Goal: Task Accomplishment & Management: Manage account settings

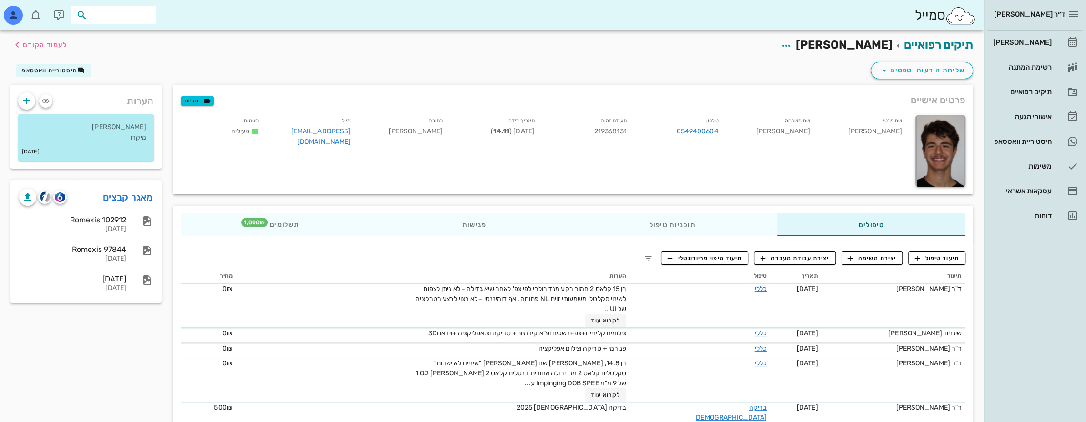
click at [128, 10] on input "text" at bounding box center [120, 15] width 61 height 12
type input "יערה"
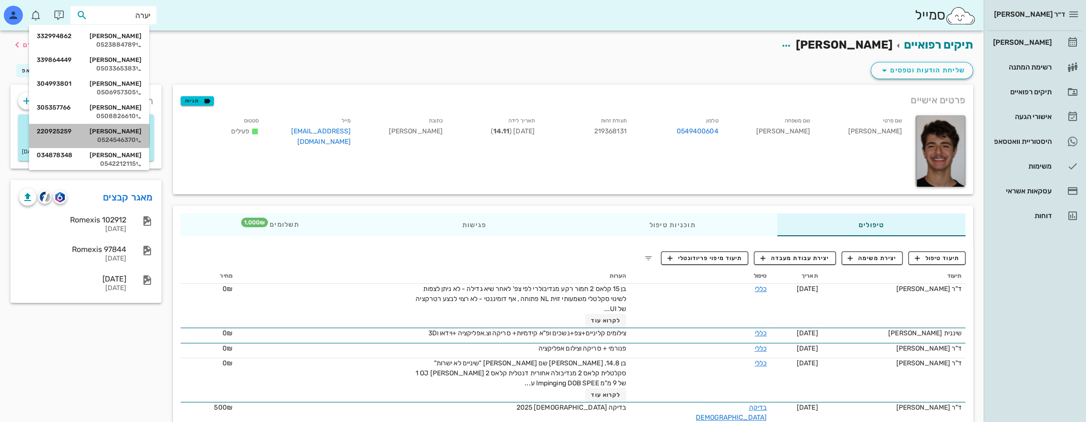
click at [134, 137] on div "0524546370" at bounding box center [89, 140] width 105 height 8
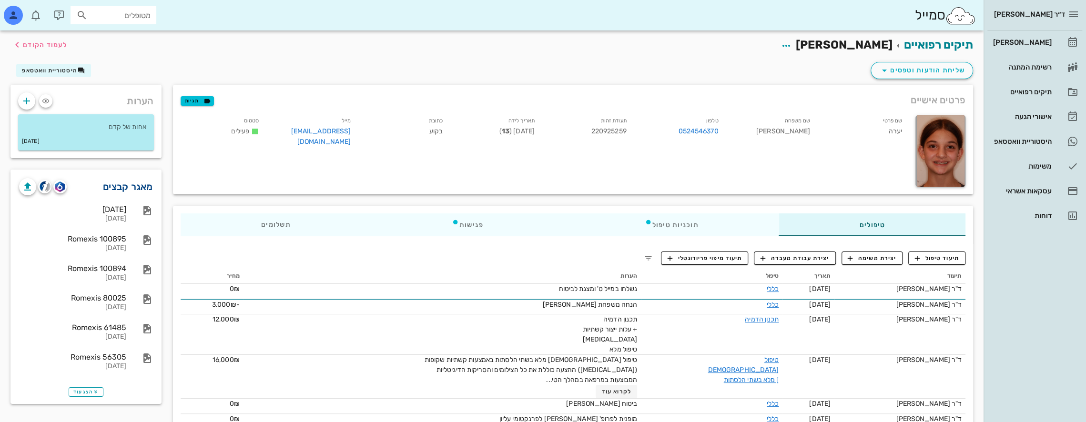
click at [129, 189] on link "מאגר קבצים" at bounding box center [128, 186] width 50 height 15
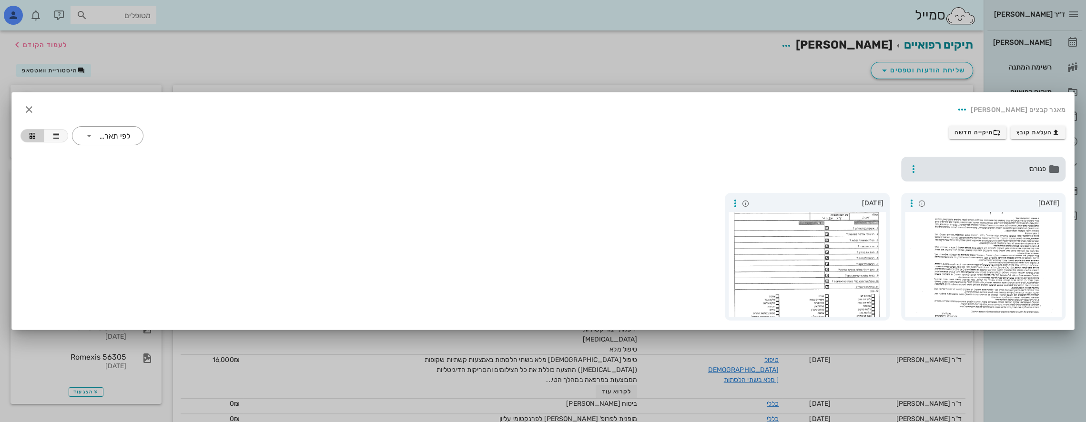
click at [977, 173] on span "פנורמי" at bounding box center [985, 169] width 124 height 10
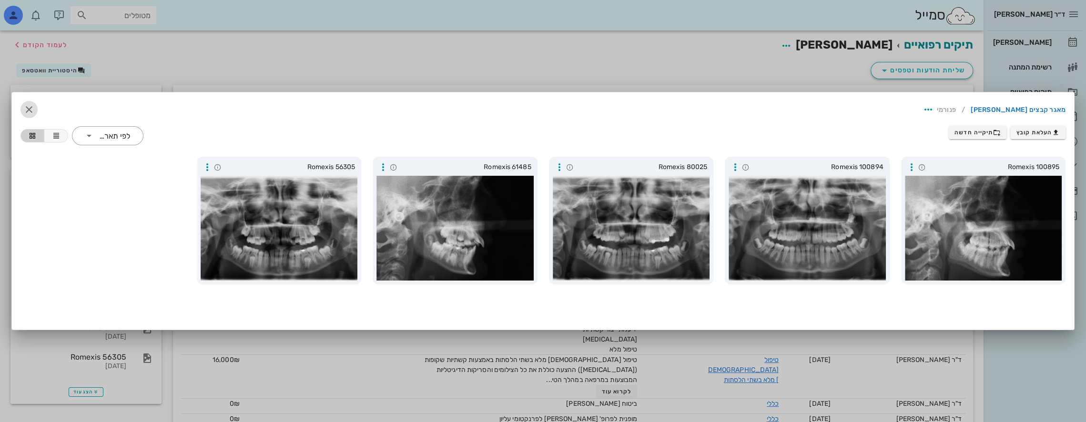
click at [28, 105] on icon "button" at bounding box center [28, 109] width 11 height 11
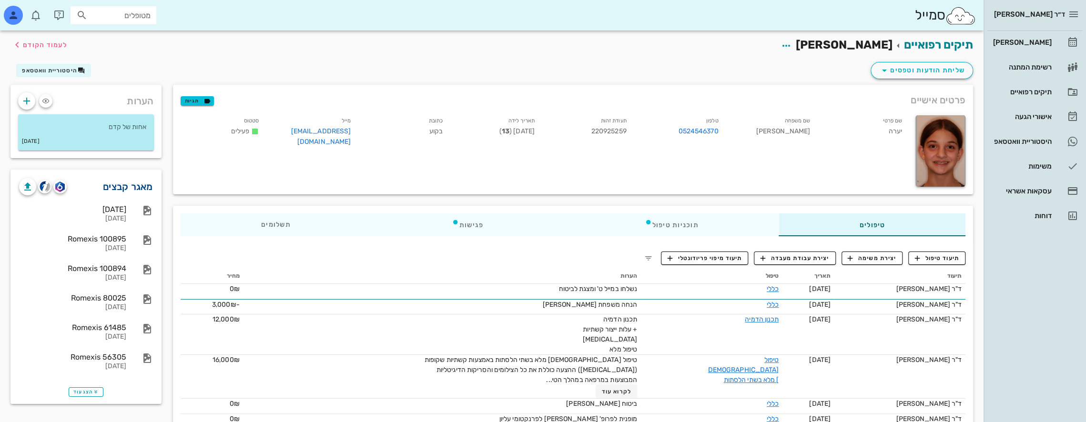
click at [136, 184] on link "מאגר קבצים" at bounding box center [128, 186] width 50 height 15
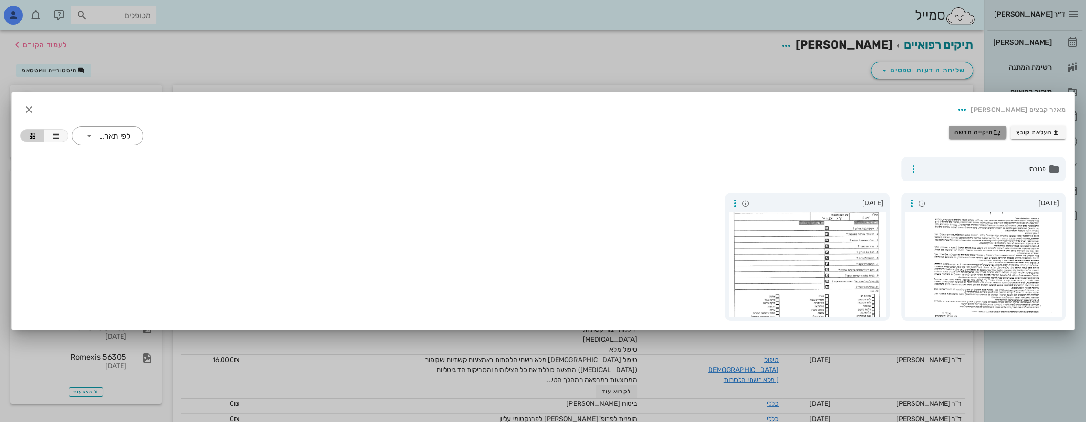
click at [967, 130] on span "תיקייה חדשה" at bounding box center [978, 133] width 46 height 8
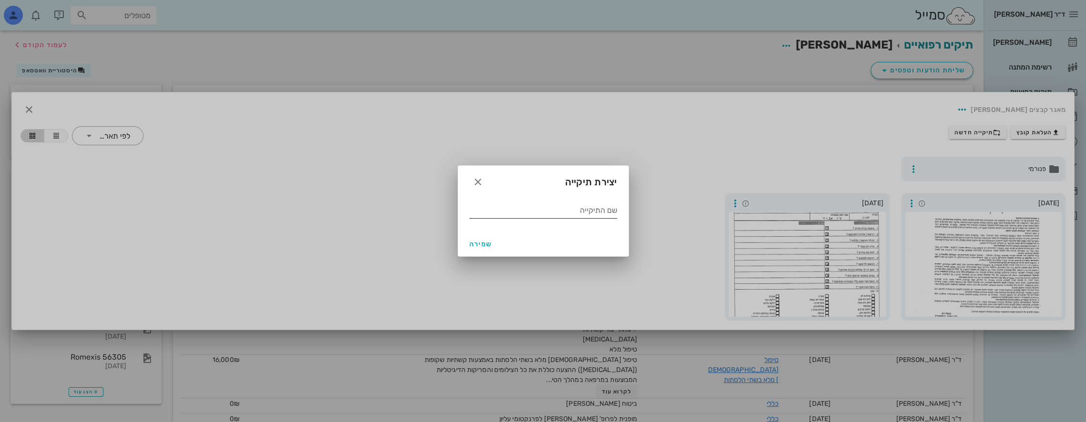
click at [541, 207] on input "שם התיקייה" at bounding box center [543, 210] width 148 height 15
type input "07 2025"
click at [485, 245] on span "שמירה" at bounding box center [480, 244] width 23 height 8
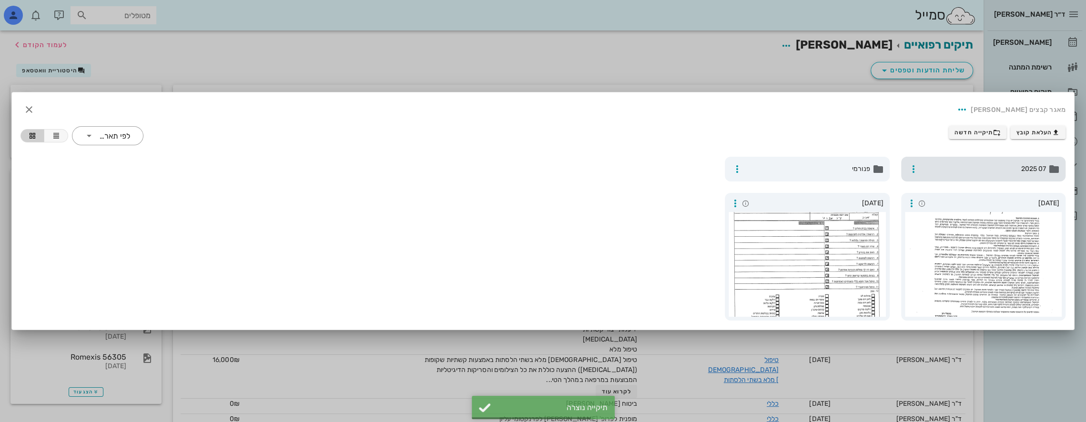
click at [1001, 164] on span "07 2025" at bounding box center [985, 169] width 124 height 10
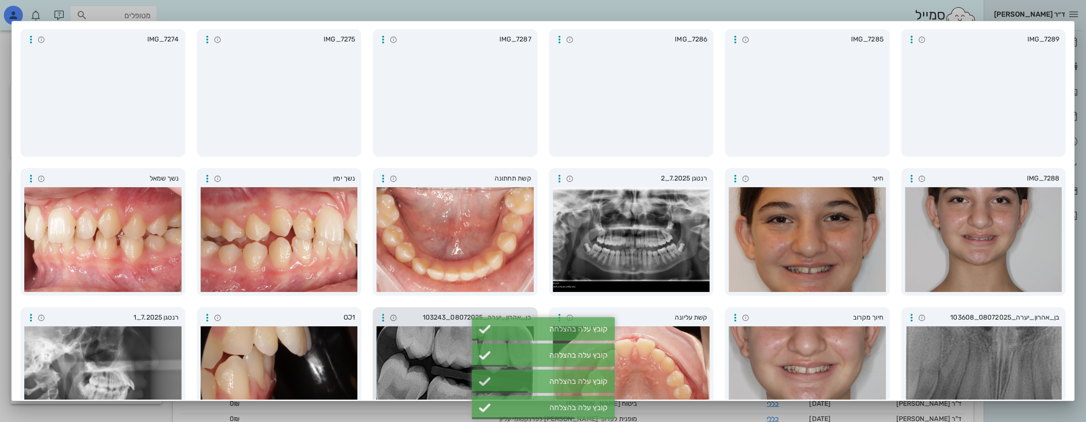
scroll to position [48, 0]
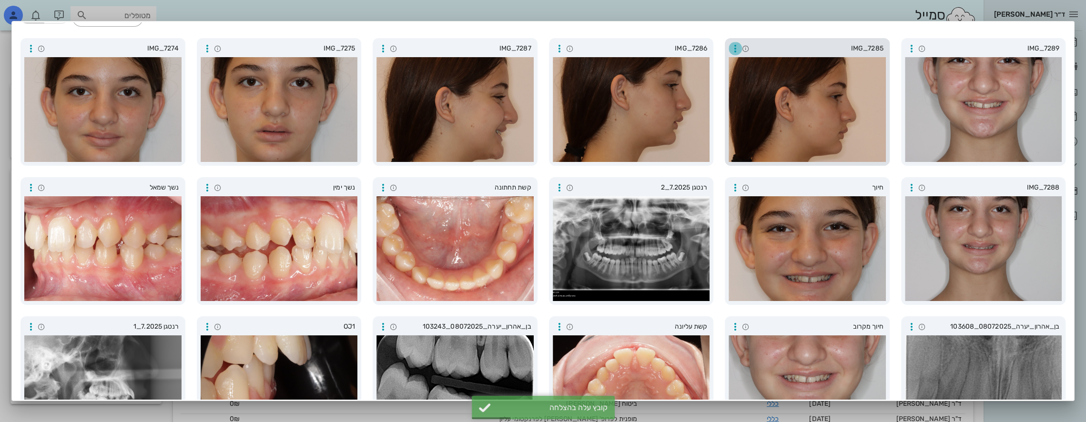
click at [733, 47] on icon "button" at bounding box center [735, 48] width 11 height 11
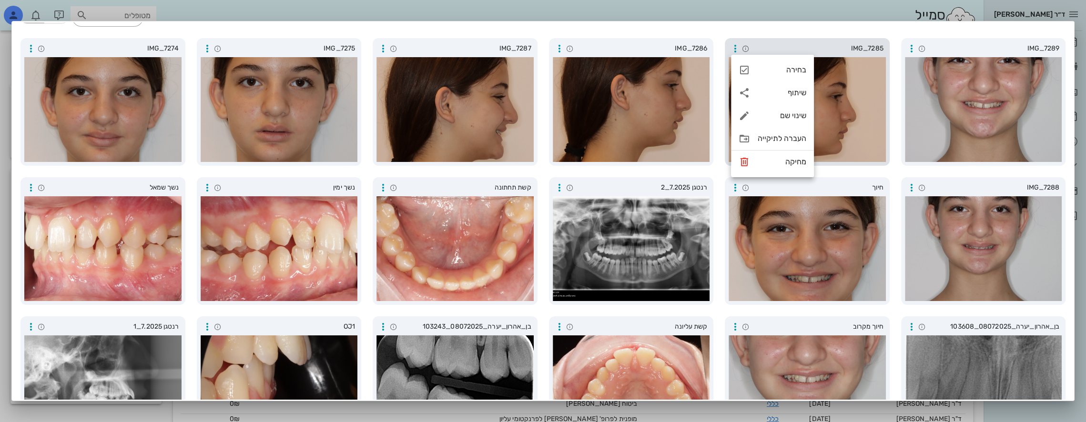
click at [879, 117] on div at bounding box center [807, 109] width 157 height 105
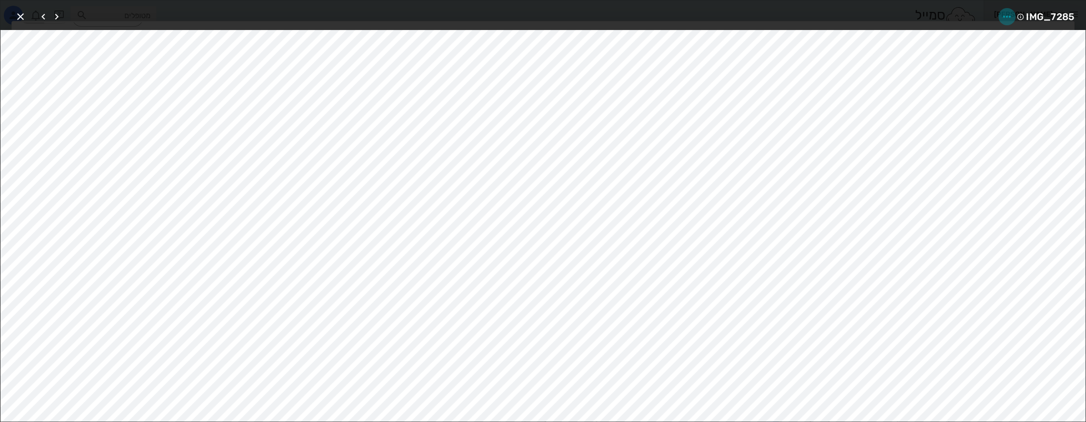
click at [1008, 17] on icon "button" at bounding box center [1006, 16] width 11 height 11
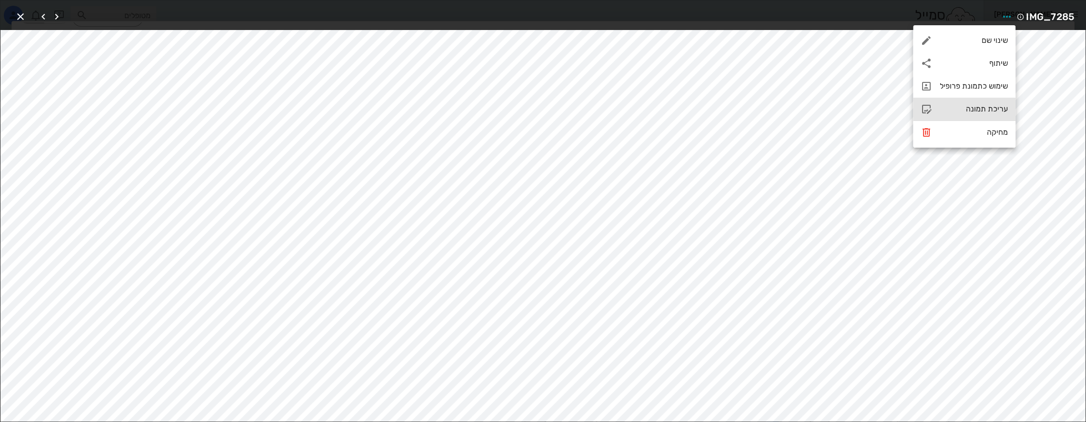
click at [948, 110] on div "עריכת תמונה" at bounding box center [974, 108] width 68 height 9
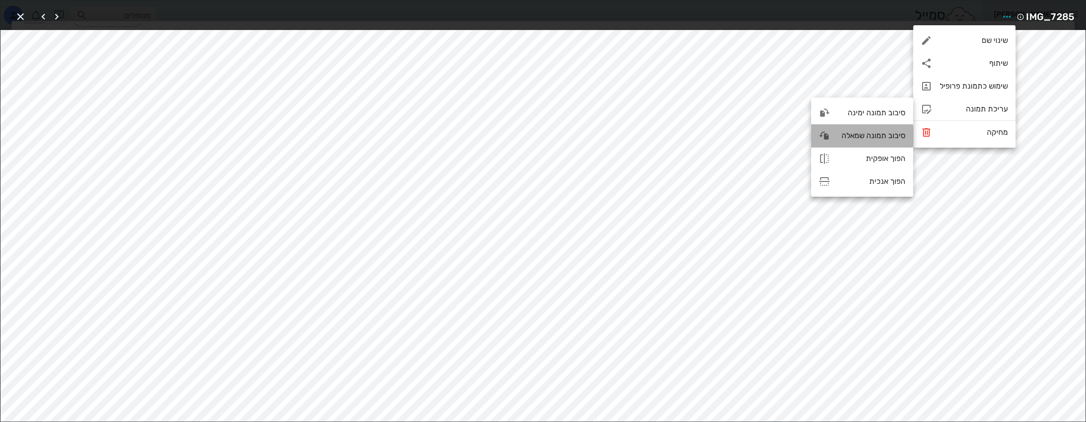
click at [857, 136] on div "סיבוב תמונה שמאלה" at bounding box center [872, 135] width 68 height 9
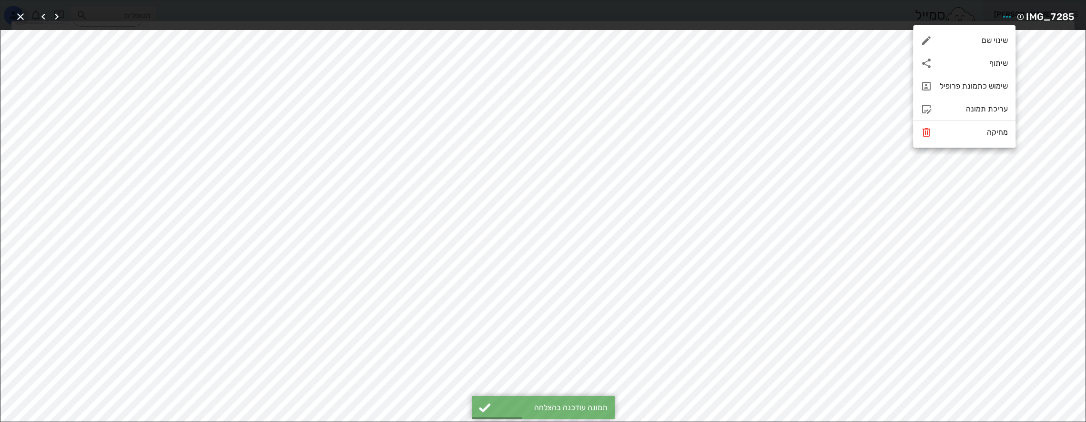
click at [19, 15] on icon "button" at bounding box center [20, 16] width 11 height 11
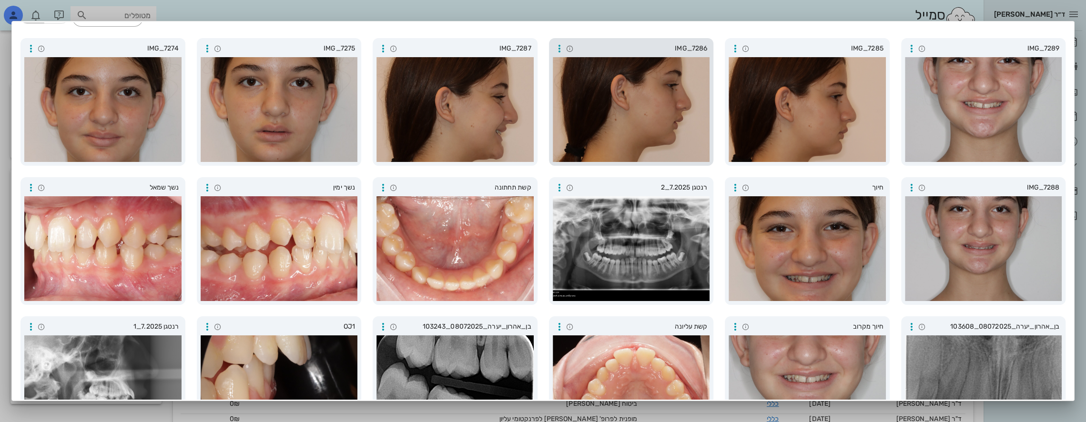
click at [624, 111] on div at bounding box center [631, 109] width 157 height 105
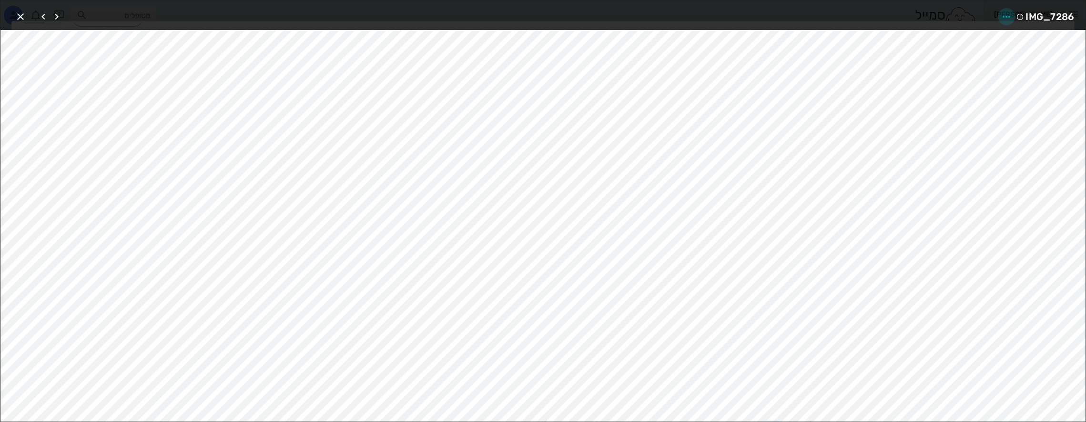
click at [1008, 16] on icon "button" at bounding box center [1006, 16] width 11 height 11
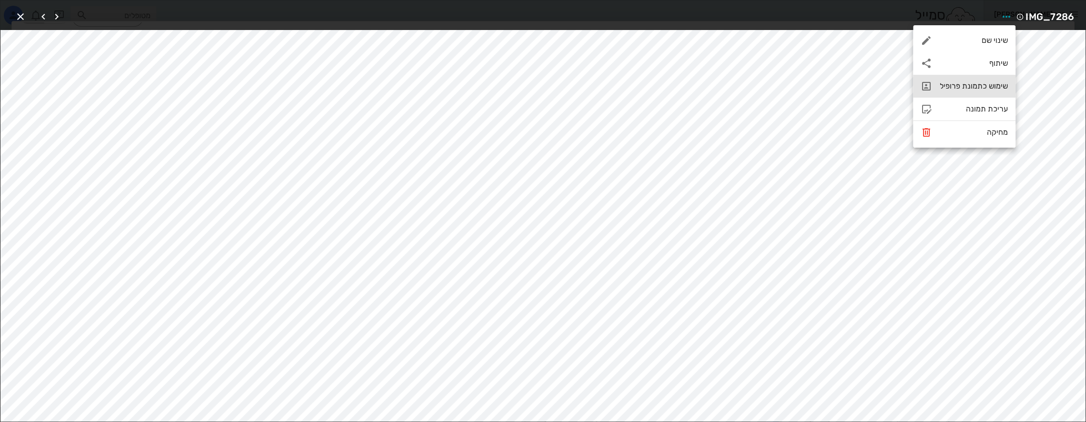
click at [973, 91] on div "שימוש כתמונת פרופיל" at bounding box center [974, 85] width 68 height 9
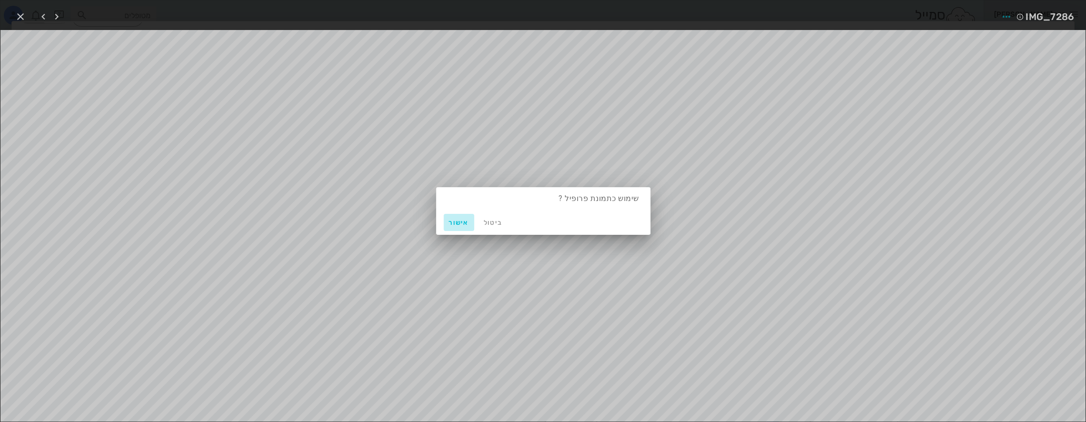
click at [459, 224] on span "אישור" at bounding box center [459, 223] width 23 height 8
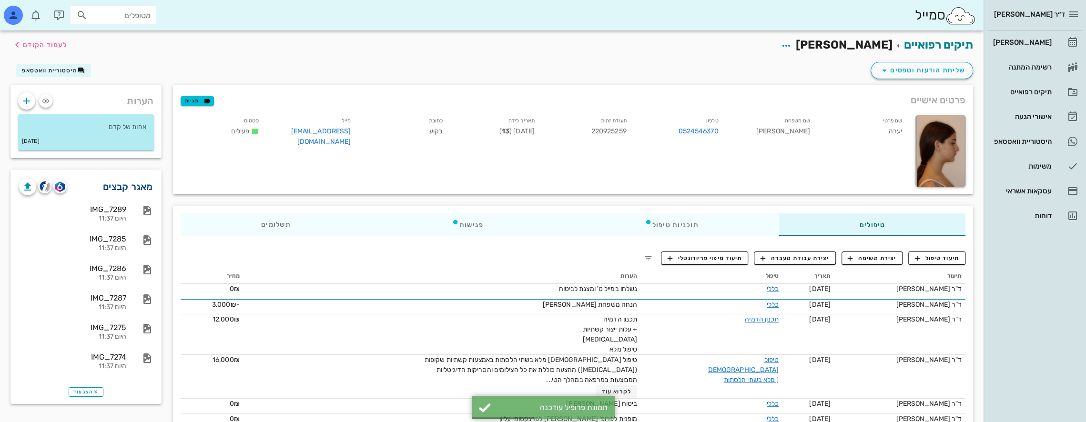
click at [146, 181] on link "מאגר קבצים" at bounding box center [128, 186] width 50 height 15
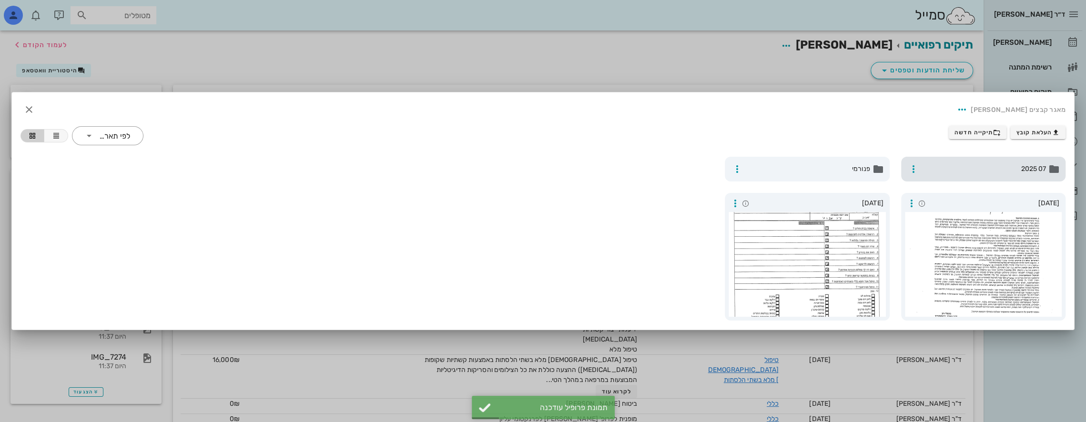
click at [959, 164] on span "07 2025" at bounding box center [985, 169] width 124 height 10
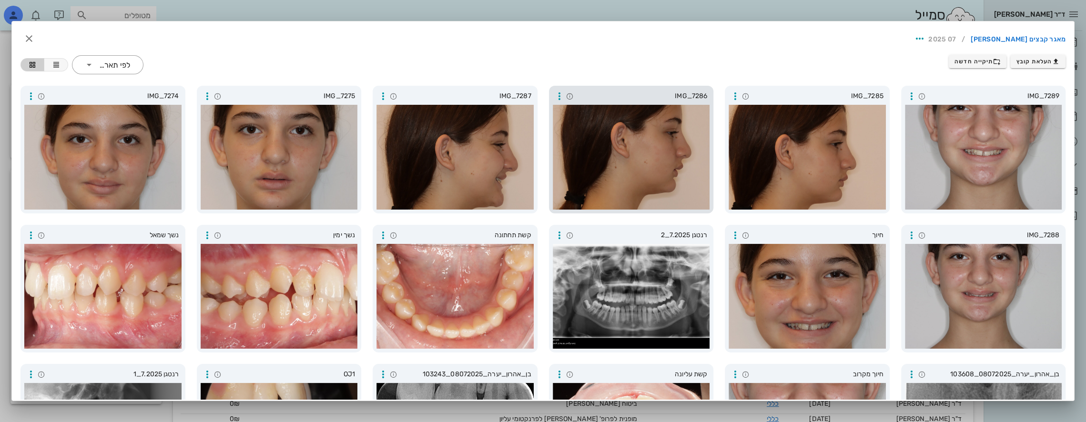
click at [620, 144] on div at bounding box center [631, 157] width 157 height 105
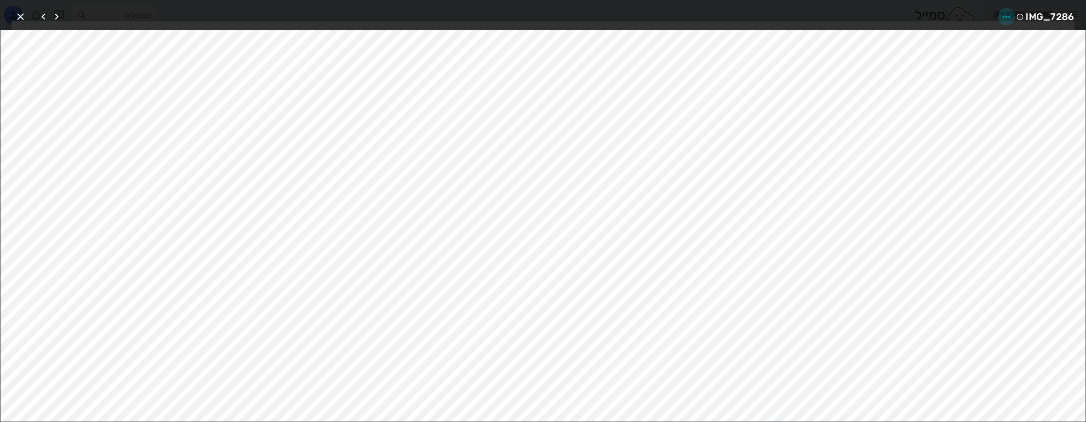
click at [1008, 10] on button "button" at bounding box center [1006, 16] width 17 height 17
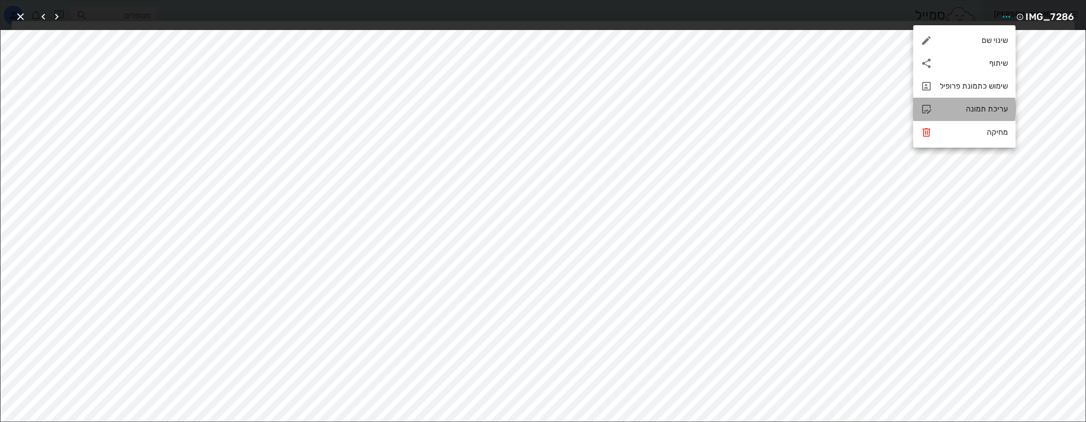
click at [976, 112] on div "עריכת תמונה" at bounding box center [974, 108] width 68 height 9
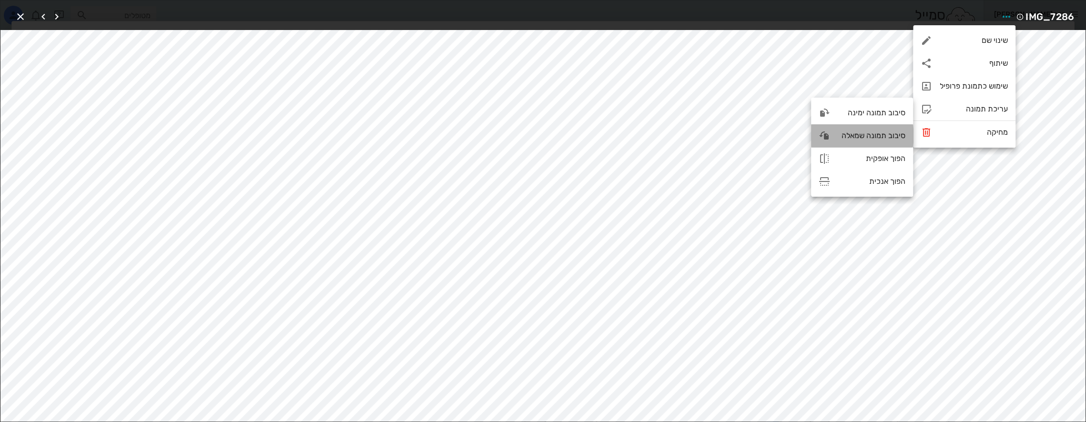
click at [855, 137] on div "סיבוב תמונה שמאלה" at bounding box center [872, 135] width 68 height 9
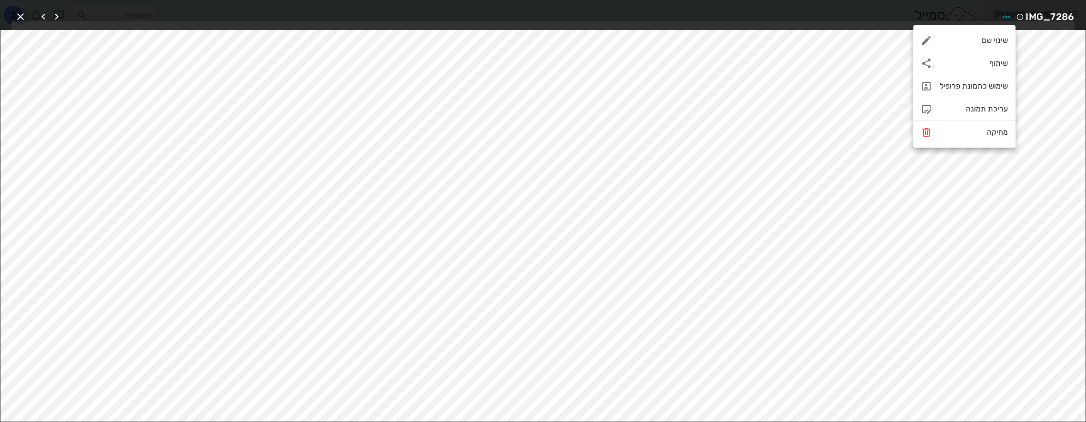
click at [21, 16] on icon "button" at bounding box center [20, 16] width 11 height 11
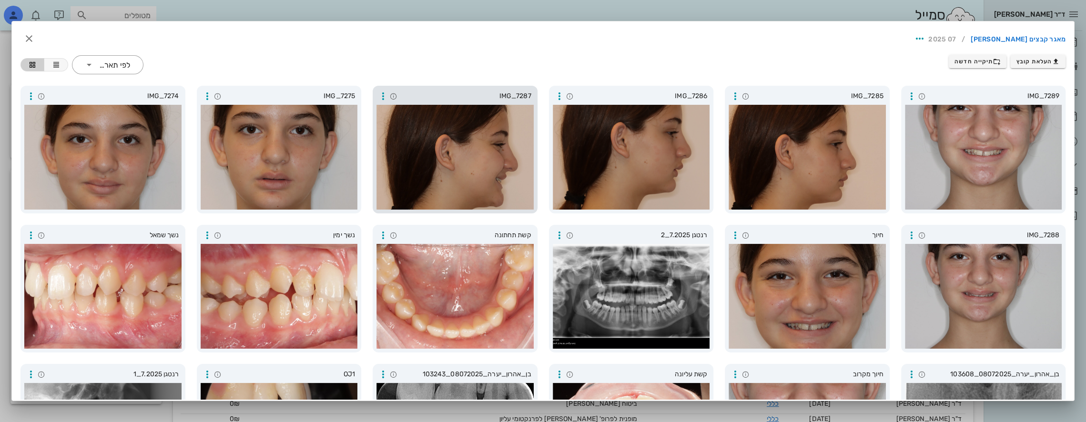
click at [481, 151] on div at bounding box center [455, 157] width 157 height 105
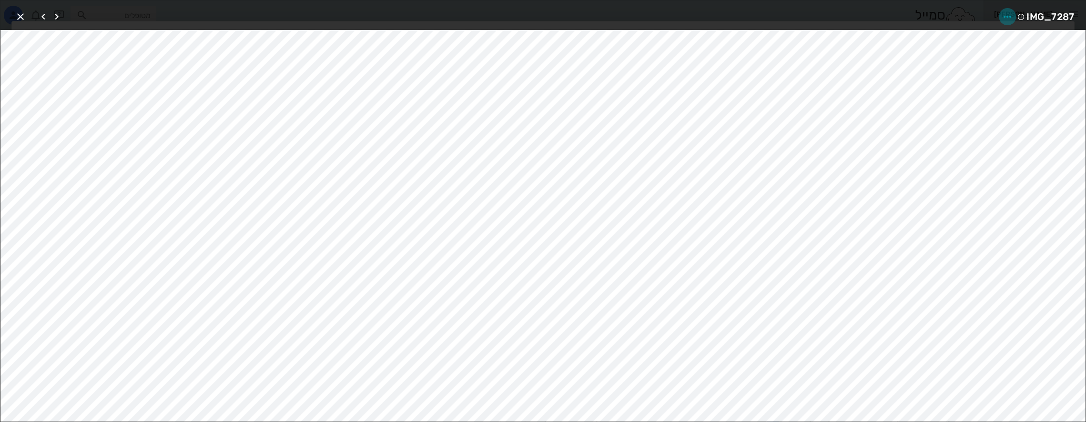
click at [1005, 16] on icon "button" at bounding box center [1007, 16] width 11 height 11
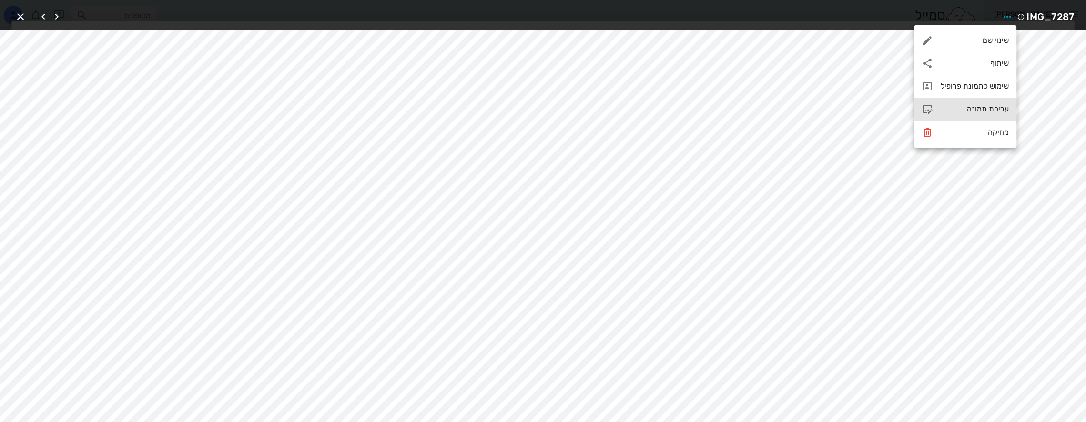
click at [979, 108] on div "עריכת תמונה" at bounding box center [975, 108] width 68 height 9
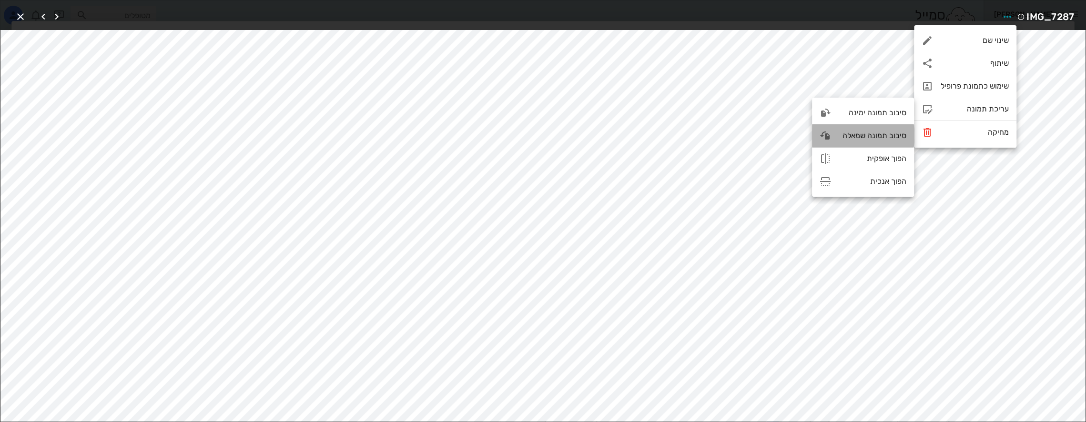
click at [854, 133] on div "סיבוב תמונה שמאלה" at bounding box center [873, 135] width 68 height 9
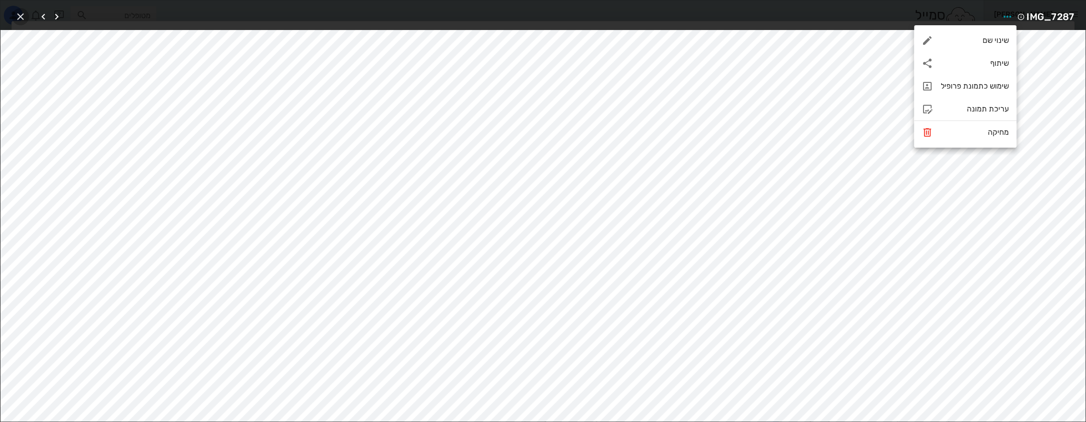
click at [19, 11] on icon "button" at bounding box center [20, 16] width 11 height 11
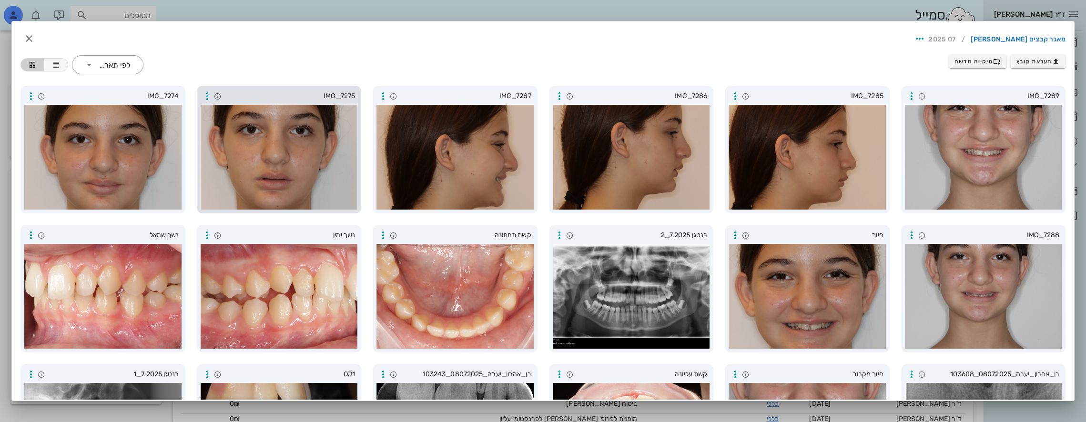
click at [306, 160] on div at bounding box center [279, 157] width 157 height 105
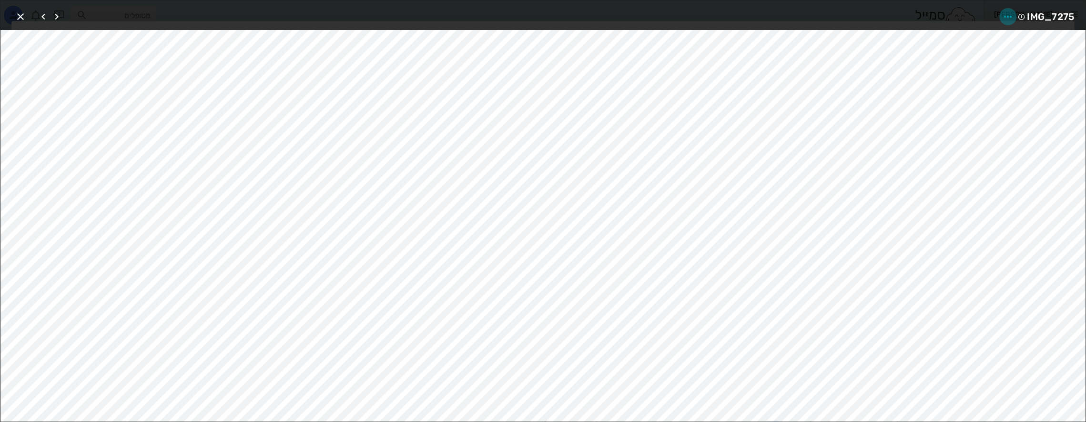
click at [1007, 16] on icon "button" at bounding box center [1007, 16] width 11 height 11
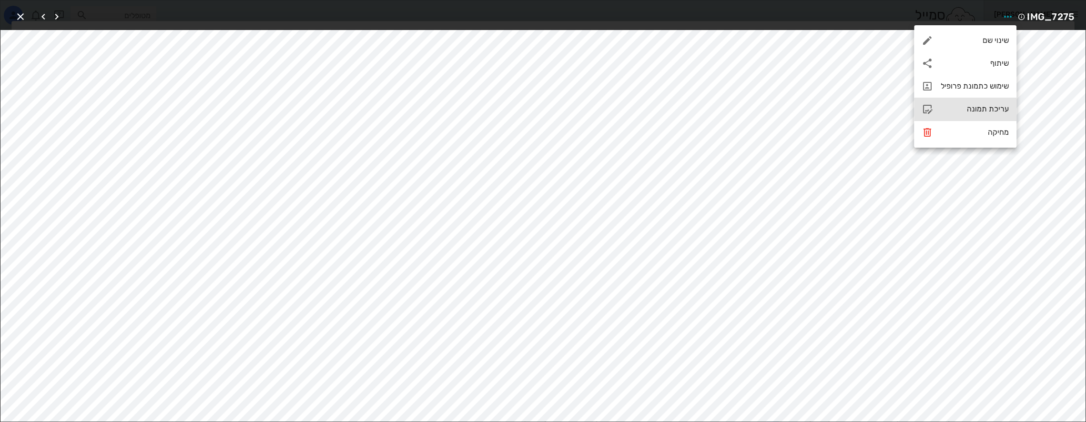
click at [974, 107] on div "עריכת תמונה" at bounding box center [975, 108] width 68 height 9
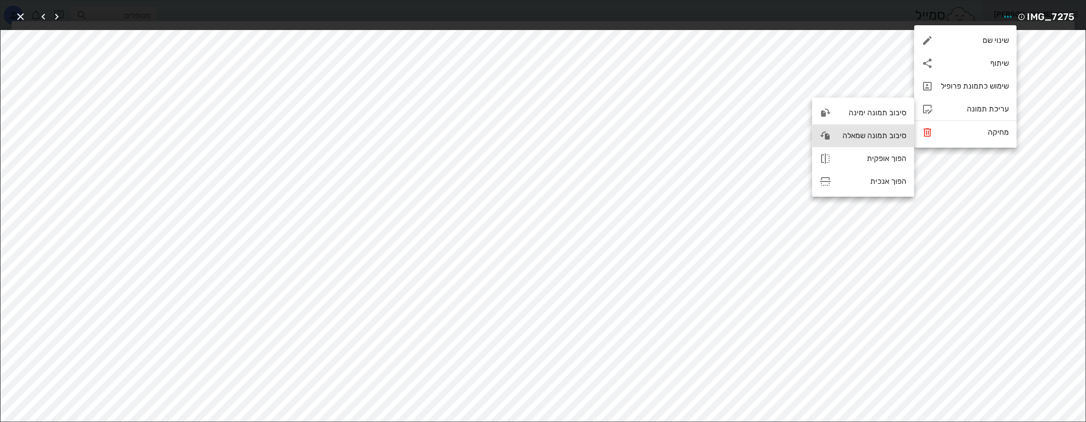
click at [865, 133] on div "סיבוב תמונה שמאלה" at bounding box center [873, 135] width 68 height 9
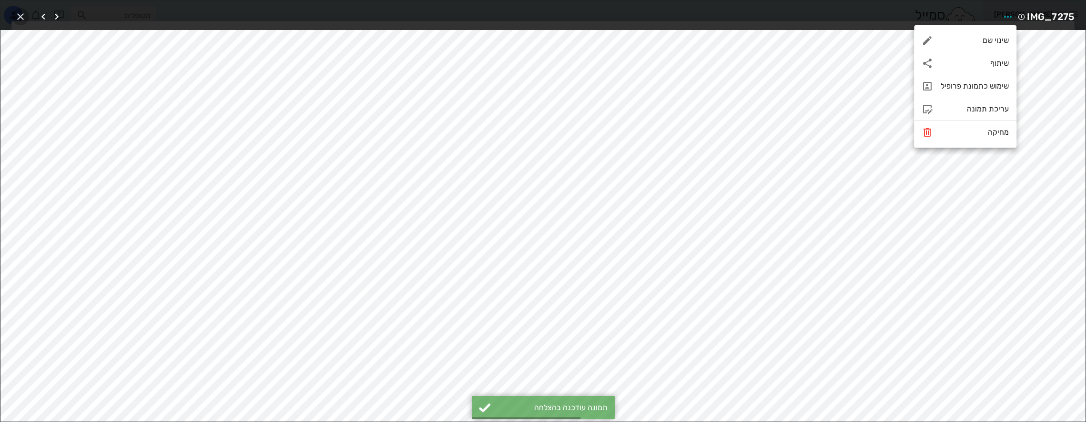
click at [22, 16] on icon "button" at bounding box center [20, 16] width 11 height 11
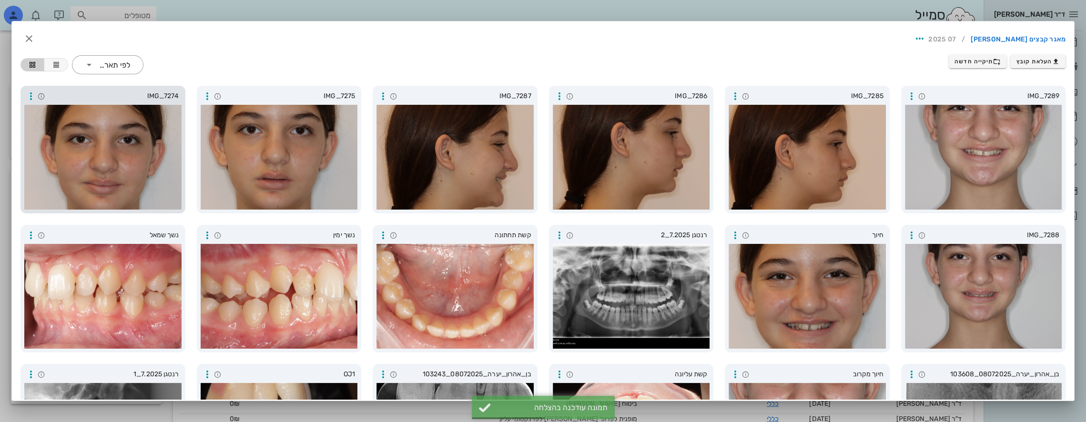
click at [135, 158] on div at bounding box center [102, 157] width 157 height 105
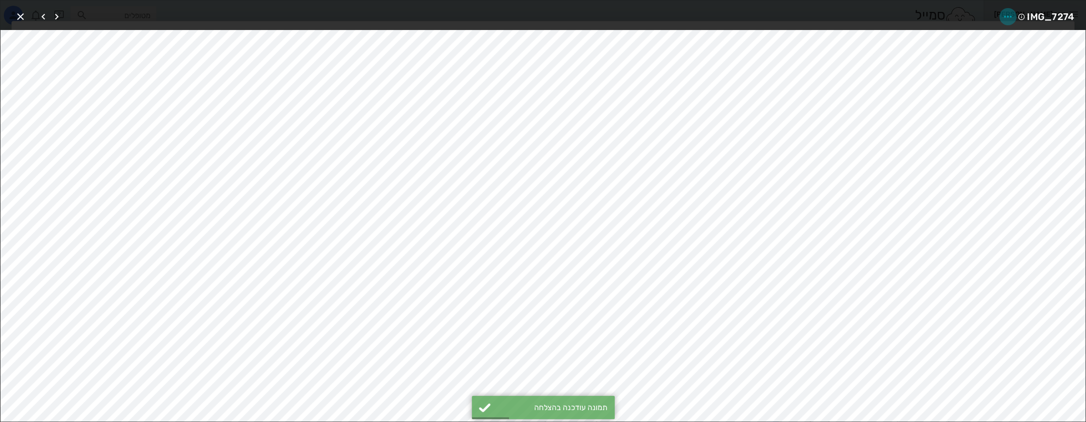
click at [1003, 13] on icon "button" at bounding box center [1007, 16] width 11 height 11
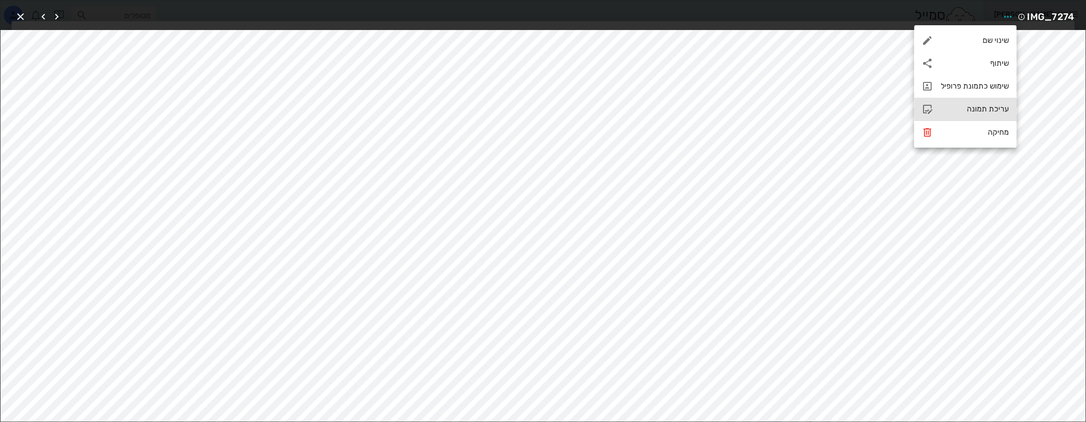
click at [971, 108] on div "עריכת תמונה" at bounding box center [975, 108] width 68 height 9
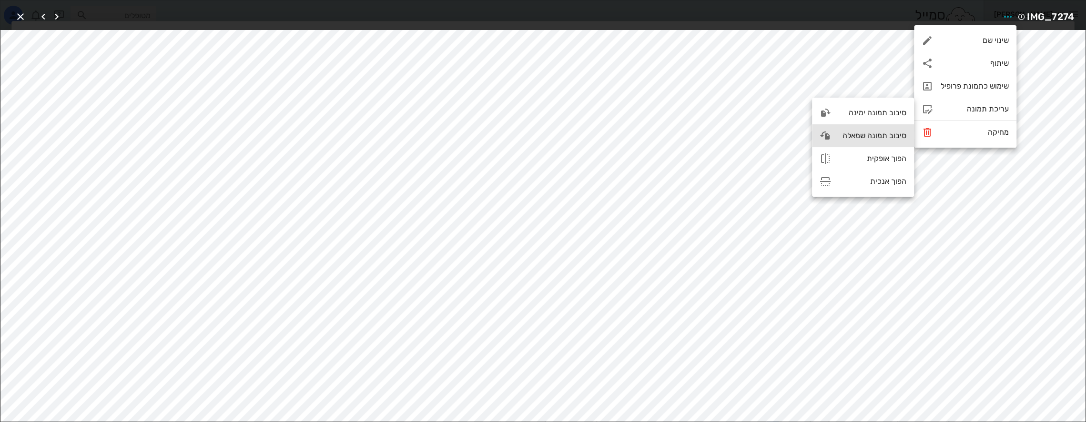
click at [865, 134] on div "סיבוב תמונה שמאלה" at bounding box center [873, 135] width 68 height 9
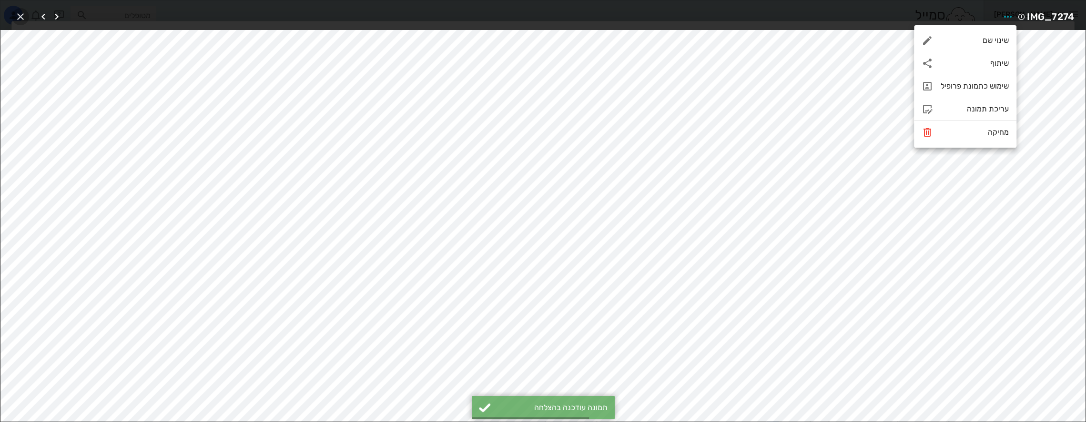
click at [20, 13] on icon "button" at bounding box center [20, 16] width 11 height 11
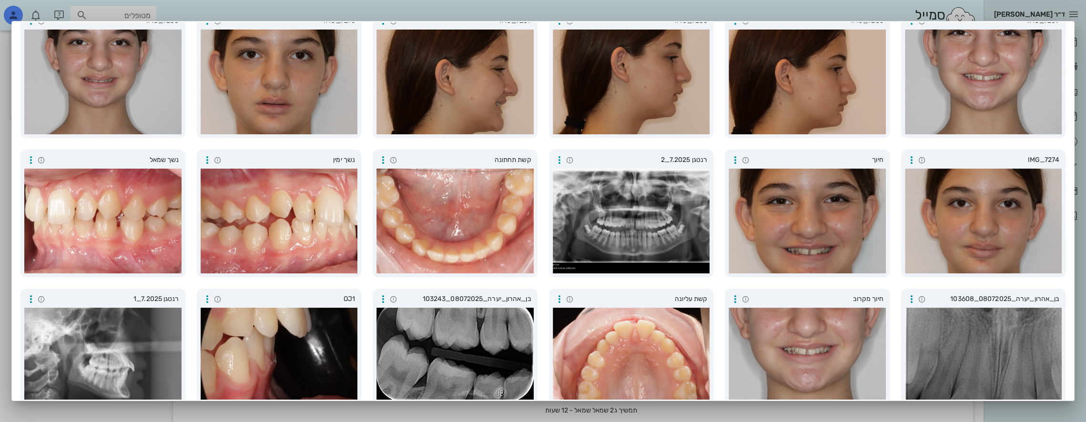
scroll to position [0, 0]
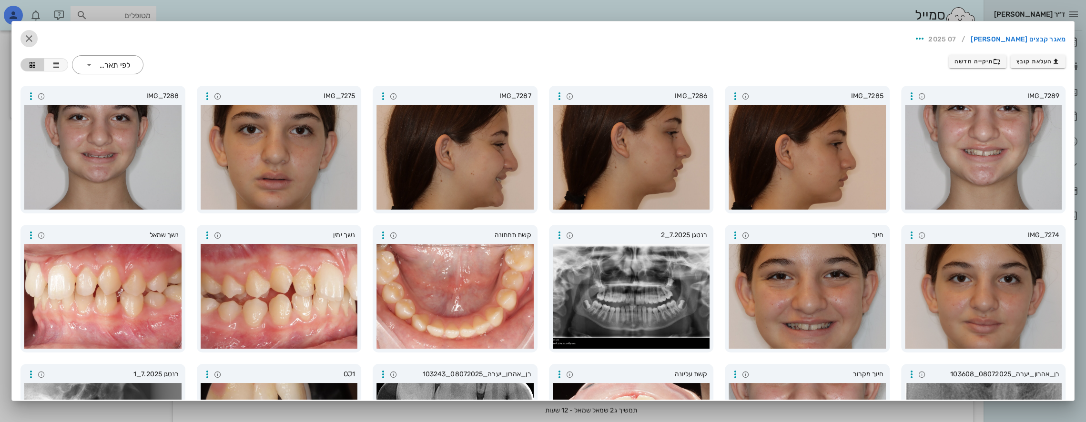
click at [34, 34] on icon "button" at bounding box center [28, 38] width 11 height 11
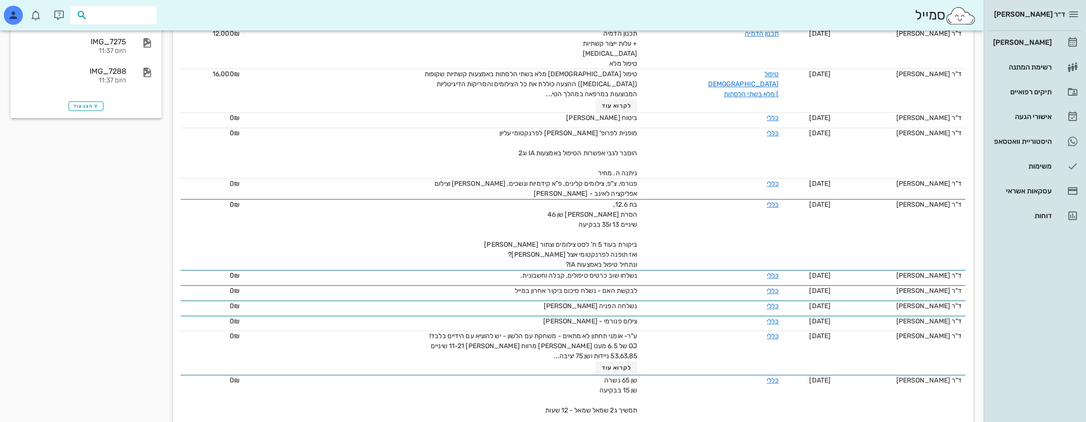
click at [136, 11] on input "text" at bounding box center [120, 15] width 61 height 12
type input "[PERSON_NAME]"
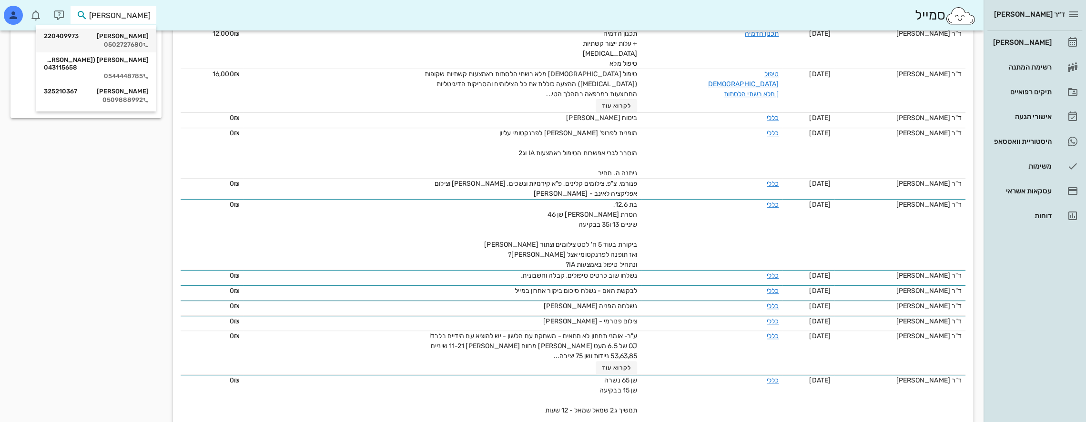
click at [114, 37] on div "[PERSON_NAME] 220409973" at bounding box center [96, 36] width 105 height 8
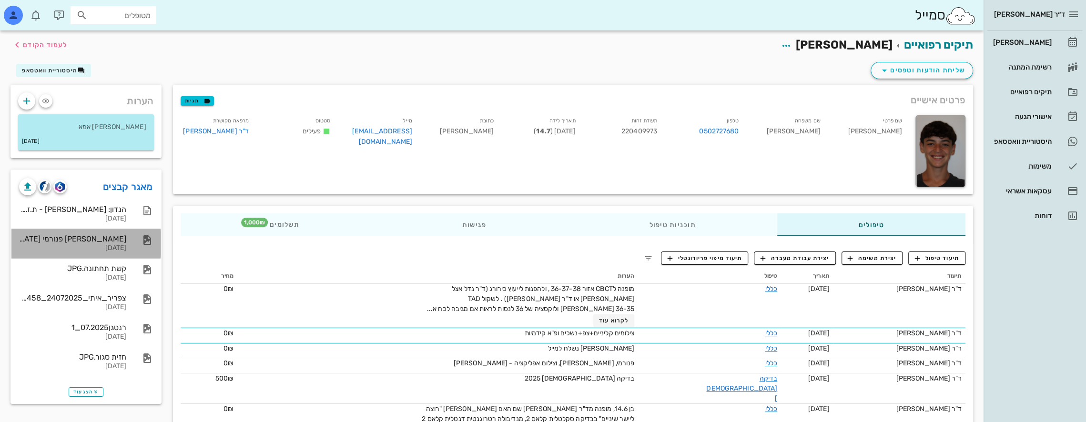
click at [107, 240] on div "[PERSON_NAME] פנורמי [DATE]" at bounding box center [72, 238] width 107 height 9
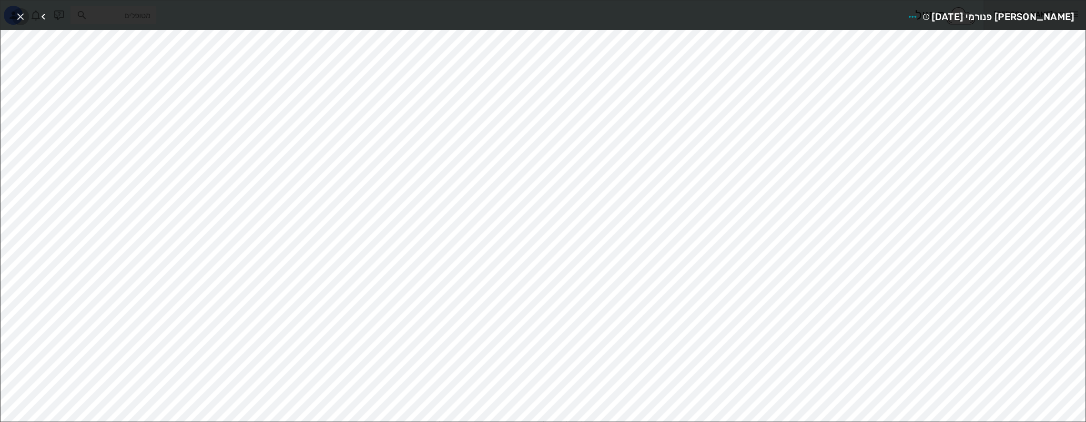
click at [21, 14] on icon "button" at bounding box center [20, 16] width 11 height 11
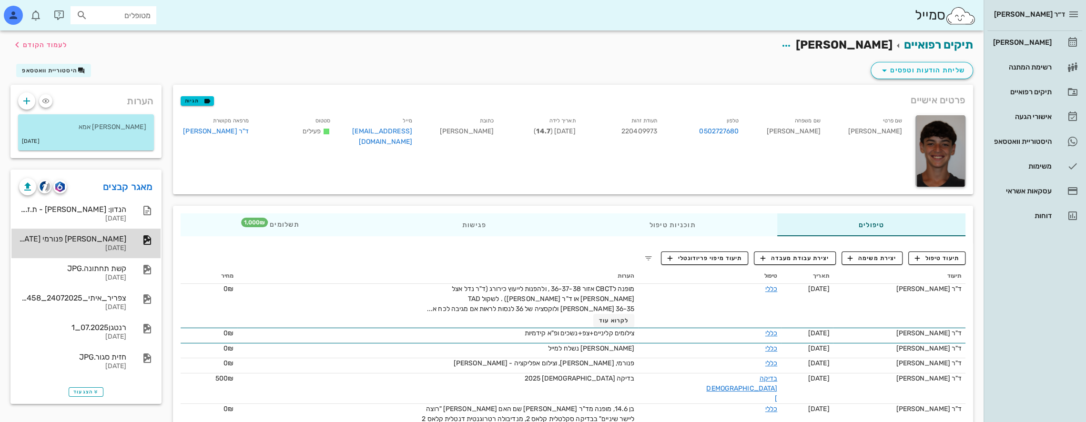
click at [124, 242] on div "[PERSON_NAME] פנורמי [DATE]" at bounding box center [72, 238] width 107 height 9
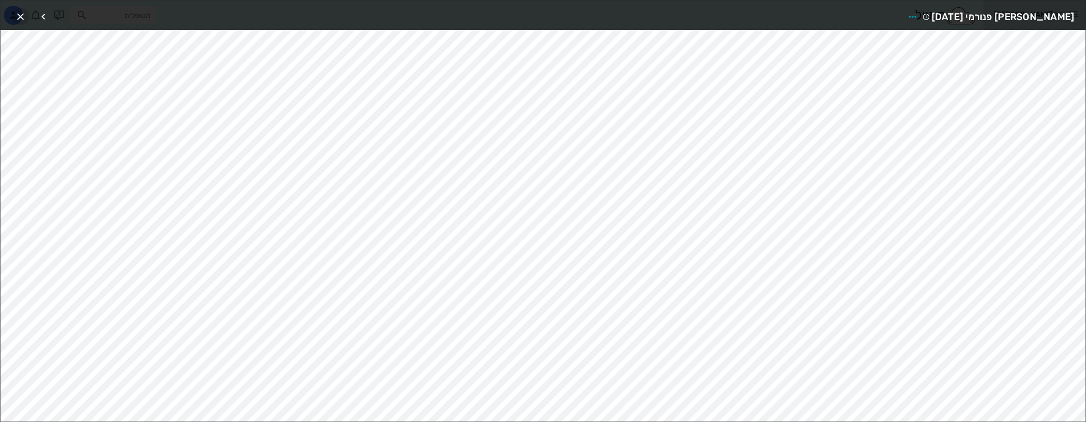
click at [21, 16] on icon "button" at bounding box center [20, 16] width 11 height 11
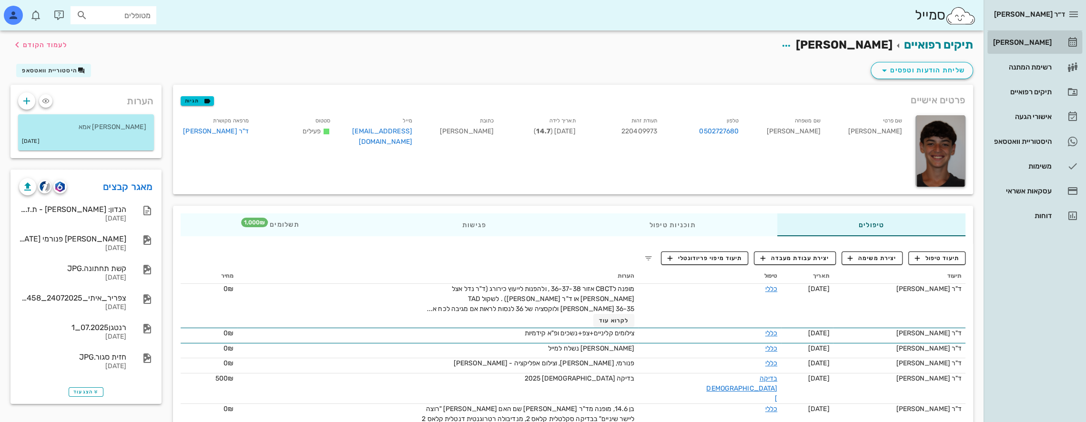
click at [1035, 44] on div "[PERSON_NAME]" at bounding box center [1021, 43] width 61 height 8
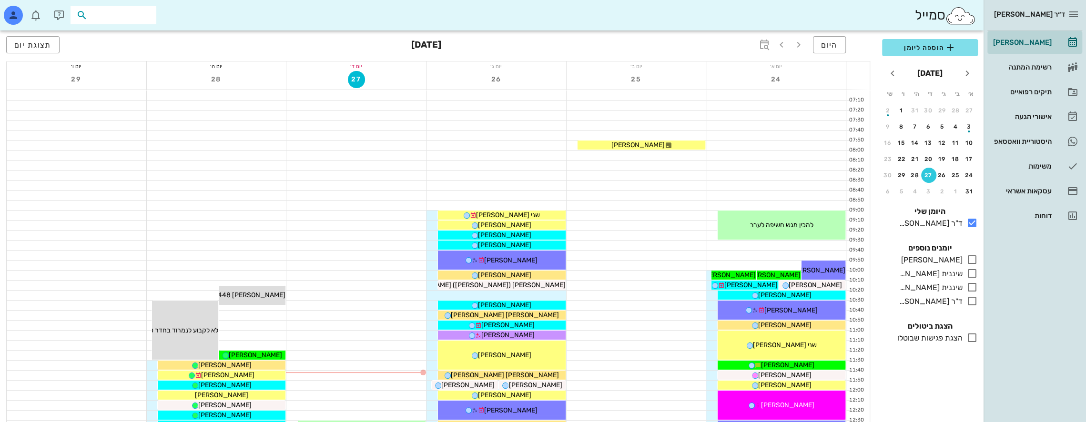
click at [130, 16] on input "text" at bounding box center [120, 15] width 61 height 12
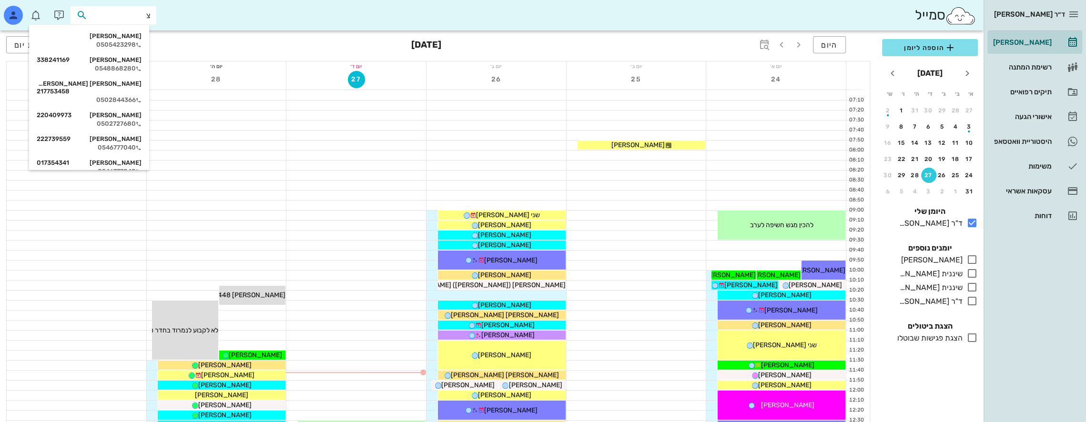
type input "צפ"
click at [125, 40] on div "[PERSON_NAME] 220409973" at bounding box center [89, 36] width 105 height 8
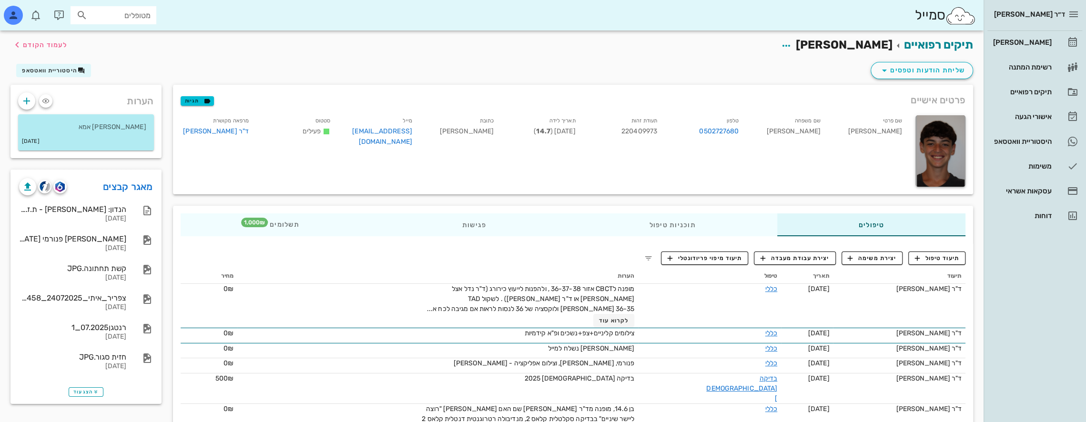
scroll to position [32, 0]
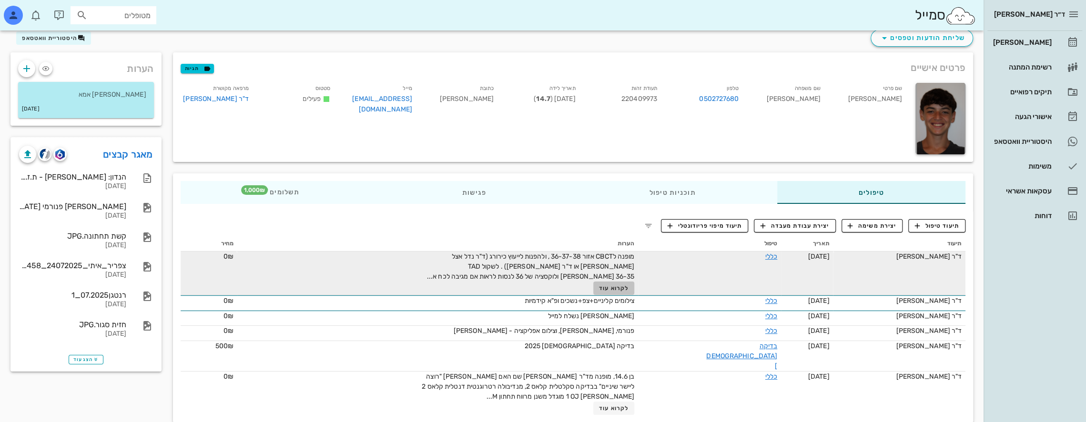
click at [629, 287] on span "לקרוא עוד" at bounding box center [614, 288] width 30 height 7
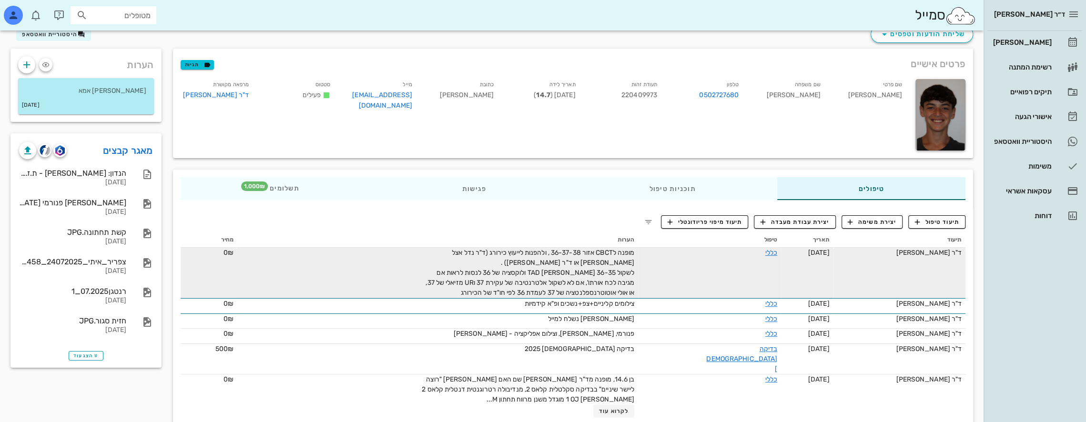
scroll to position [39, 0]
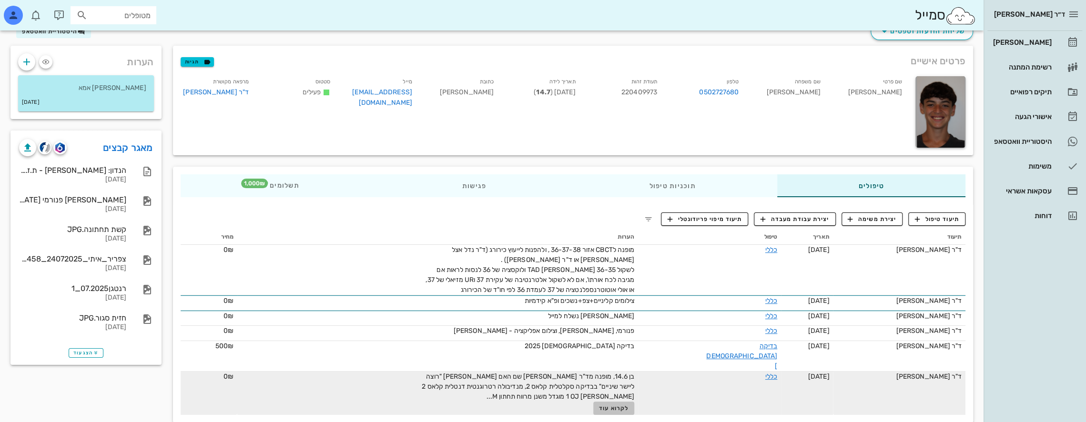
click at [629, 405] on span "לקרוא עוד" at bounding box center [614, 408] width 30 height 7
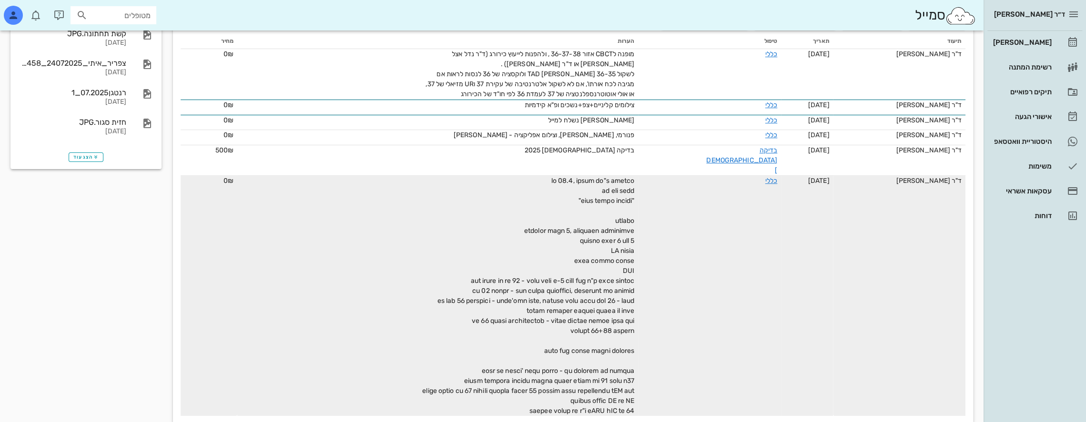
scroll to position [246, 0]
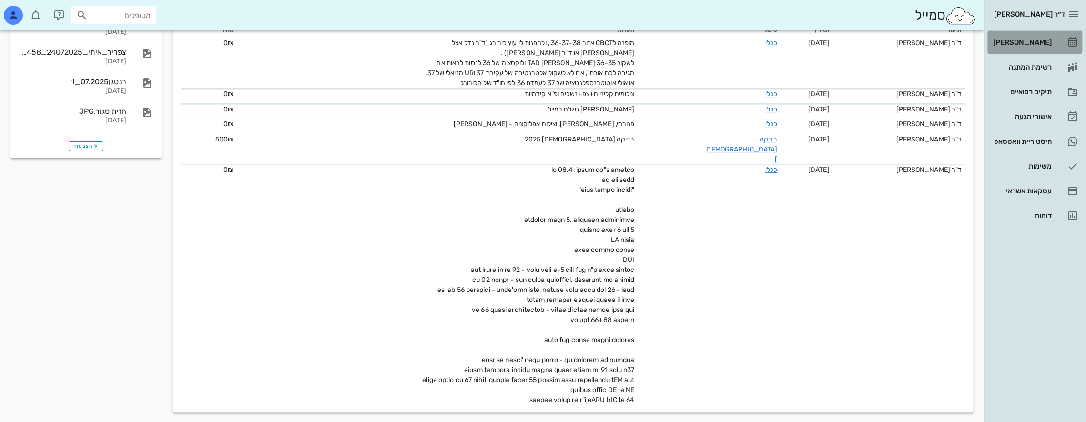
click at [1035, 39] on div "[PERSON_NAME]" at bounding box center [1021, 43] width 61 height 8
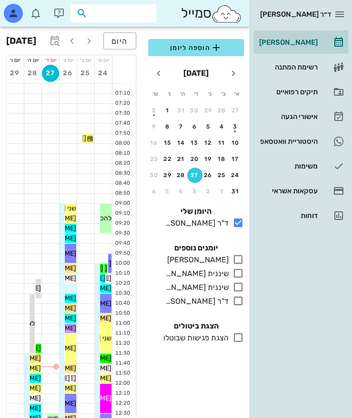
click at [141, 13] on input "text" at bounding box center [120, 13] width 61 height 12
type input "a"
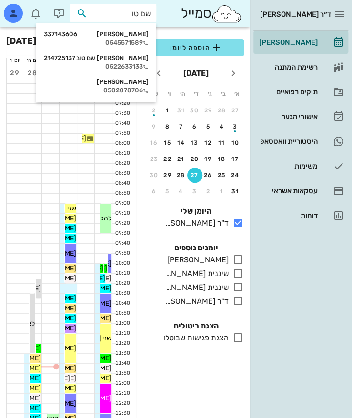
type input "שם טוב"
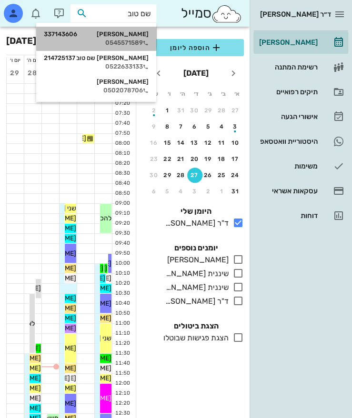
click at [135, 41] on div "0545571589" at bounding box center [96, 43] width 105 height 8
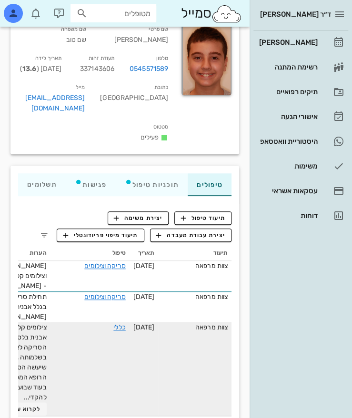
scroll to position [95, 0]
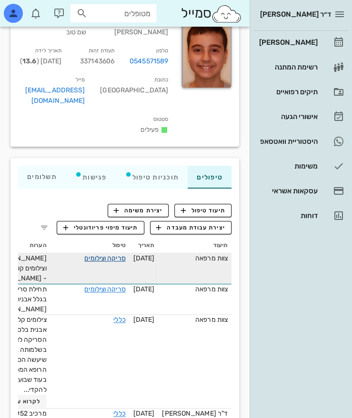
click at [106, 254] on link "סריקה וצילומים" at bounding box center [104, 258] width 41 height 8
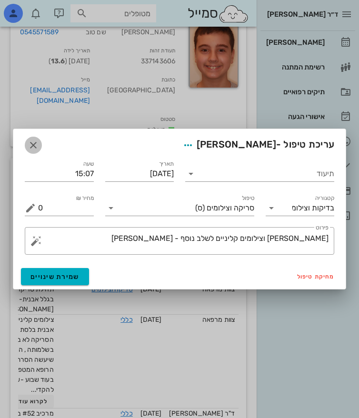
click at [31, 138] on button "button" at bounding box center [33, 145] width 17 height 17
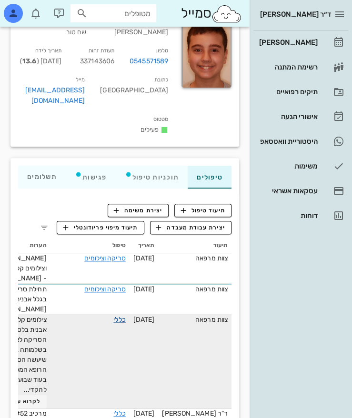
click at [116, 316] on link "כללי" at bounding box center [119, 320] width 12 height 8
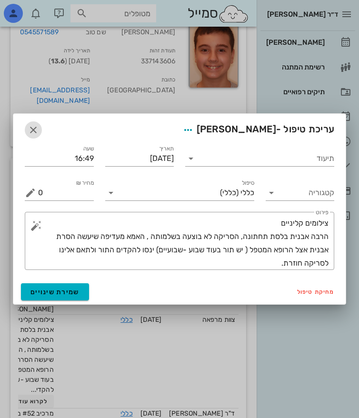
click at [36, 128] on icon "button" at bounding box center [33, 129] width 11 height 11
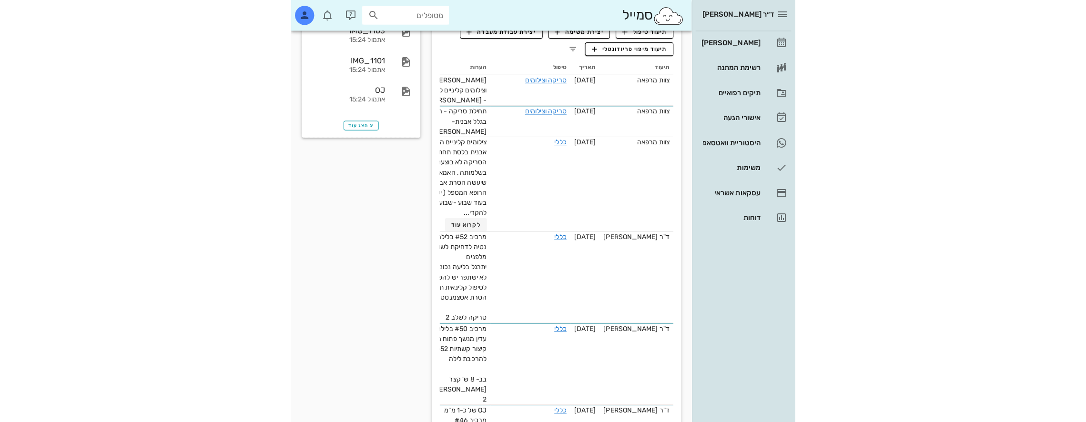
scroll to position [0, 0]
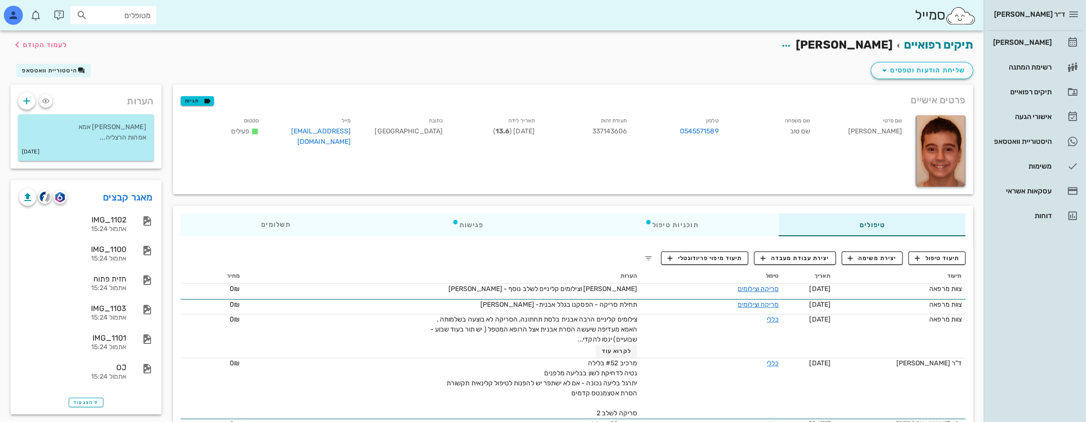
click at [120, 13] on input "מטופלים" at bounding box center [120, 15] width 61 height 12
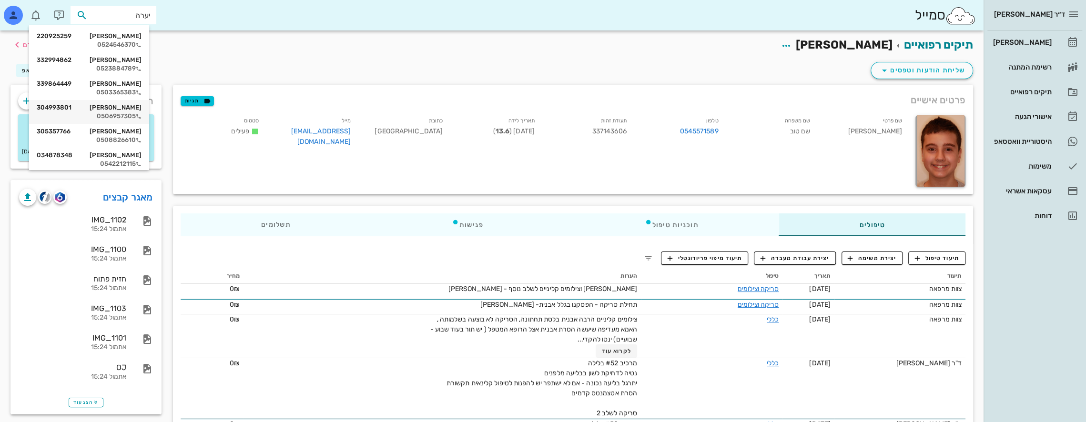
type input "יערה ב"
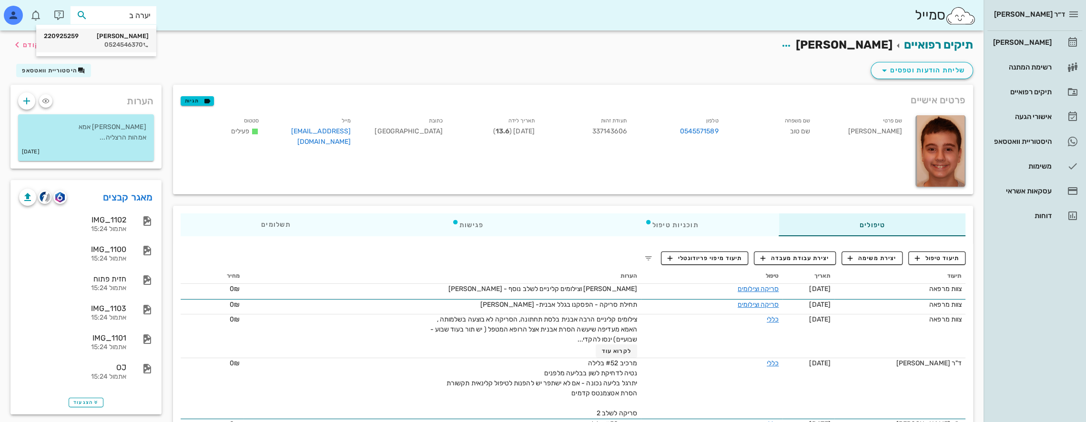
click at [122, 35] on div "[PERSON_NAME] 220925259" at bounding box center [96, 36] width 105 height 8
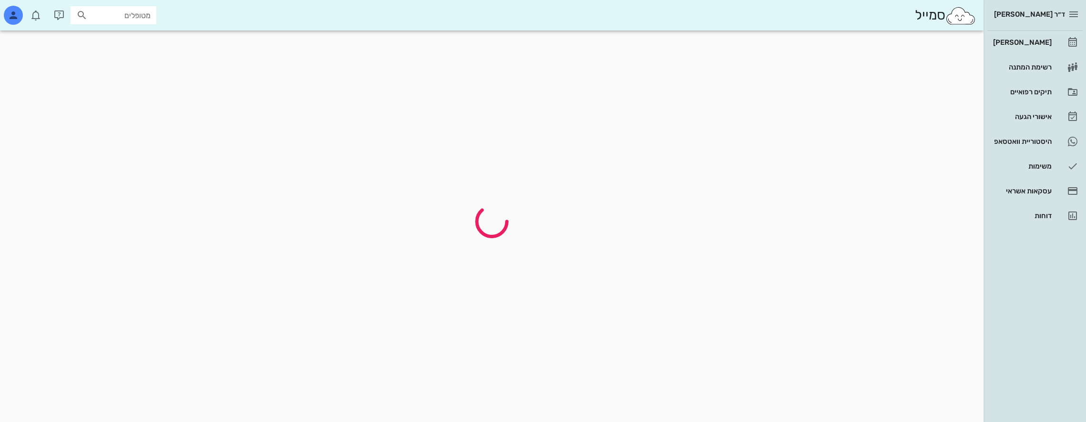
click at [122, 35] on div at bounding box center [492, 227] width 984 height 392
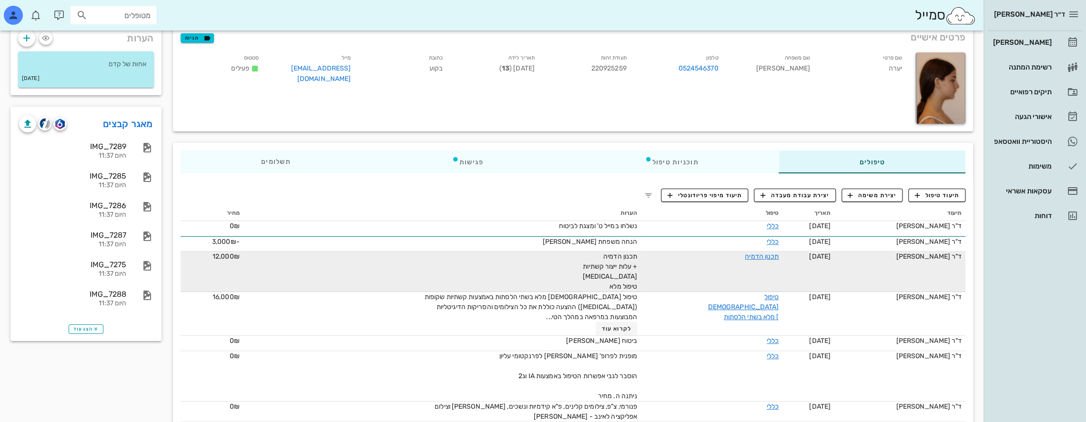
scroll to position [95, 0]
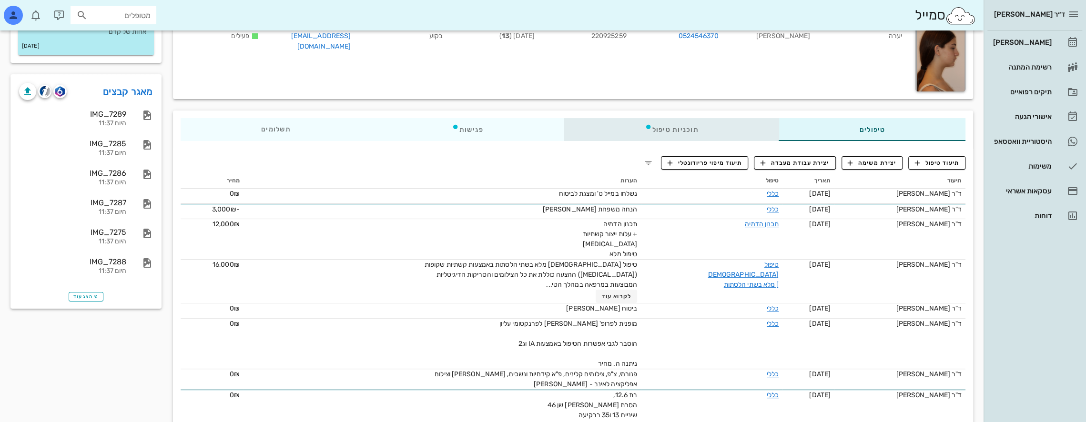
click at [673, 130] on div "תוכניות טיפול" at bounding box center [671, 129] width 215 height 23
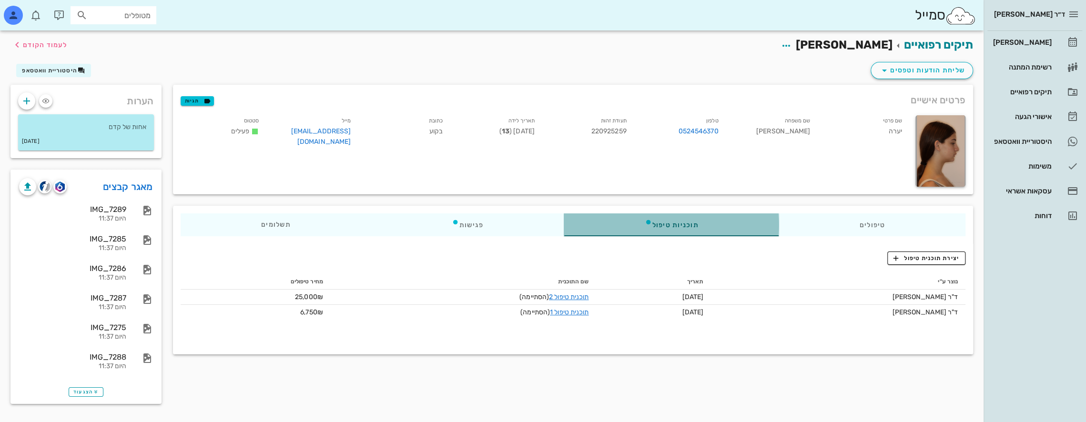
scroll to position [0, 0]
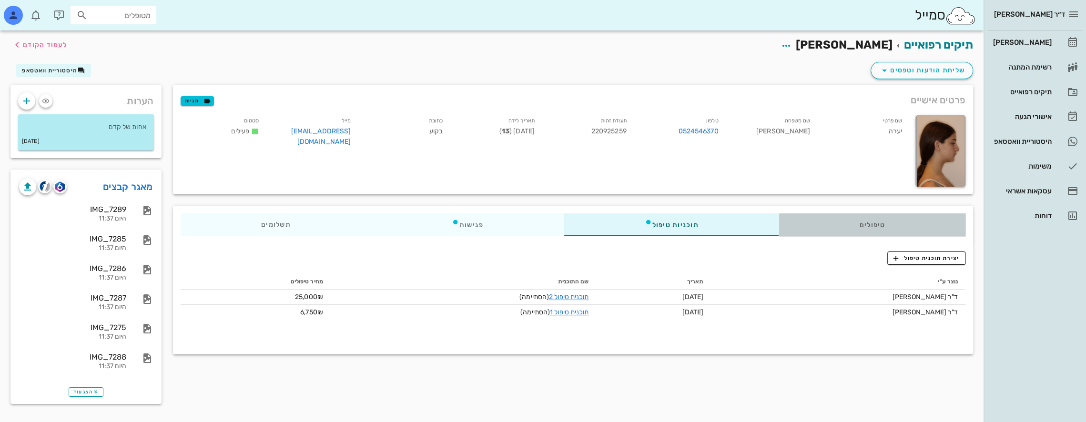
click at [864, 219] on div "טיפולים" at bounding box center [872, 225] width 187 height 23
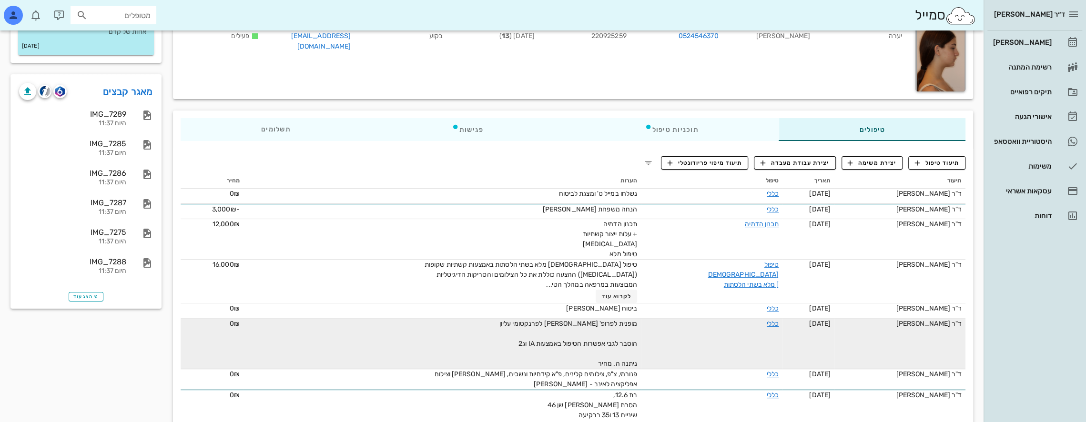
scroll to position [95, 0]
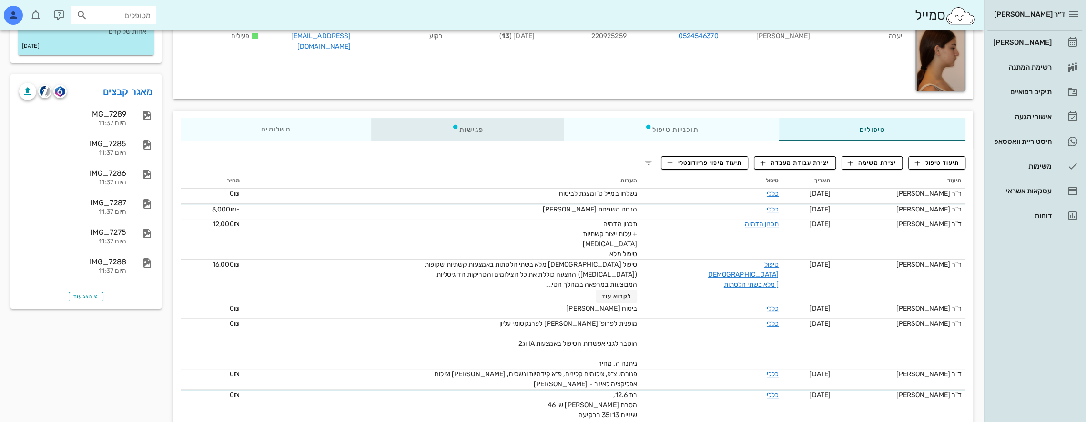
click at [473, 129] on div "פגישות" at bounding box center [467, 129] width 193 height 23
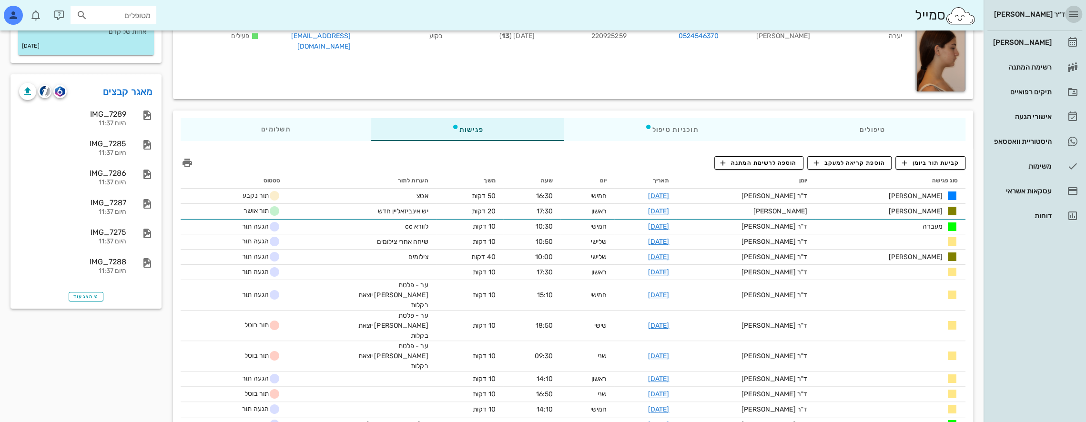
click at [1073, 12] on icon "button" at bounding box center [1073, 14] width 11 height 11
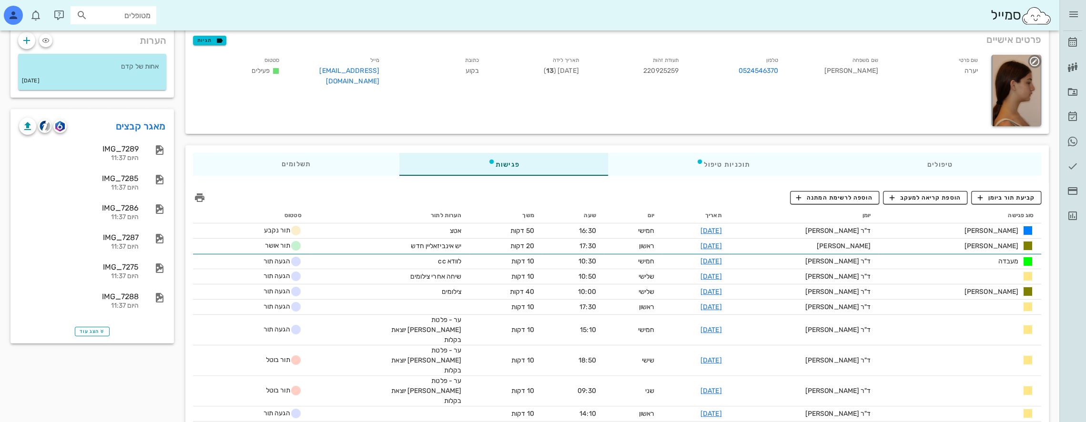
scroll to position [0, 0]
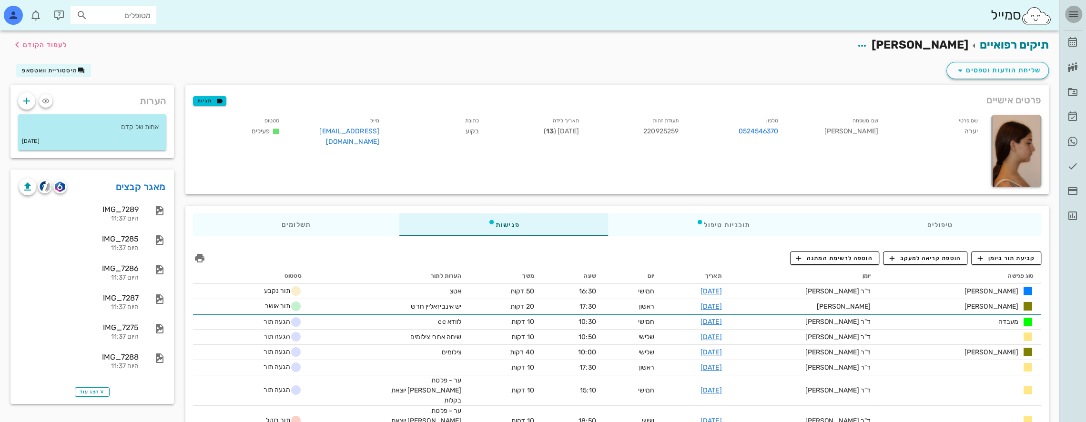
click at [1074, 11] on icon "button" at bounding box center [1073, 14] width 11 height 11
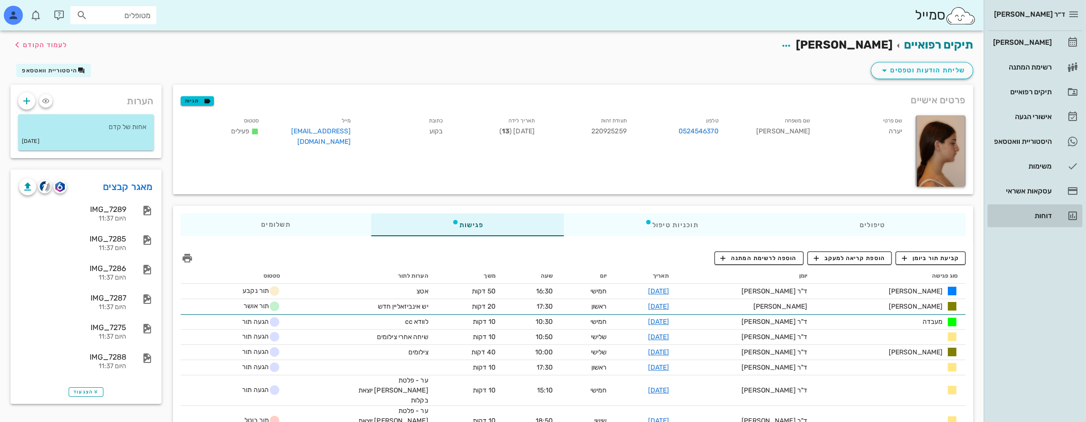
click at [1041, 210] on div "דוחות" at bounding box center [1021, 215] width 61 height 15
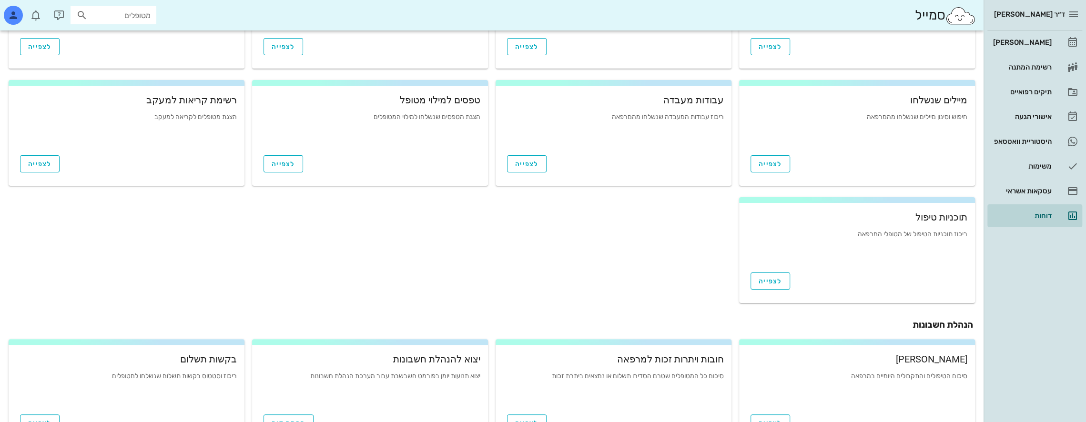
scroll to position [282, 0]
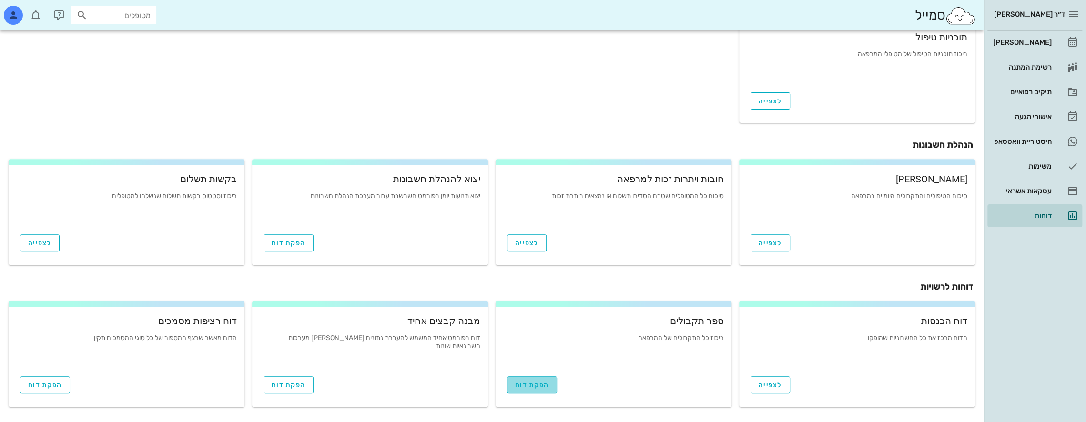
click at [545, 381] on span "הפקת דוח" at bounding box center [532, 385] width 34 height 8
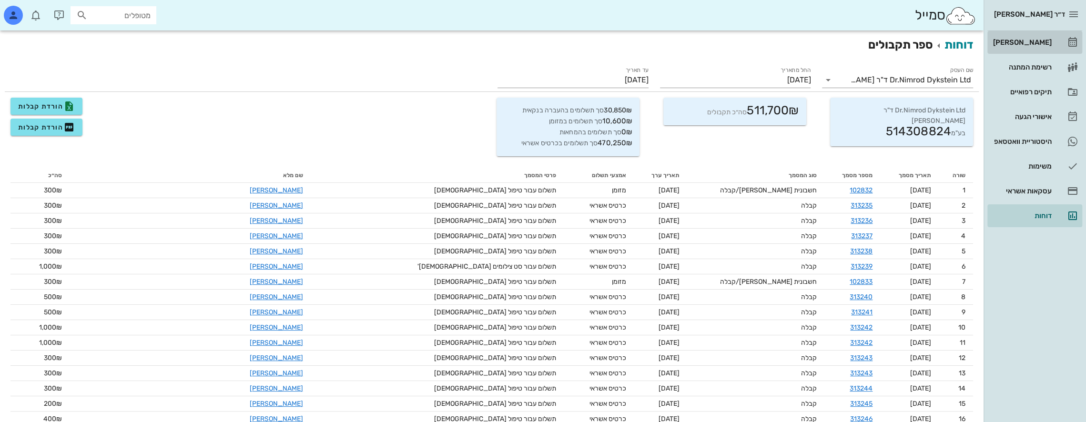
click at [1037, 41] on div "[PERSON_NAME]" at bounding box center [1021, 43] width 61 height 8
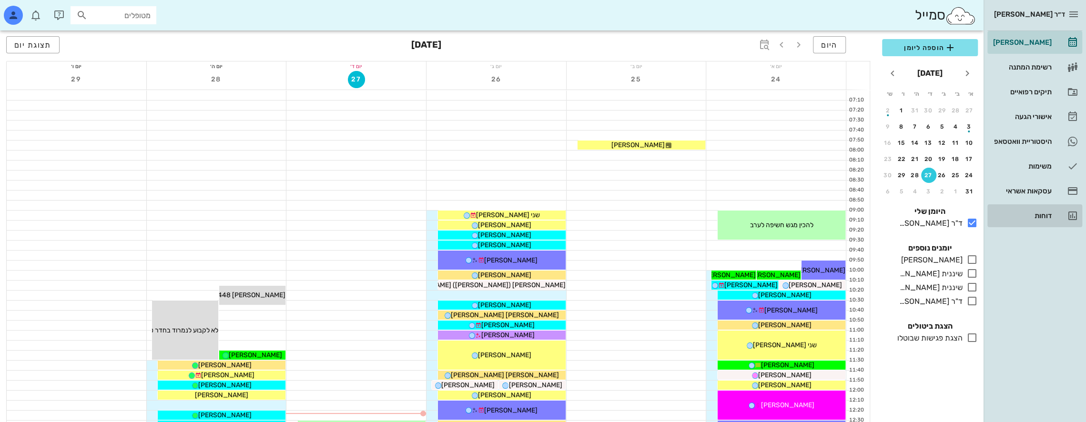
click at [1050, 218] on div "דוחות" at bounding box center [1021, 216] width 61 height 8
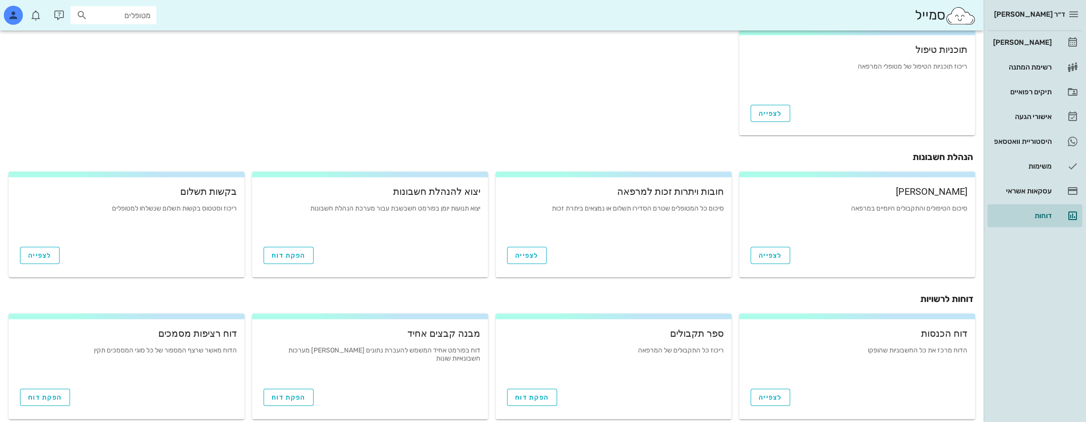
scroll to position [282, 0]
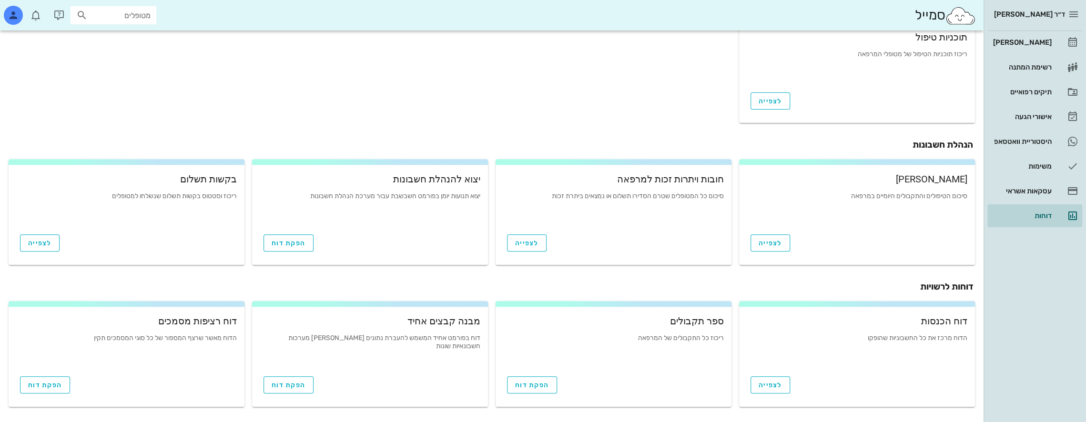
click at [844, 346] on div "הדוח מרכז את כל החשבוניות שהופקו" at bounding box center [857, 349] width 221 height 29
click at [768, 388] on span "לצפייה" at bounding box center [770, 385] width 23 height 8
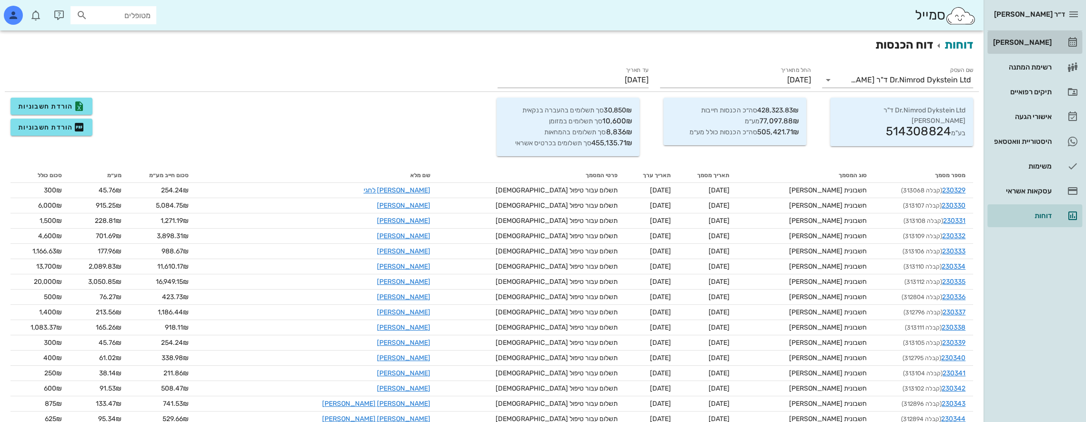
click at [1035, 39] on div "[PERSON_NAME]" at bounding box center [1021, 43] width 61 height 8
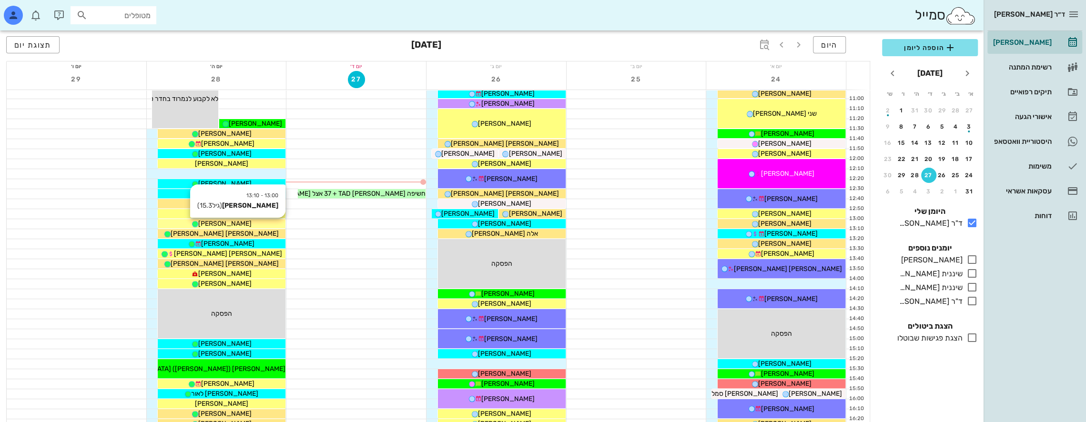
scroll to position [508, 0]
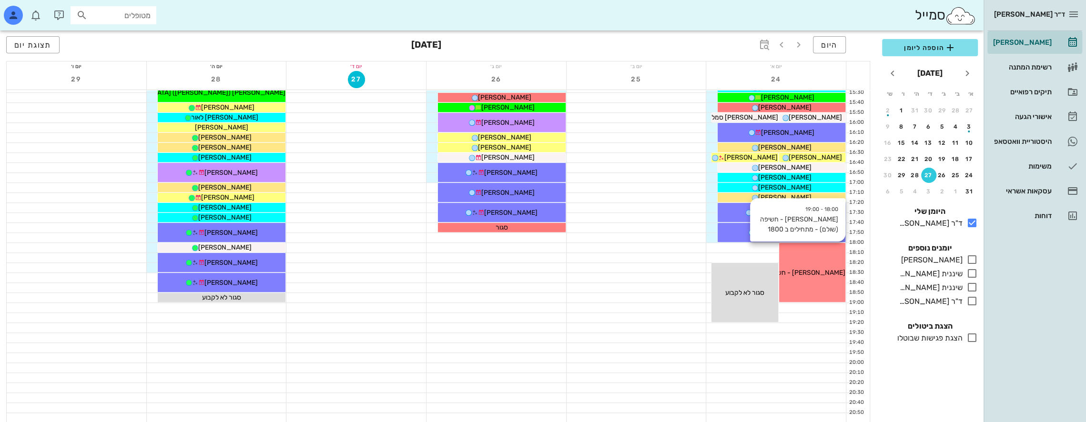
click at [822, 256] on div "18:00 - 19:00 [PERSON_NAME] - חשיפה (שולם) - מתחילים ב 1800 [PERSON_NAME] - חשי…" at bounding box center [812, 272] width 66 height 59
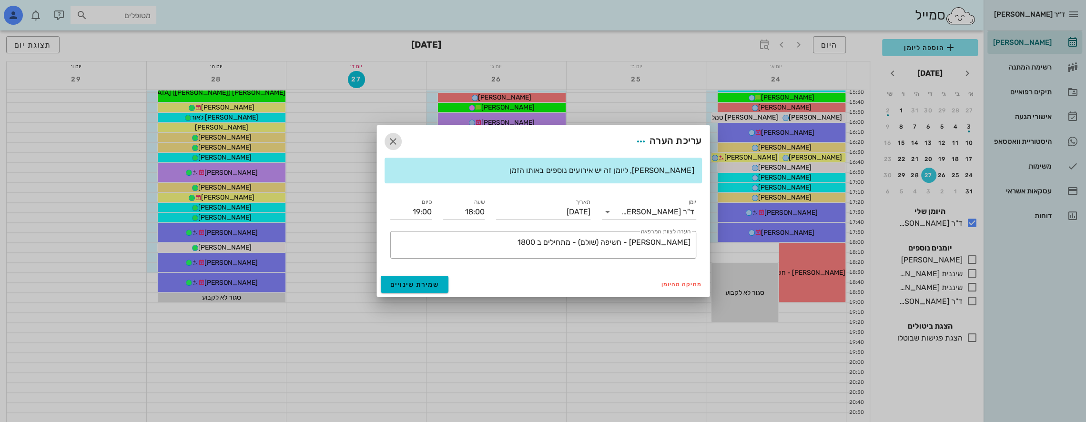
click at [395, 140] on icon "button" at bounding box center [392, 141] width 11 height 11
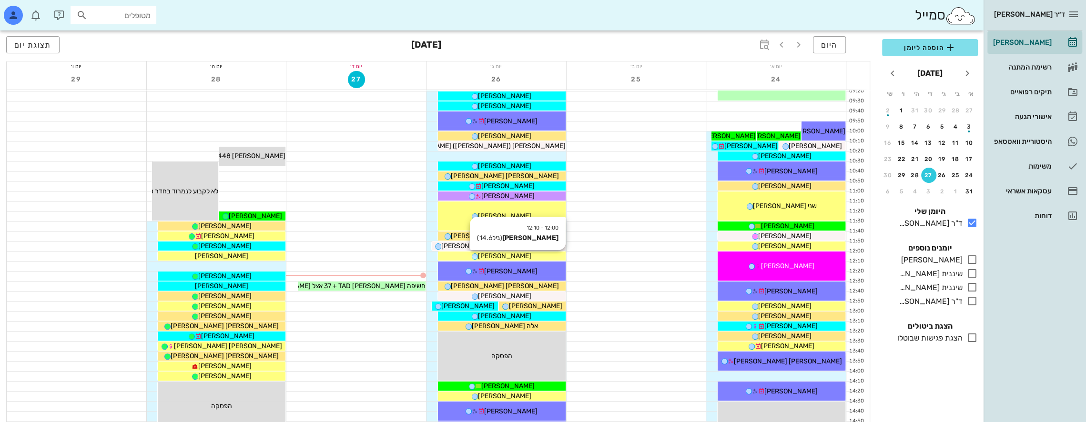
scroll to position [174, 0]
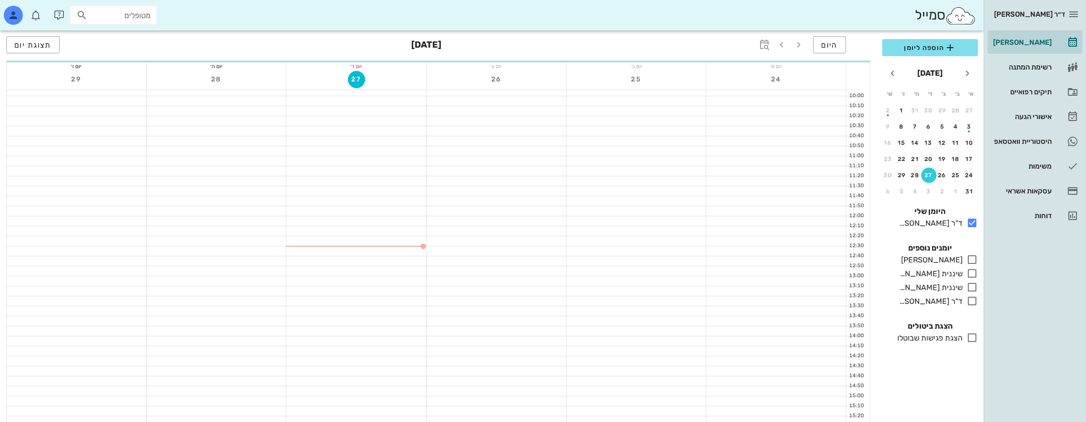
click at [114, 14] on input "מטופלים" at bounding box center [120, 15] width 61 height 12
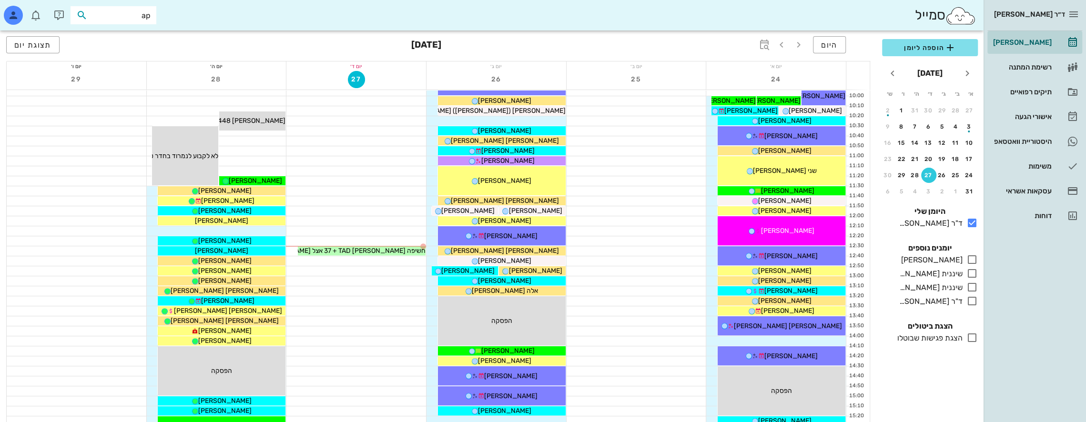
type input "a"
type input "[PERSON_NAME]"
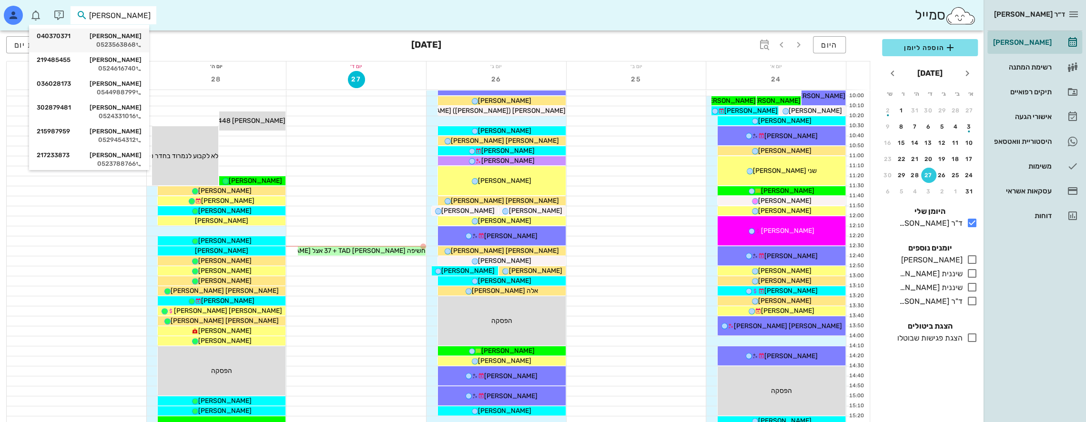
click at [131, 39] on div "[PERSON_NAME] אבא 040370371" at bounding box center [89, 36] width 105 height 8
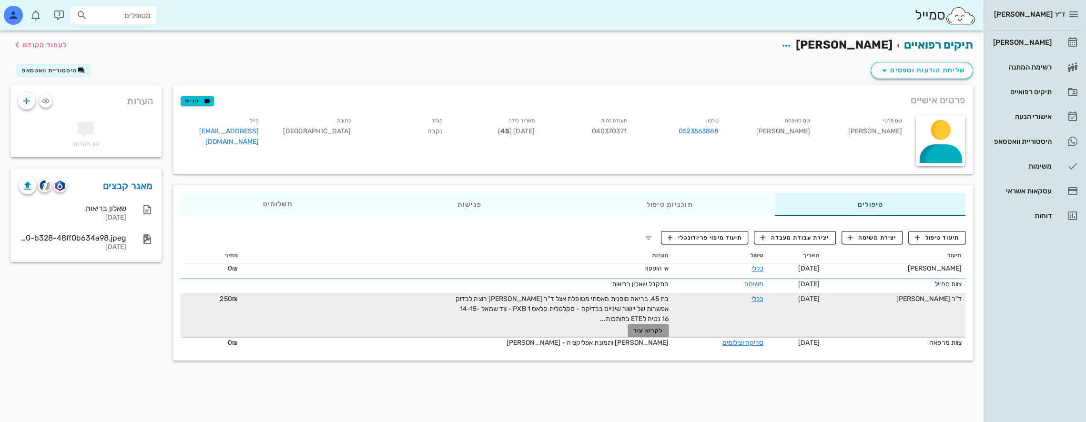
click at [638, 331] on span "לקרוא עוד" at bounding box center [648, 330] width 30 height 7
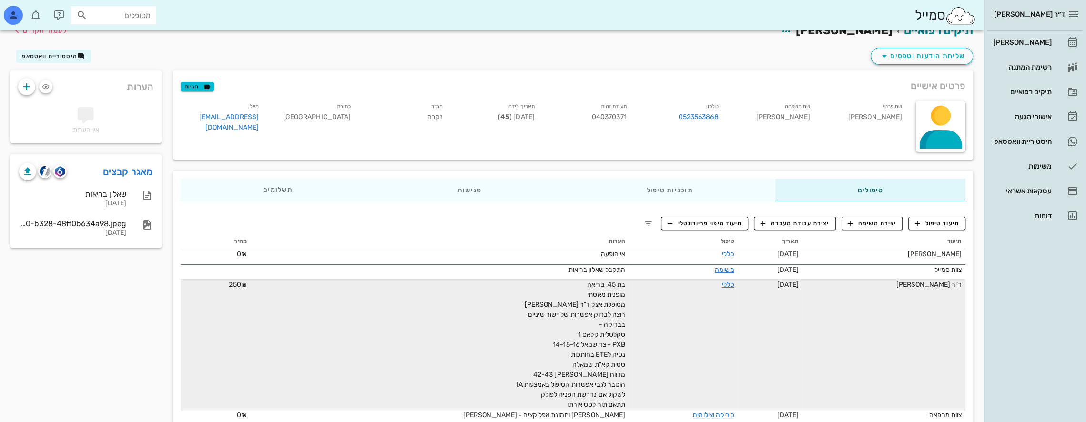
scroll to position [40, 0]
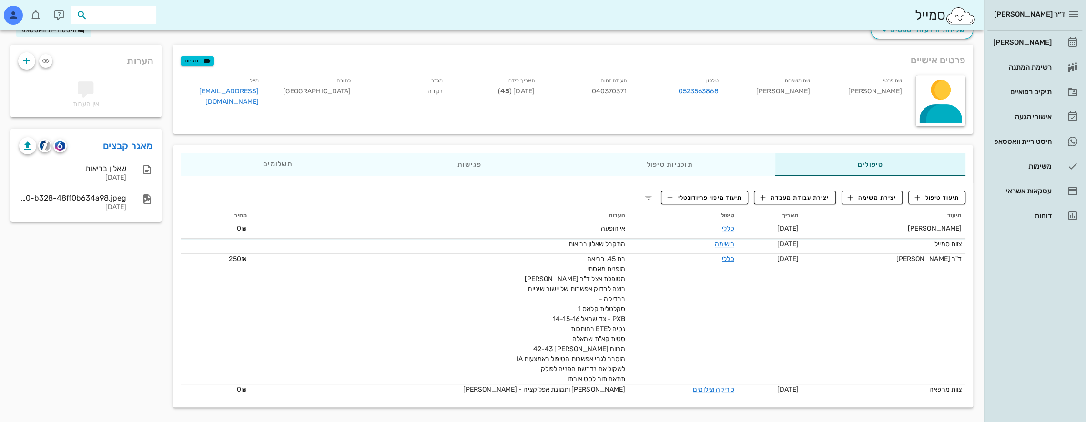
click at [125, 14] on input "text" at bounding box center [120, 15] width 61 height 12
type input "a"
type input "t"
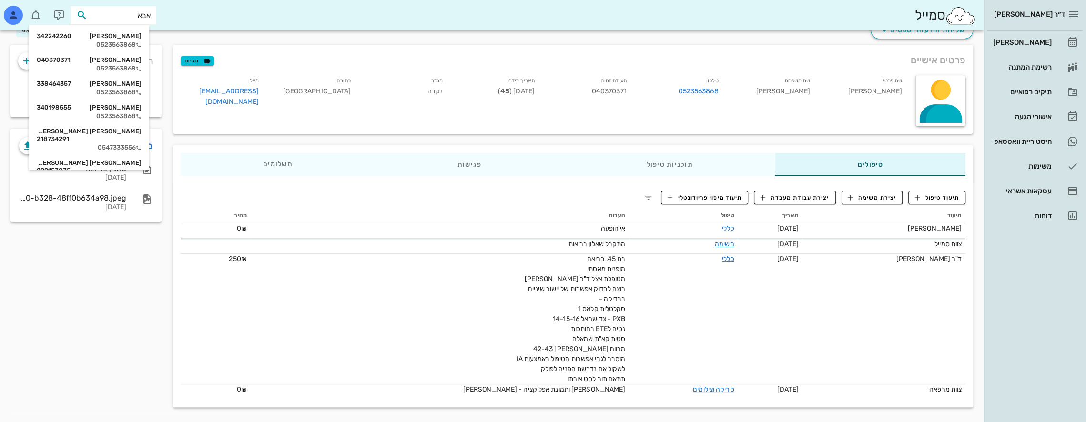
type input "אבא"
click at [130, 85] on div "[PERSON_NAME] 338464357" at bounding box center [89, 84] width 105 height 8
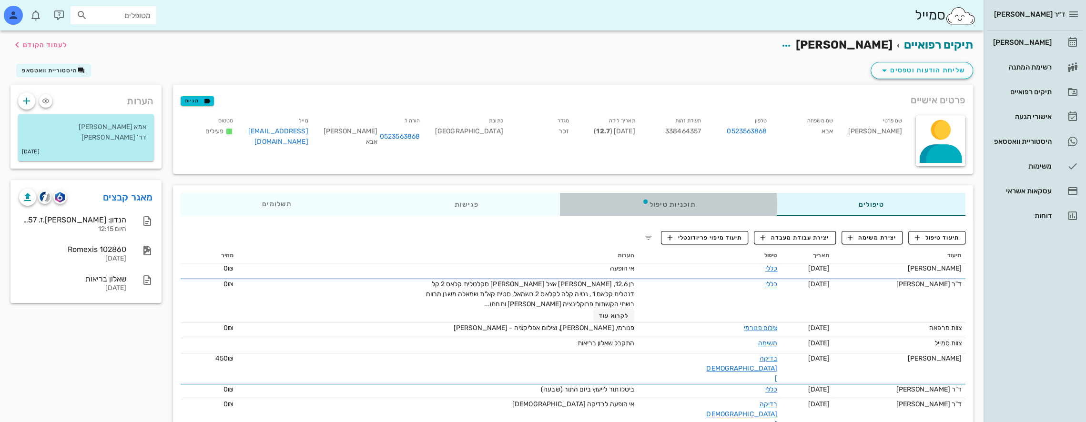
click at [711, 206] on div "תוכניות טיפול" at bounding box center [668, 204] width 217 height 23
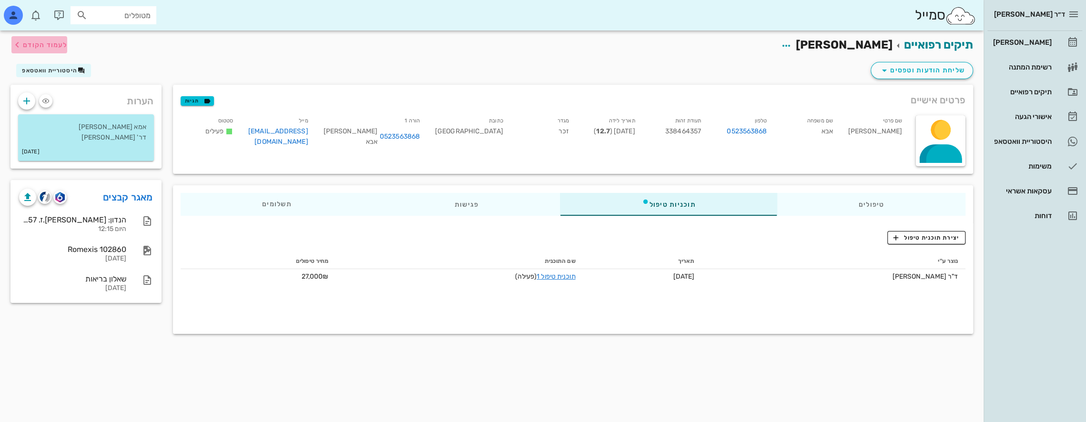
click at [18, 45] on icon "button" at bounding box center [16, 44] width 11 height 11
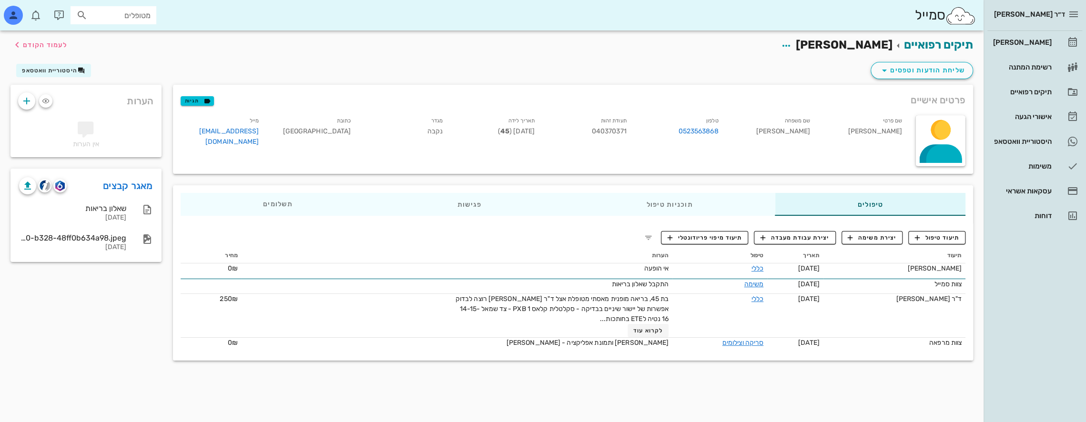
click at [122, 11] on input "מטופלים" at bounding box center [120, 15] width 61 height 12
type input "אבא"
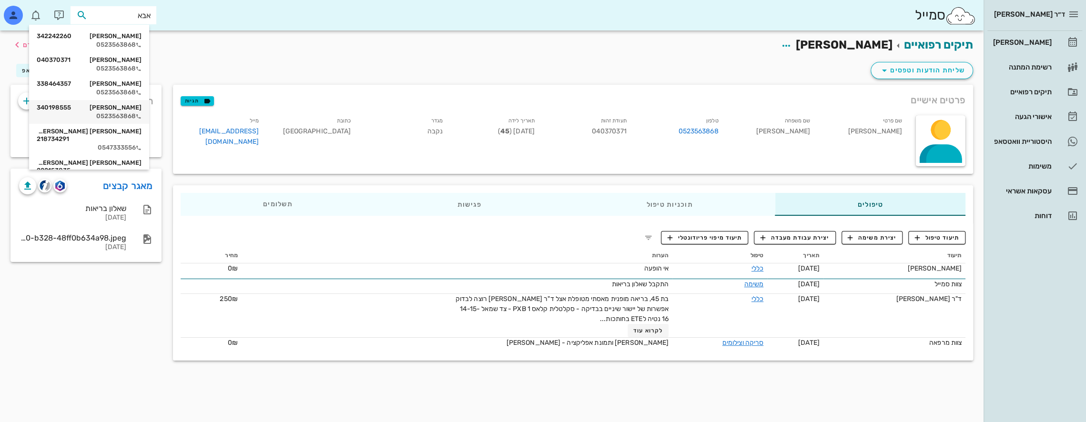
click at [131, 112] on div "[PERSON_NAME] 340198555 0523563868" at bounding box center [89, 112] width 105 height 24
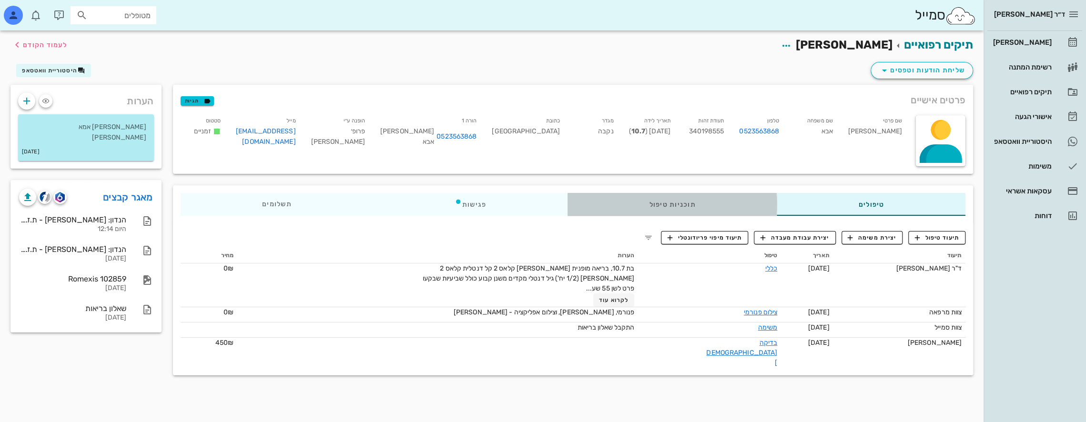
click at [621, 205] on div "תוכניות טיפול" at bounding box center [672, 204] width 209 height 23
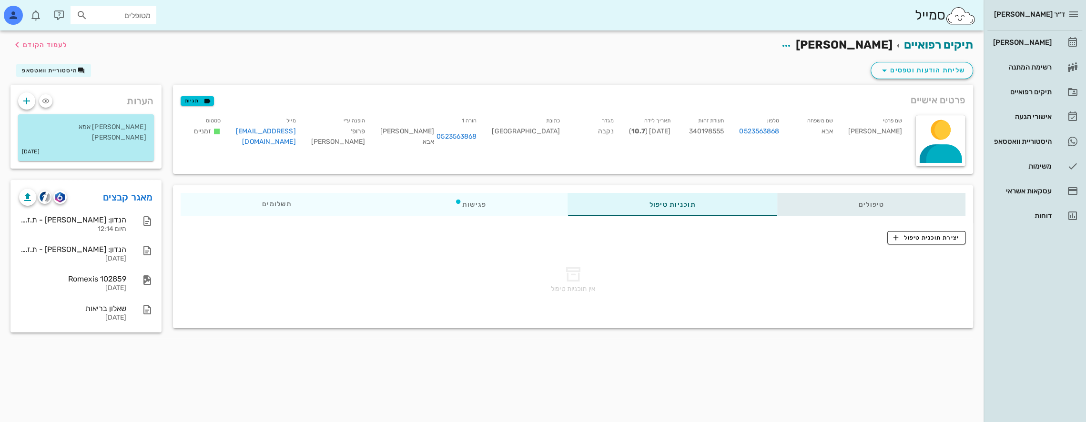
click at [892, 205] on div "טיפולים" at bounding box center [871, 204] width 189 height 23
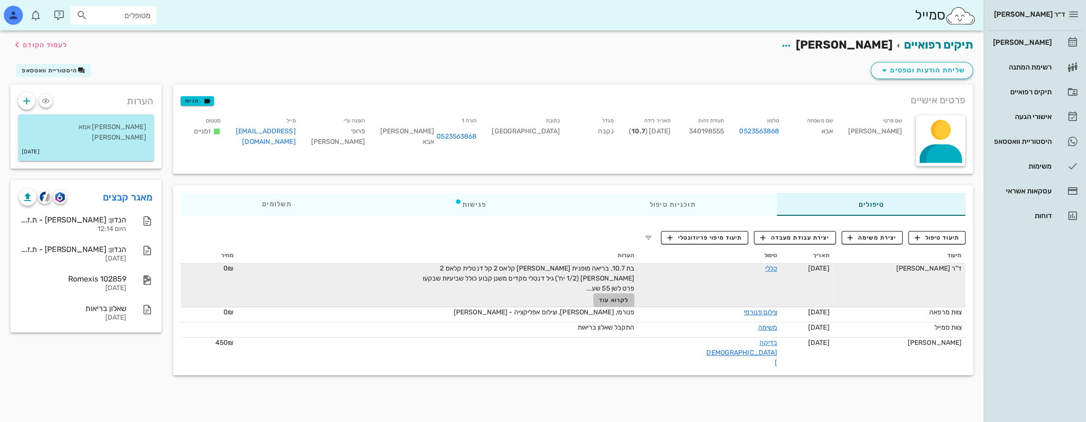
click at [625, 299] on span "לקרוא עוד" at bounding box center [614, 300] width 30 height 7
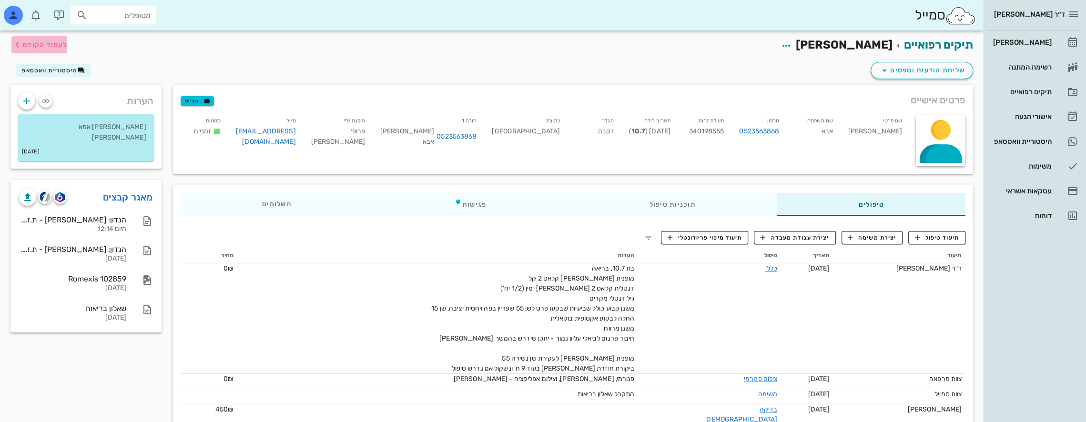
click at [20, 44] on icon "button" at bounding box center [16, 44] width 11 height 11
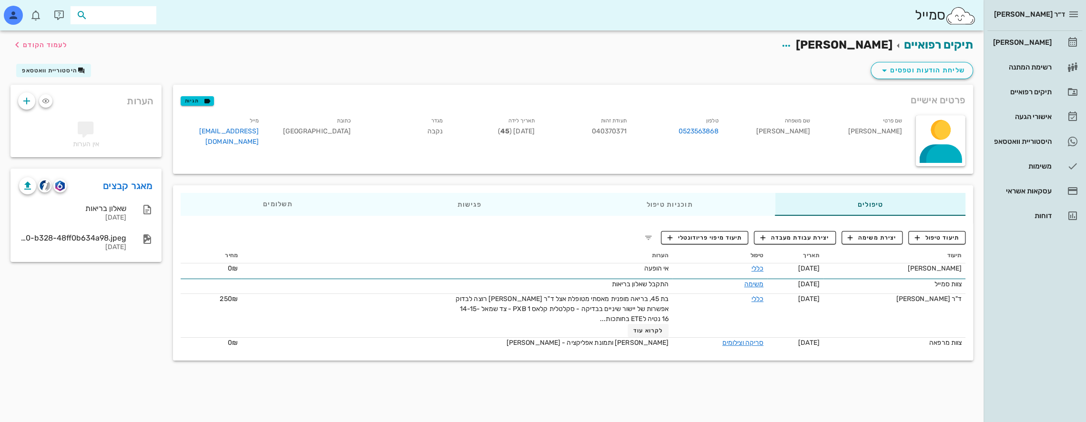
click at [121, 15] on input "text" at bounding box center [120, 15] width 61 height 12
type input "אבא"
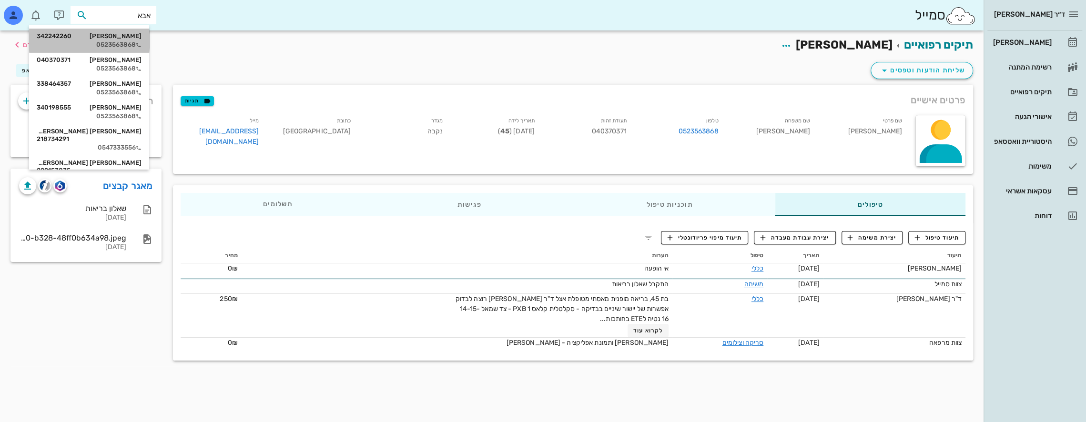
click at [136, 35] on div "[PERSON_NAME] 342242260" at bounding box center [89, 36] width 105 height 8
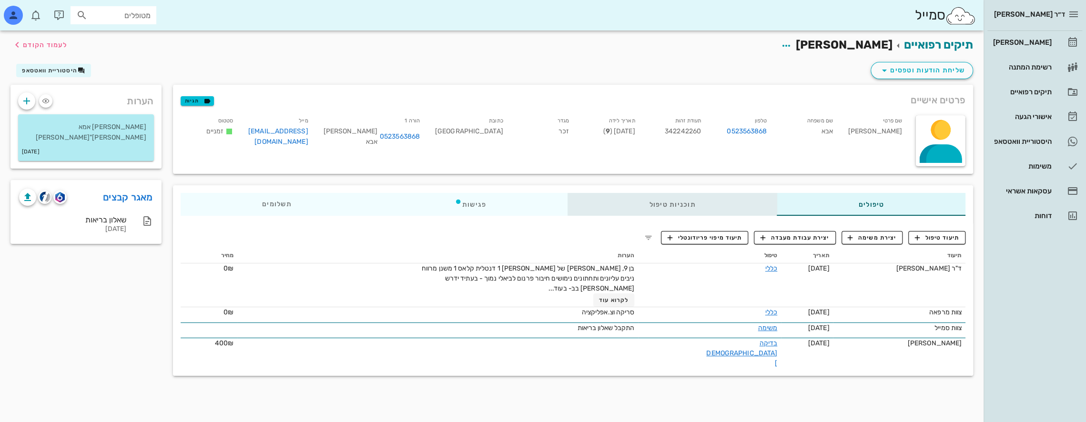
click at [707, 207] on div "תוכניות טיפול" at bounding box center [672, 204] width 209 height 23
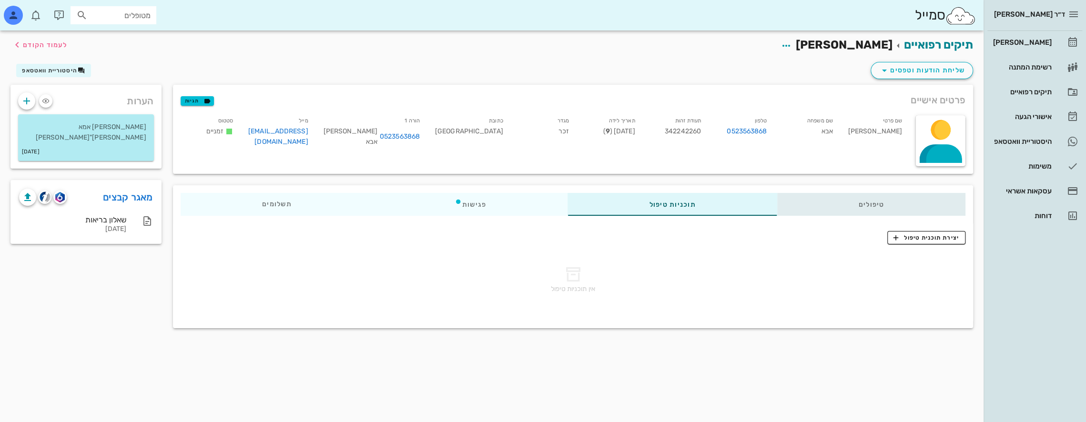
click at [835, 203] on div "טיפולים" at bounding box center [871, 204] width 189 height 23
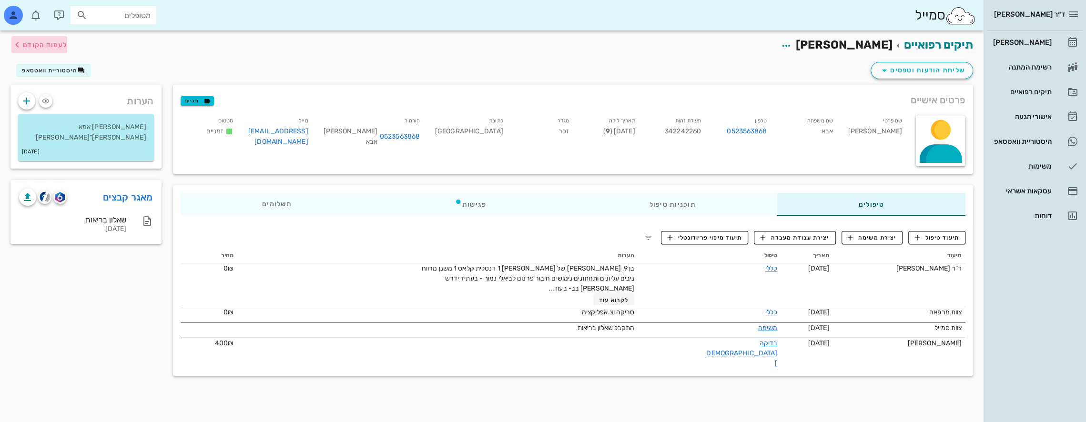
click at [17, 43] on icon "button" at bounding box center [16, 44] width 11 height 11
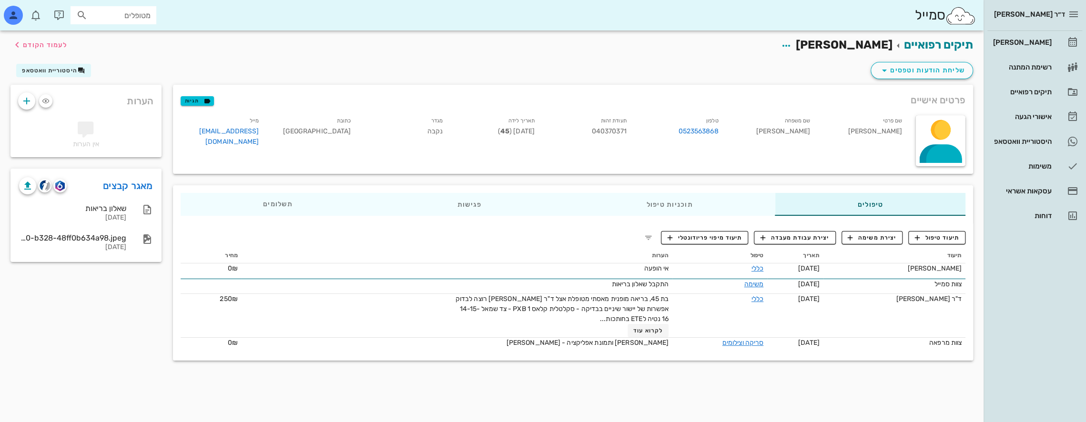
click at [129, 10] on input "מטופלים" at bounding box center [120, 15] width 61 height 12
type input "אבא"
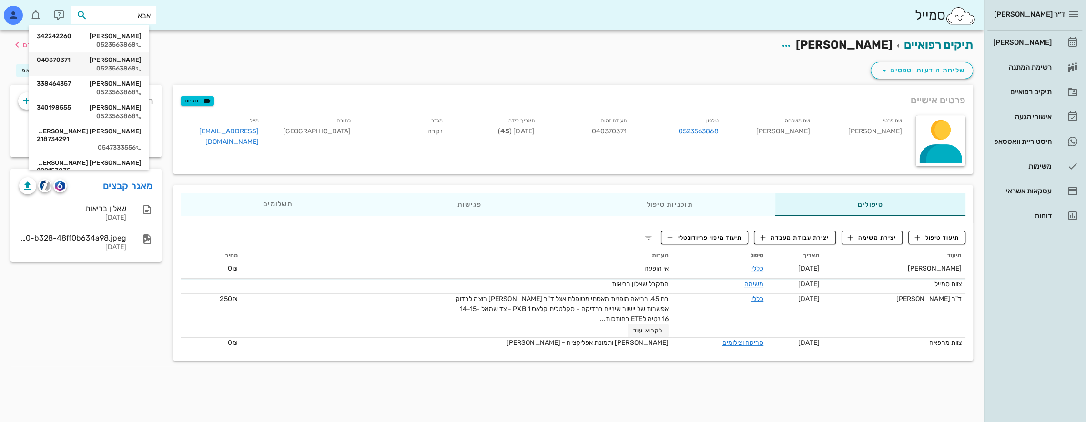
click at [128, 64] on div "[PERSON_NAME] אבא 040370371 0523563868" at bounding box center [89, 64] width 105 height 24
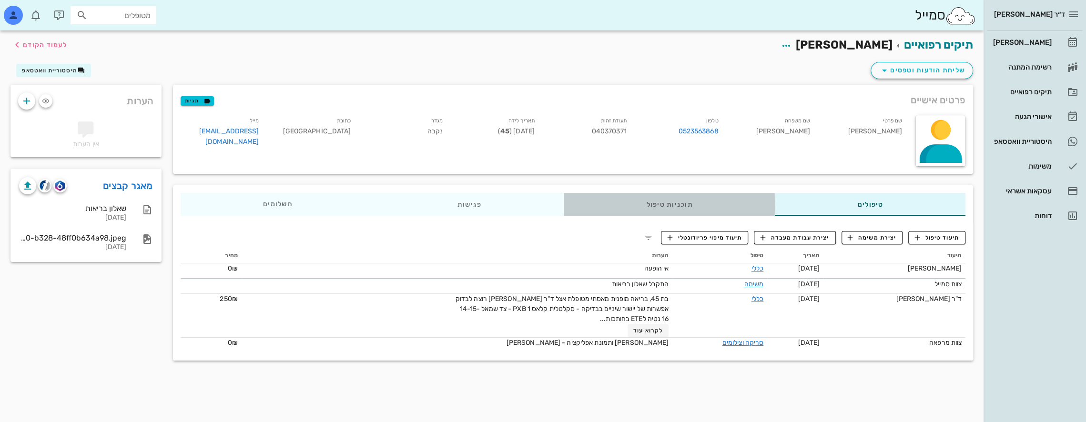
click at [706, 206] on div "תוכניות טיפול" at bounding box center [669, 204] width 211 height 23
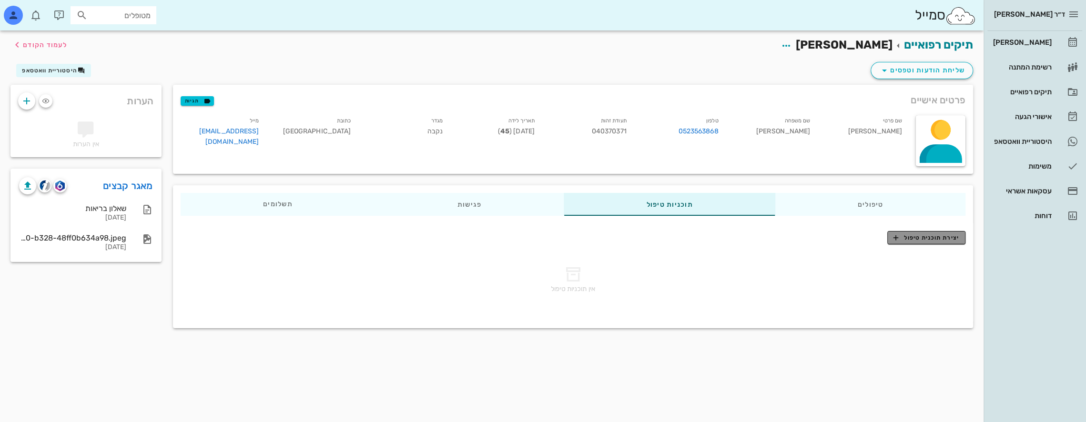
click at [924, 238] on span "יצירת תוכנית טיפול" at bounding box center [926, 238] width 65 height 9
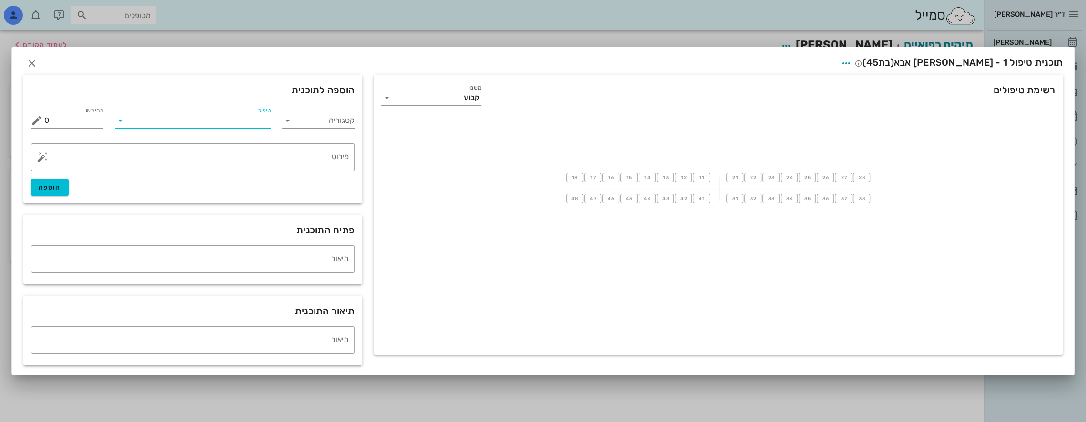
click at [241, 116] on input "טיפול" at bounding box center [199, 120] width 143 height 15
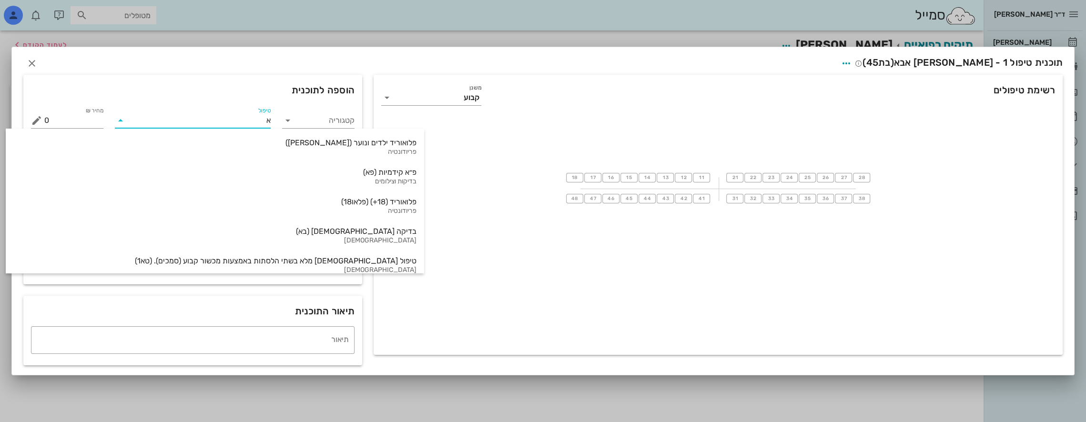
type input "אי"
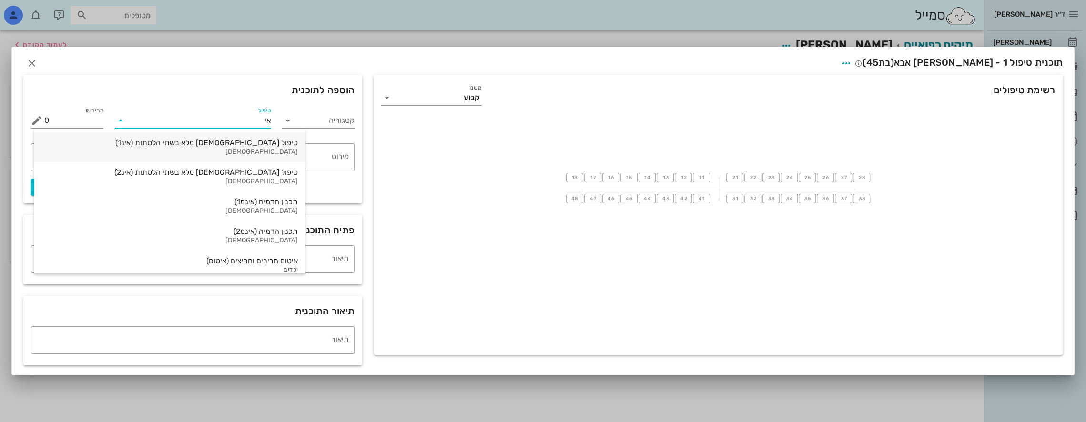
click at [232, 143] on div "טיפול [DEMOGRAPHIC_DATA] מלא בשתי הלסתות (אינ1)" at bounding box center [170, 142] width 256 height 9
type input "16000"
type textarea "באמצעות קשתיות שקופות ([MEDICAL_DATA]) ההצעה כוללת את כל הצילומים והסריקות הדיג…"
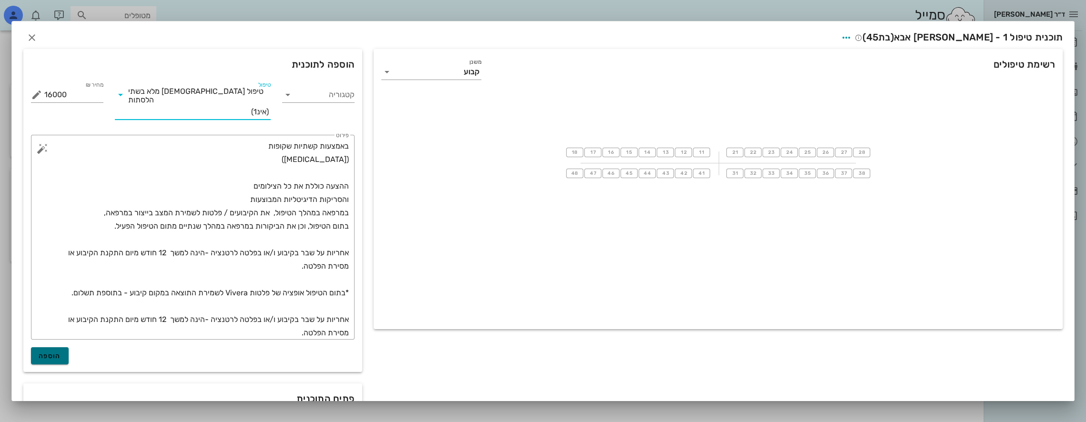
click at [60, 353] on button "הוספה" at bounding box center [50, 355] width 38 height 17
type input "0"
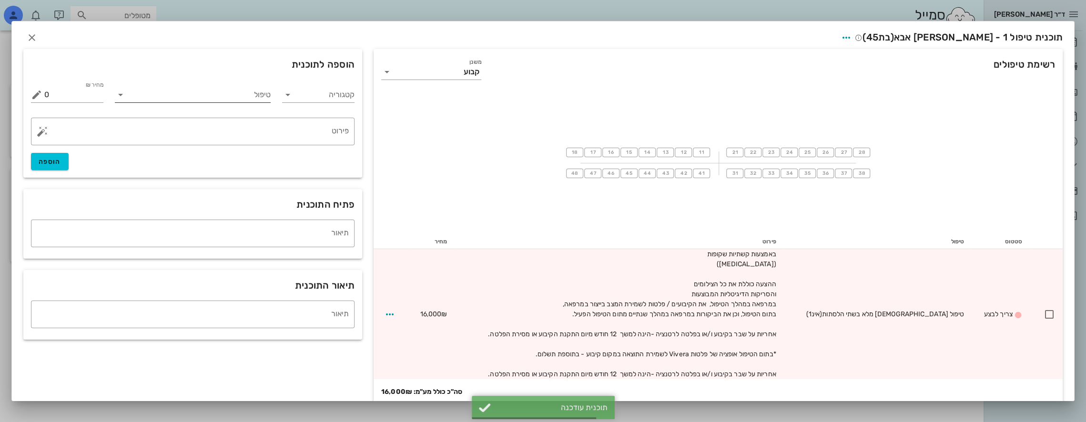
click at [251, 94] on input "טיפול" at bounding box center [199, 94] width 143 height 15
type input "אינמ2"
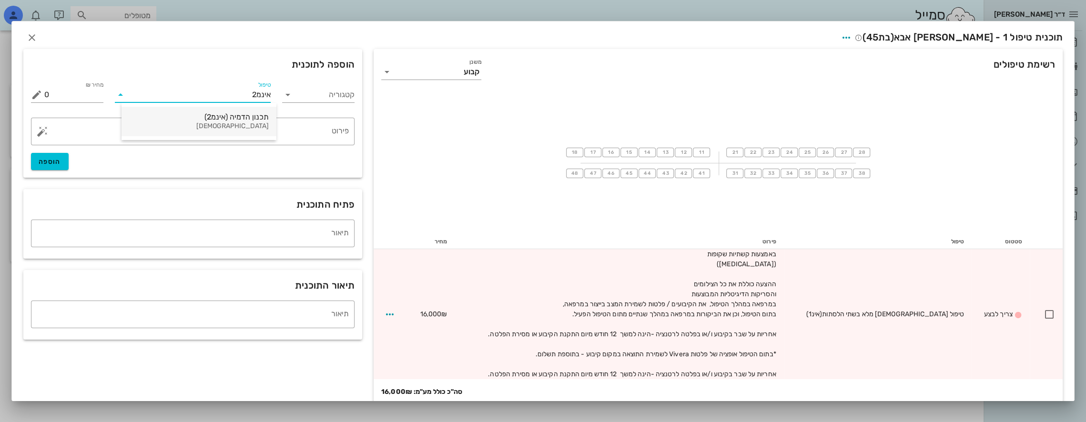
click at [241, 119] on div "תכנון הדמיה (אינמ2)" at bounding box center [199, 116] width 140 height 9
type input "10000"
type textarea "+ עלות ייצור קשתיות [MEDICAL_DATA] טיפול moderate"
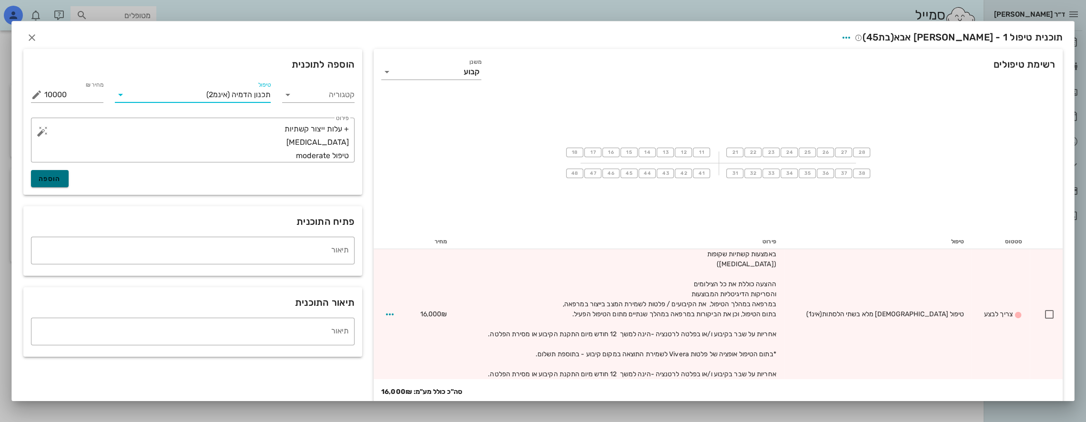
click at [61, 184] on button "הוספה" at bounding box center [50, 178] width 38 height 17
type input "0"
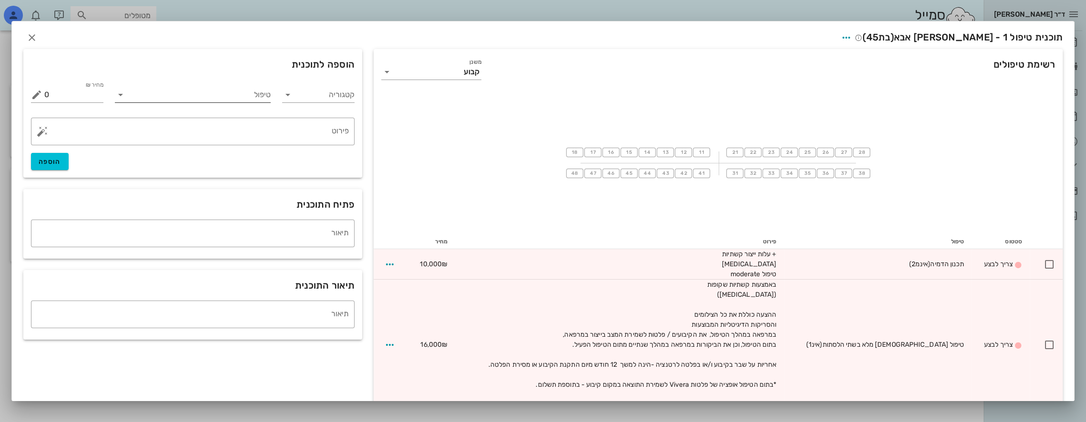
click at [230, 90] on input "טיפול" at bounding box center [199, 94] width 143 height 15
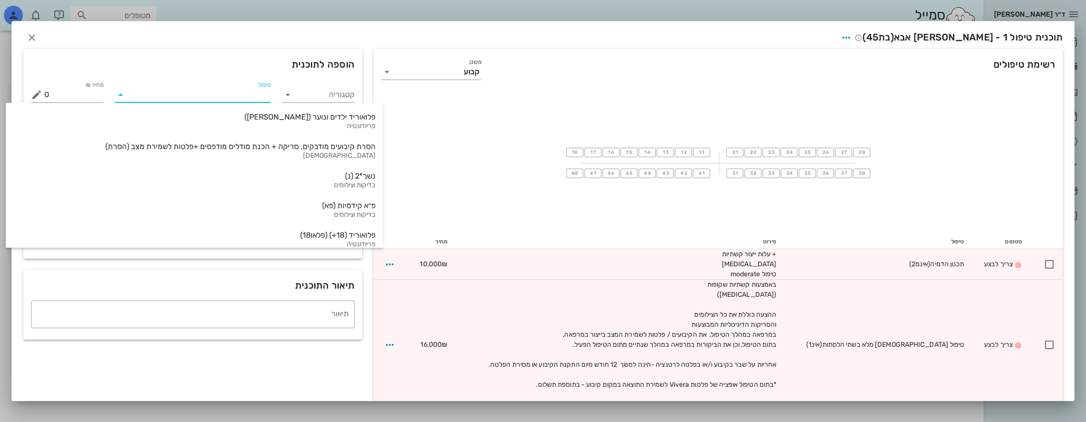
type input "f"
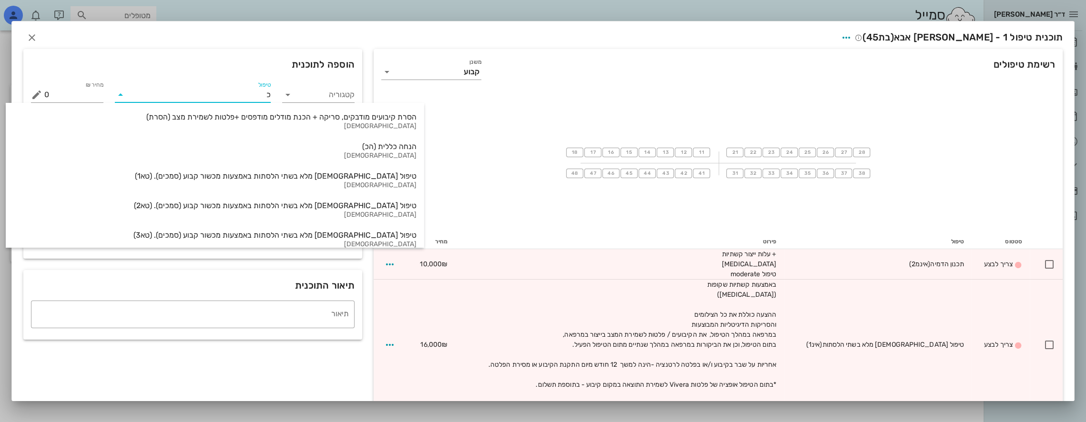
type input "כל"
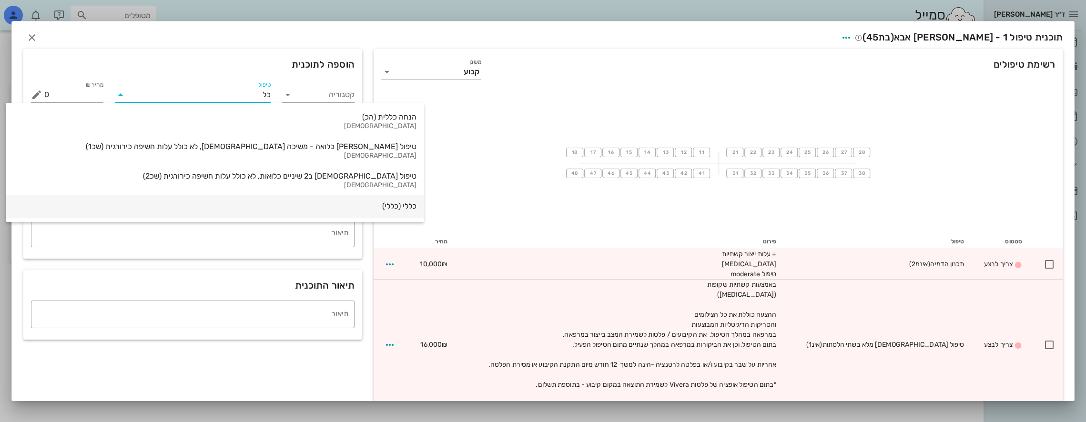
click at [266, 205] on div "כללי (כללי)" at bounding box center [214, 206] width 403 height 9
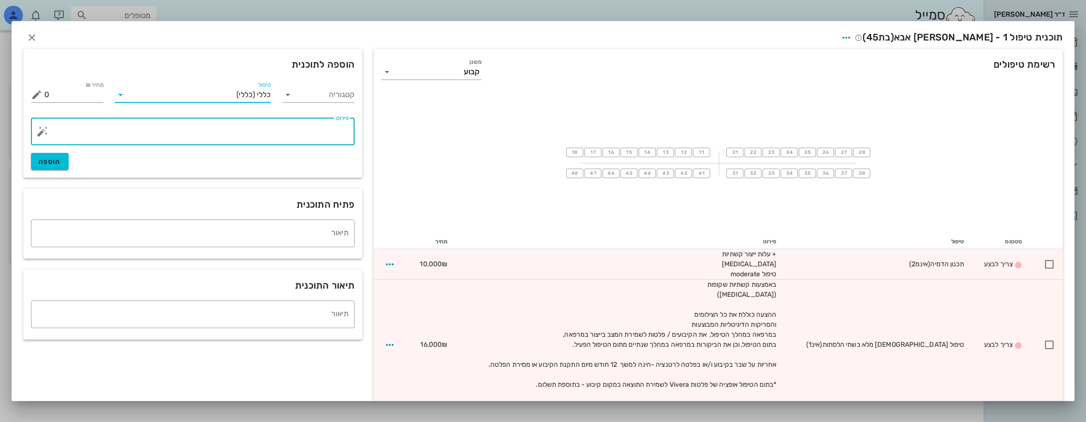
click at [327, 131] on textarea "פירוט" at bounding box center [196, 133] width 305 height 23
click at [349, 130] on textarea "הנחה 2 בני משפחה בטיפול" at bounding box center [196, 133] width 305 height 23
type textarea "אופציה הנחה 2 בני משפחה בטיפול"
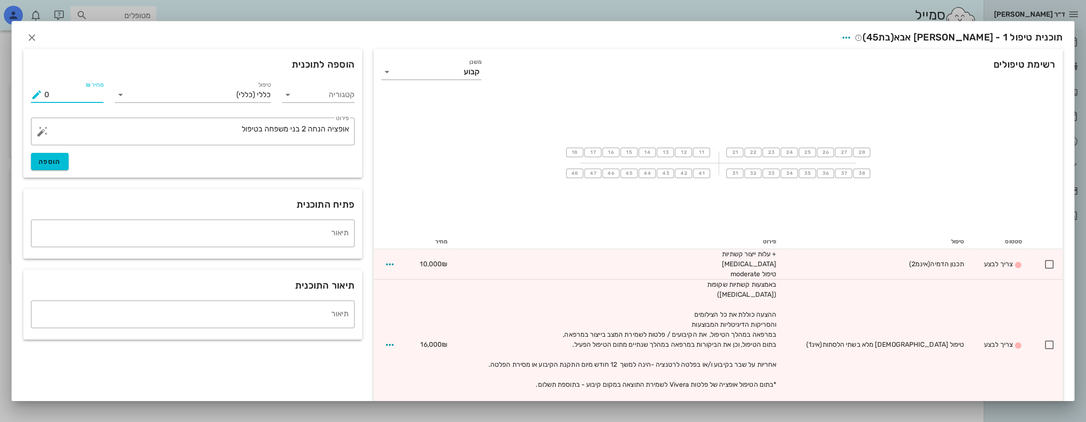
click at [73, 92] on input "0" at bounding box center [73, 94] width 59 height 15
type input "-1000"
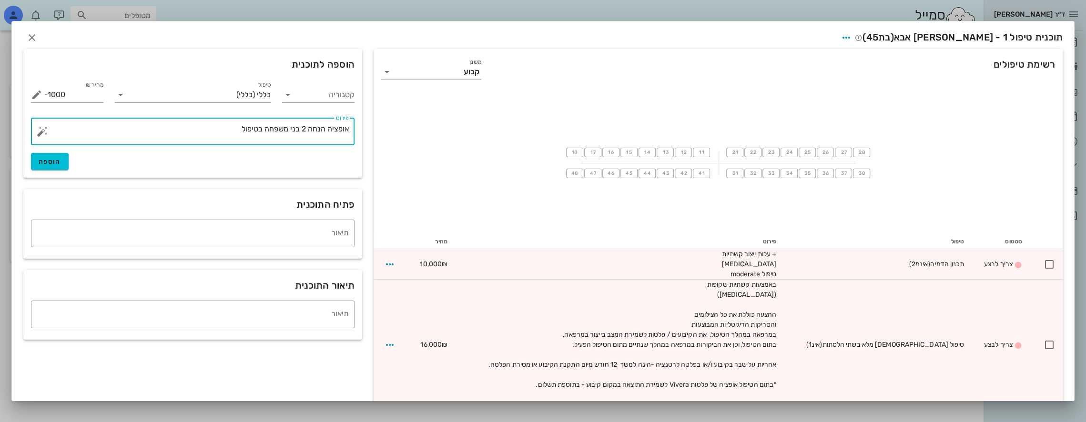
drag, startPoint x: 330, startPoint y: 129, endPoint x: 387, endPoint y: 137, distance: 56.8
click at [387, 137] on div "רשימת טיפולים משנן קבוע 18 17 16 15 14 13 12 11 21 22 23 24 25 26 27 28 48 47 4…" at bounding box center [543, 243] width 1051 height 396
type textarea "הנחה 2 בני משפחה בטיפול"
click at [61, 160] on span "הוספה" at bounding box center [50, 162] width 22 height 8
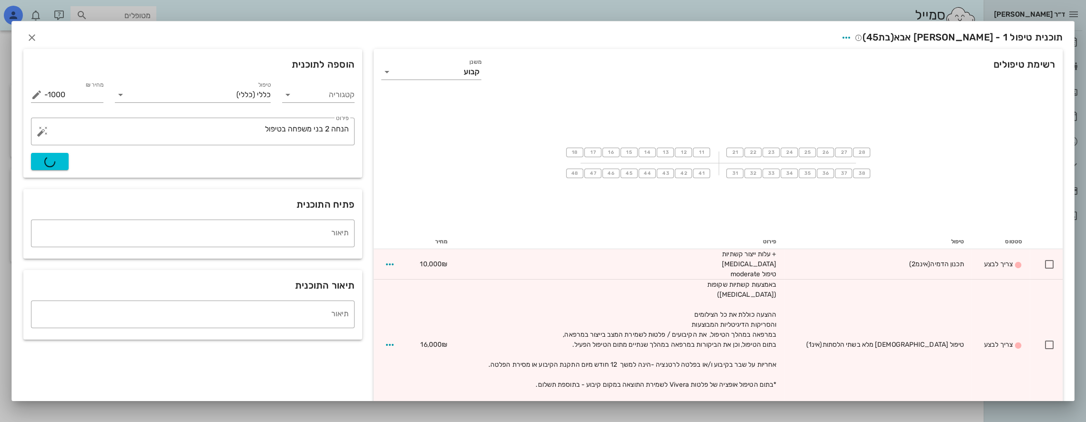
type input "0"
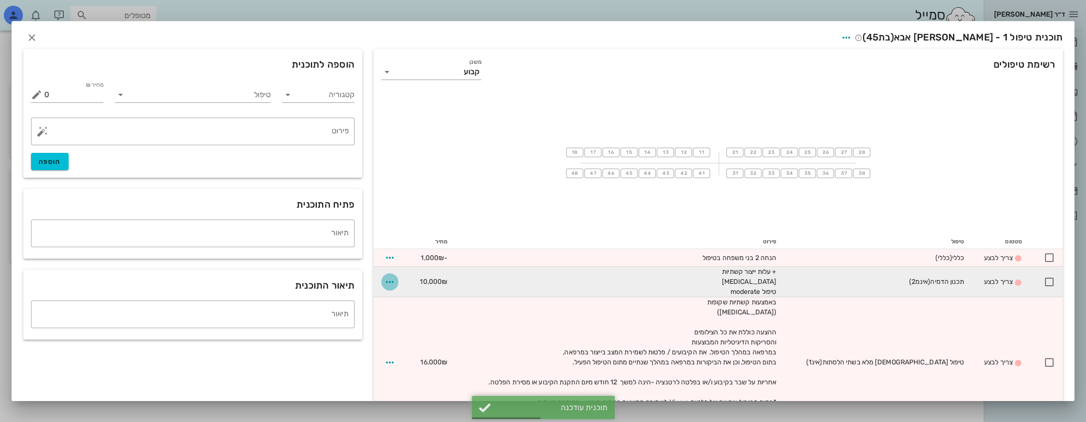
click at [394, 279] on icon "button" at bounding box center [389, 281] width 11 height 11
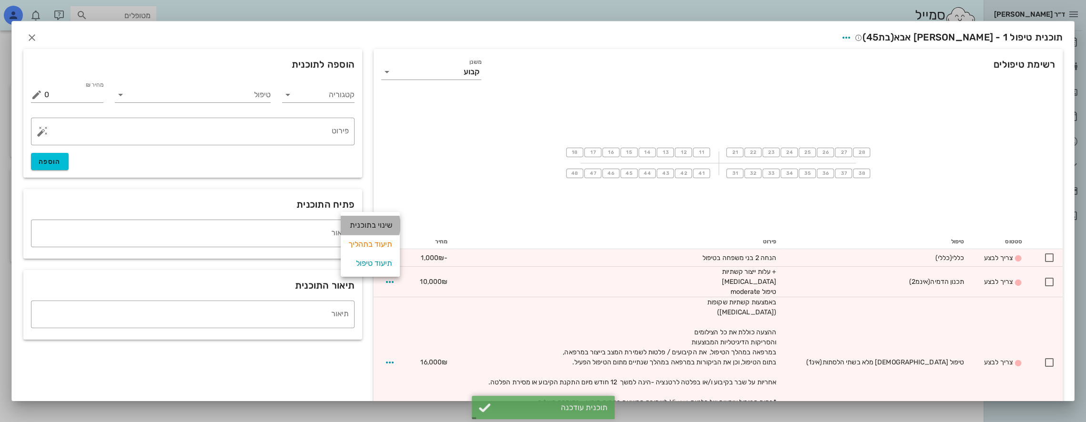
click at [371, 225] on div "שינוי בתוכנית" at bounding box center [370, 225] width 44 height 19
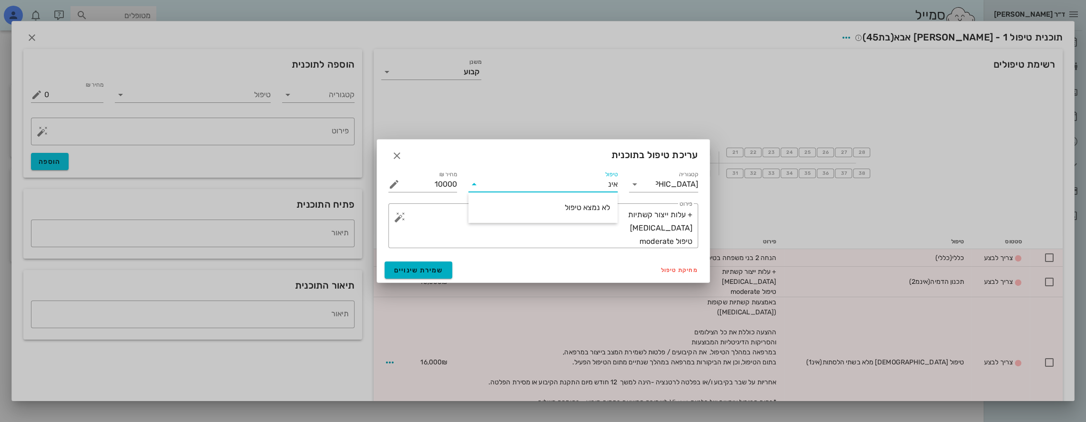
type input "אינ"
click at [396, 156] on icon "button" at bounding box center [396, 155] width 11 height 11
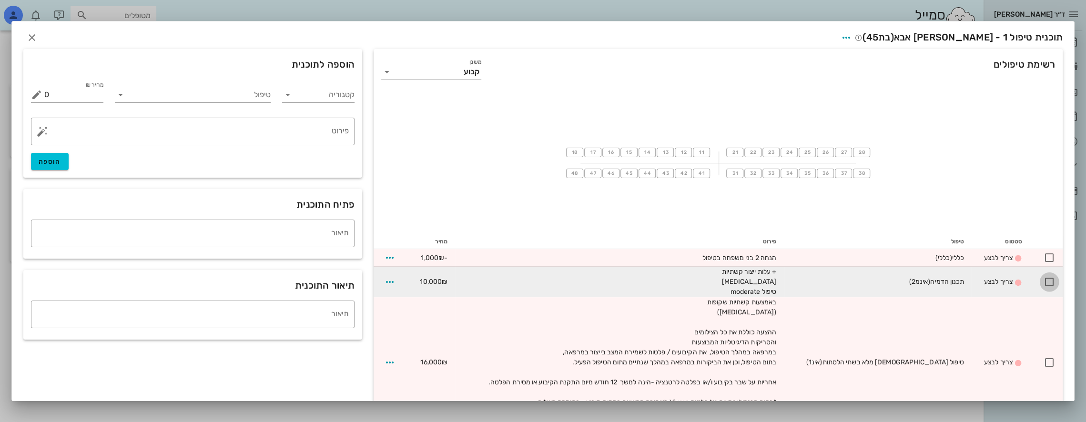
click at [1048, 283] on div at bounding box center [1049, 282] width 16 height 16
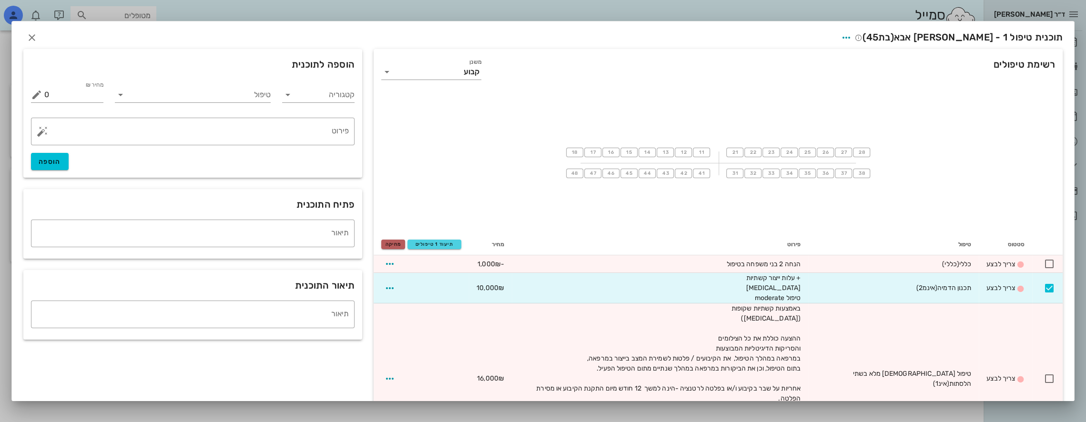
click at [397, 243] on span "מחיקה" at bounding box center [393, 245] width 15 height 6
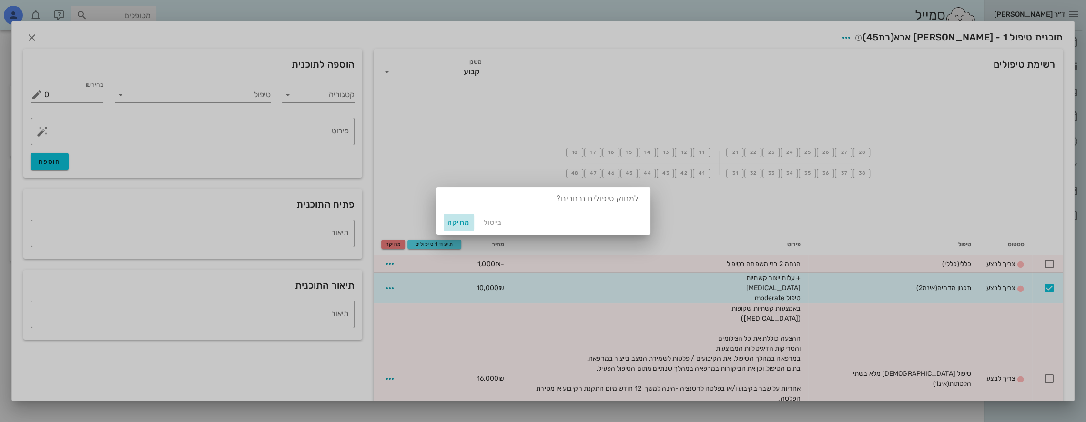
click at [464, 222] on span "מחיקה" at bounding box center [459, 223] width 23 height 8
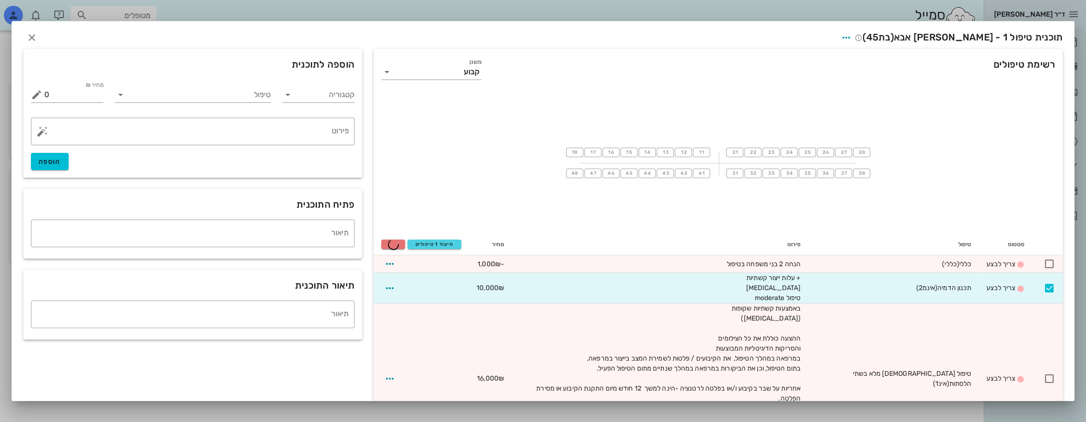
checkbox input "false"
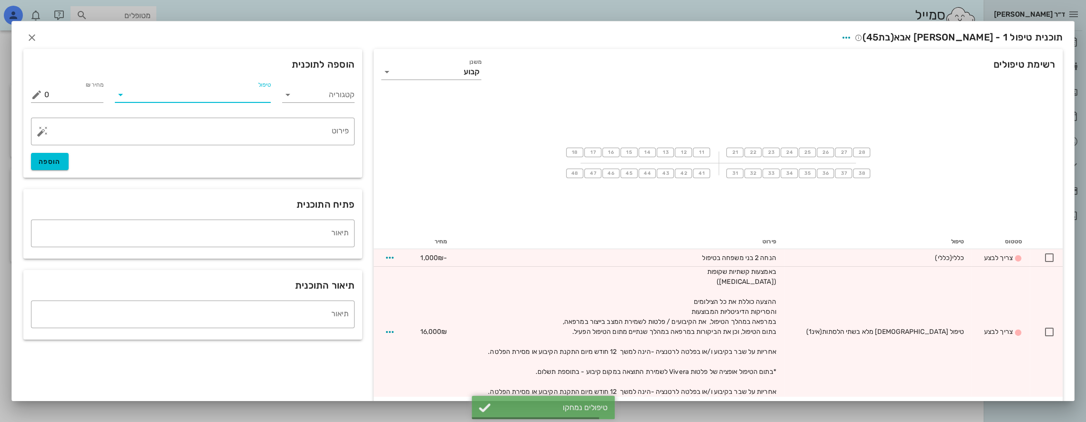
click at [213, 90] on input "טיפול" at bounding box center [199, 94] width 143 height 15
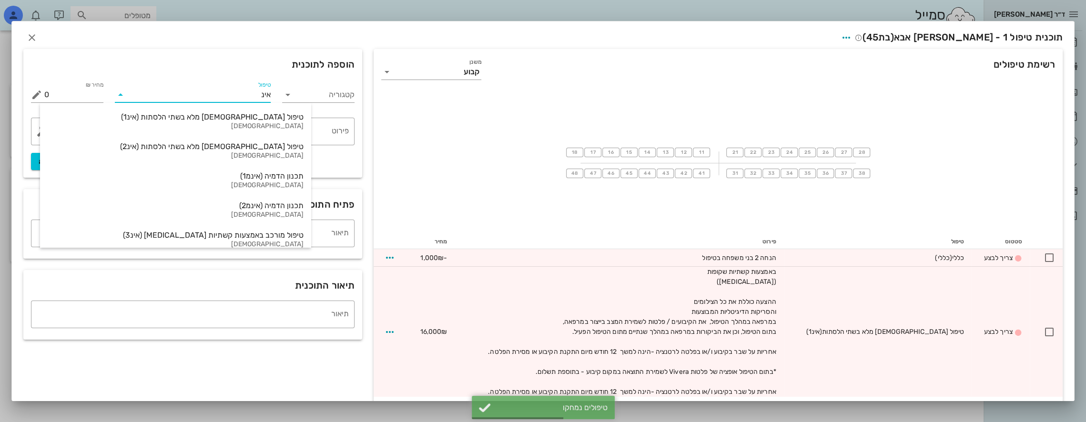
type input "אינמ"
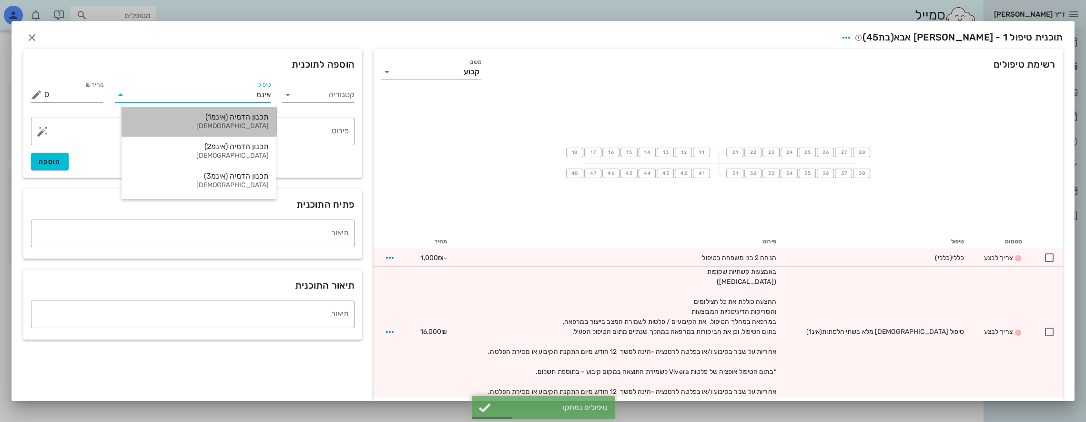
click at [227, 120] on div "תכנון הדמיה (אינמ1)" at bounding box center [199, 116] width 140 height 9
type input "12000"
type textarea "+ עלות ייצור קשתיות [MEDICAL_DATA] טיפול מלא"
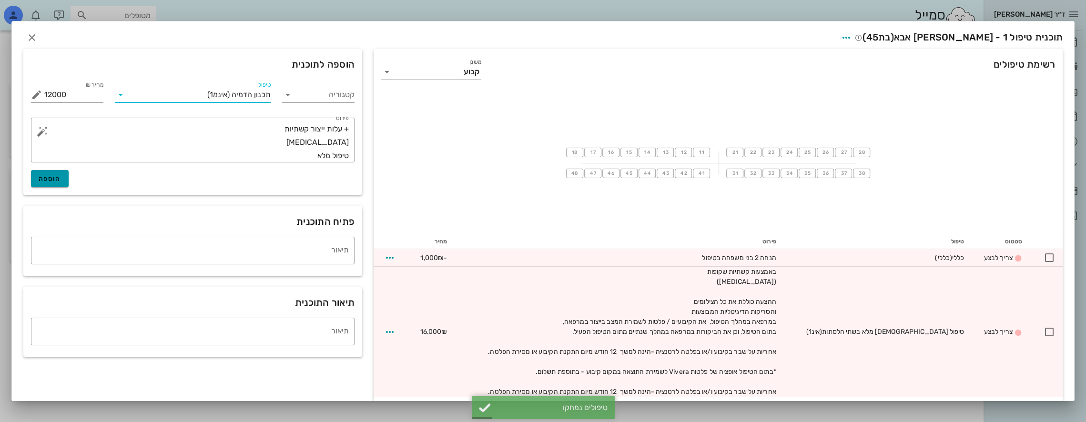
click at [55, 179] on span "הוספה" at bounding box center [50, 179] width 22 height 8
type input "0"
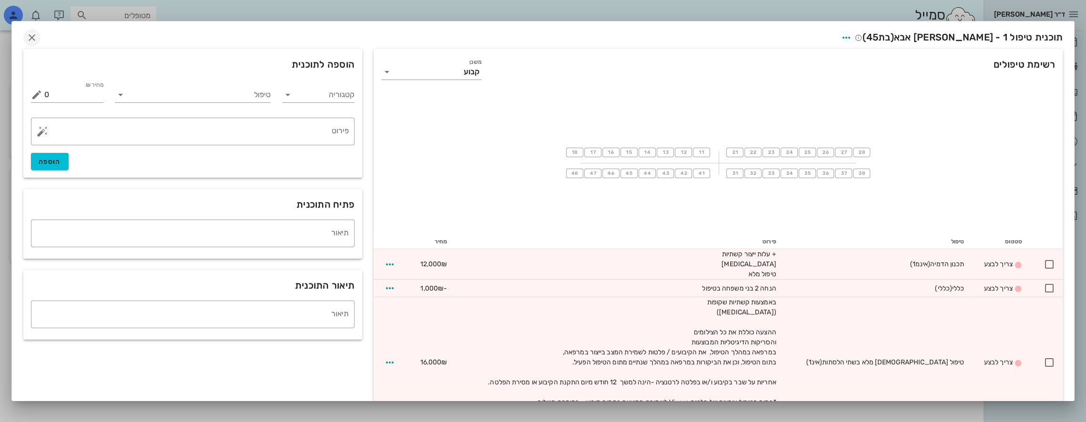
click at [35, 34] on div "תוכנית טיפול 1 - [PERSON_NAME] אבא (בת 45 )" at bounding box center [543, 36] width 1062 height 30
click at [36, 34] on icon "button" at bounding box center [31, 37] width 11 height 11
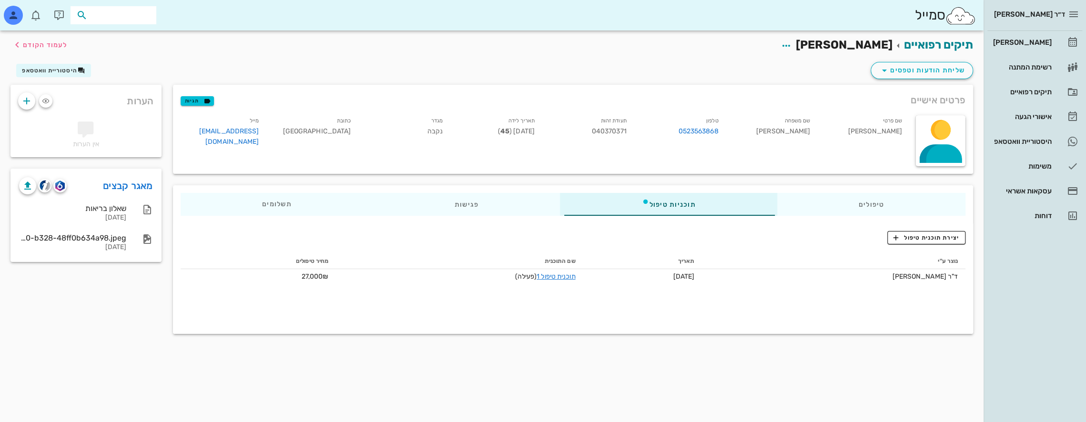
click at [149, 15] on input "text" at bounding box center [120, 15] width 61 height 12
type input "אבא"
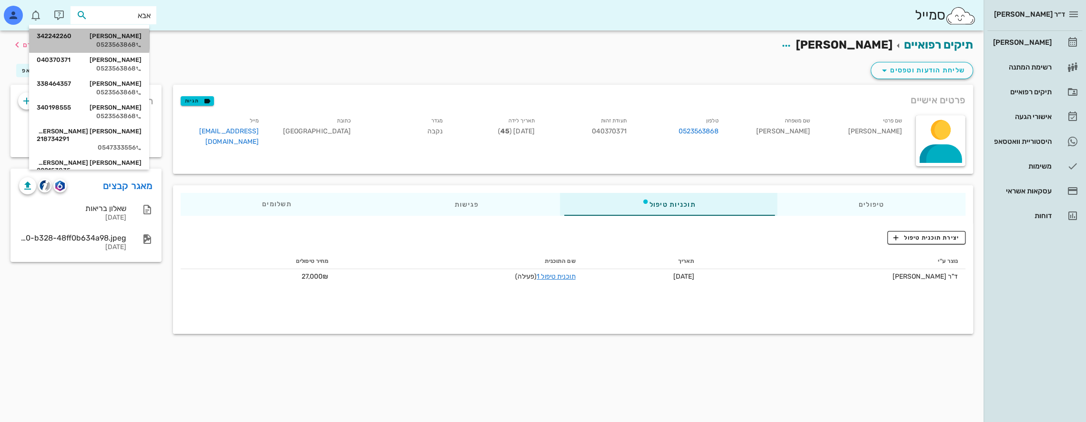
click at [122, 39] on div "[PERSON_NAME] 342242260" at bounding box center [89, 36] width 105 height 8
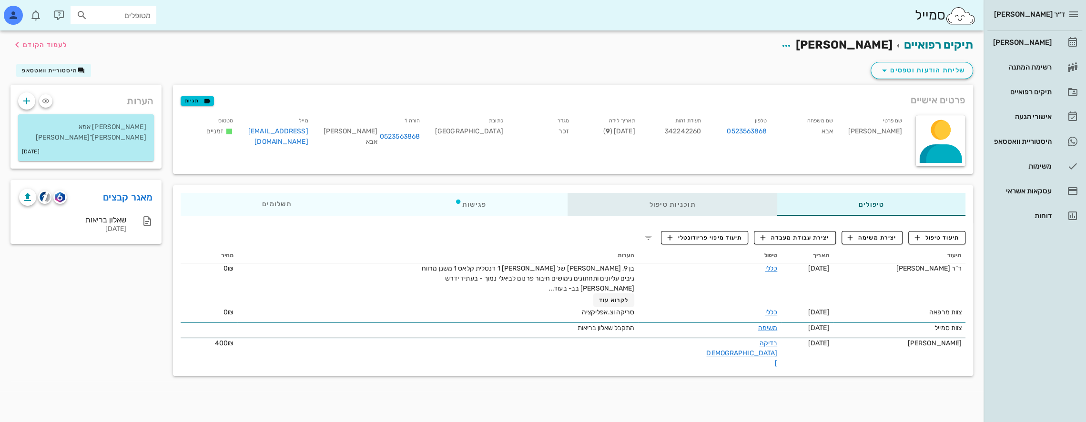
click at [720, 206] on div "תוכניות טיפול" at bounding box center [672, 204] width 209 height 23
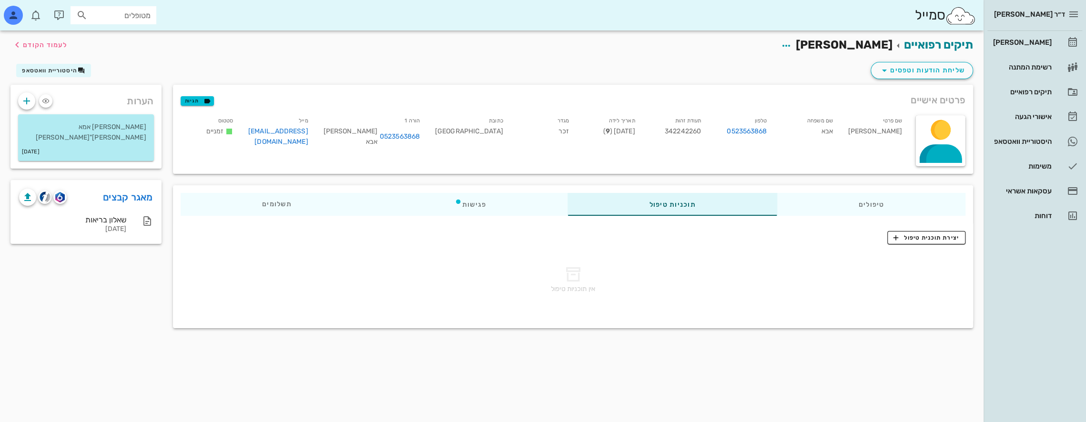
click at [149, 16] on input "מטופלים" at bounding box center [120, 15] width 61 height 12
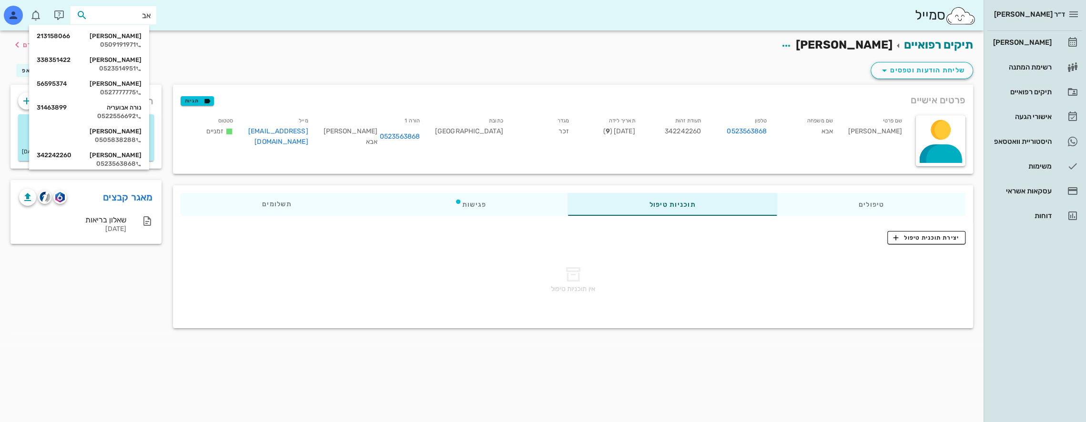
type input "אבא"
click at [134, 83] on div "[PERSON_NAME] 338464357" at bounding box center [89, 84] width 105 height 8
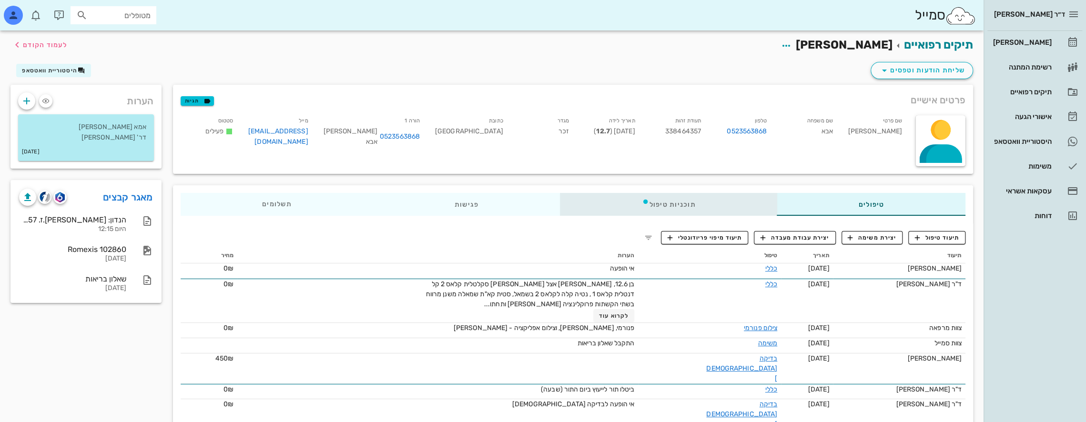
click at [730, 211] on div "תוכניות טיפול" at bounding box center [668, 204] width 217 height 23
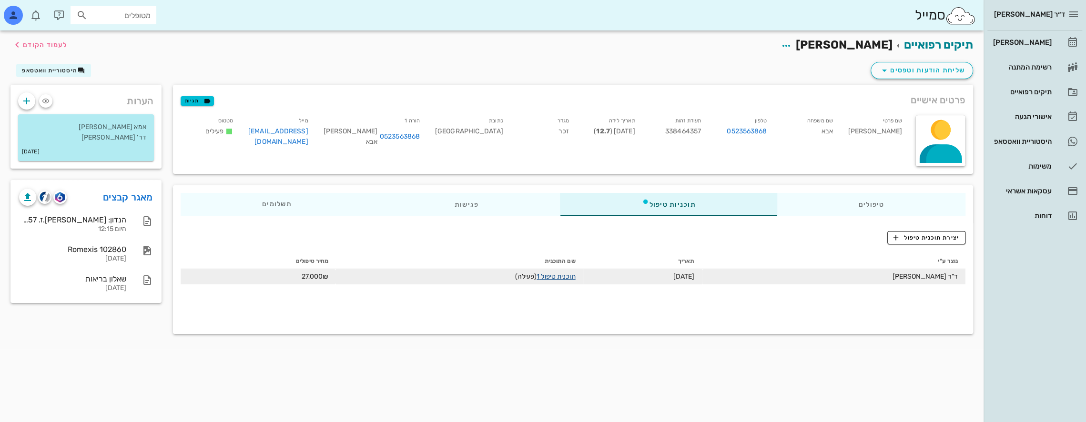
click at [561, 276] on link "תוכנית טיפול 1" at bounding box center [556, 277] width 39 height 8
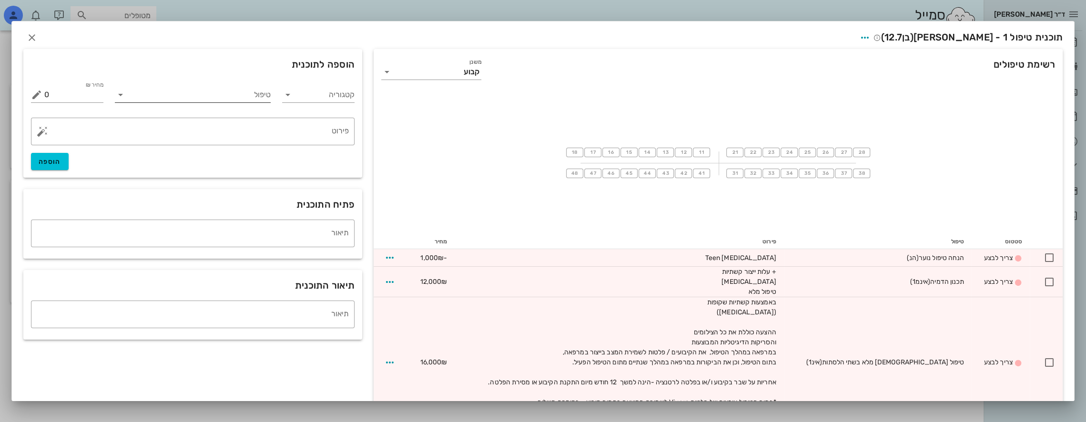
click at [219, 96] on input "טיפול" at bounding box center [199, 94] width 143 height 15
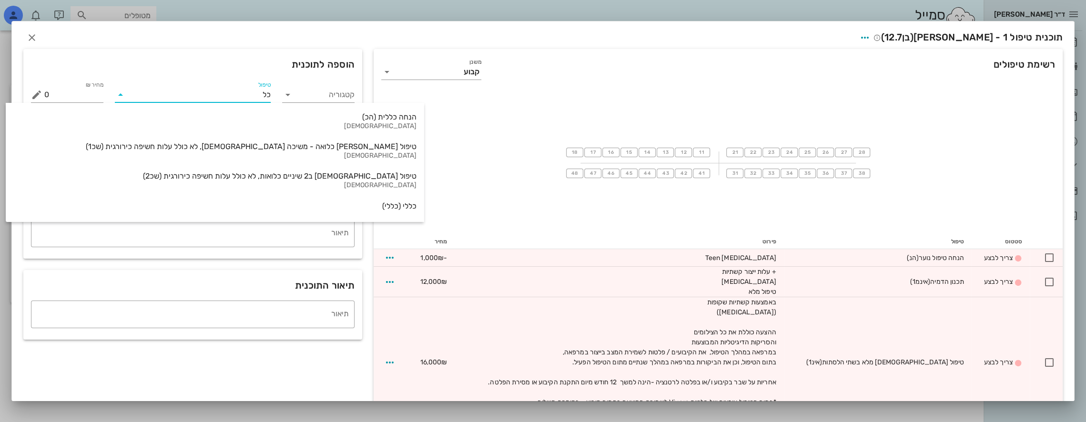
type input "כלל"
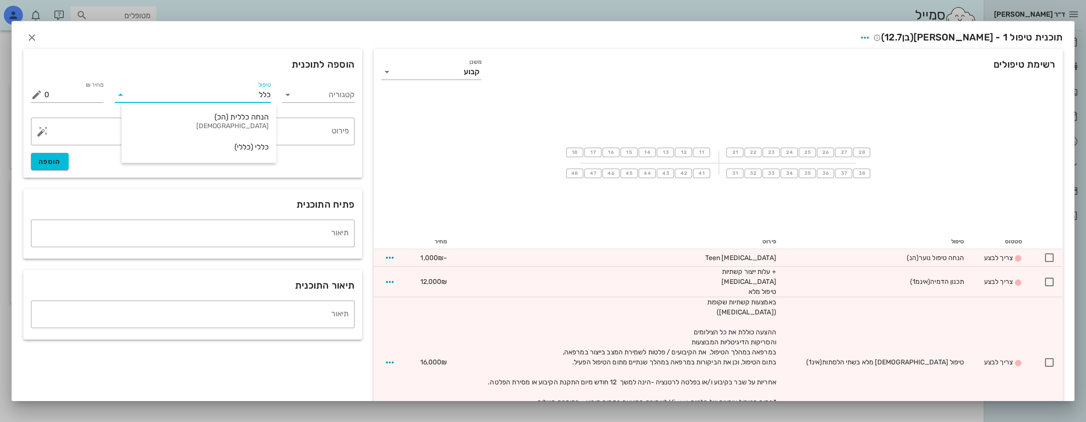
click at [261, 150] on div "כללי (כללי)" at bounding box center [199, 146] width 140 height 9
click at [297, 132] on textarea "פירוט" at bounding box center [196, 133] width 305 height 23
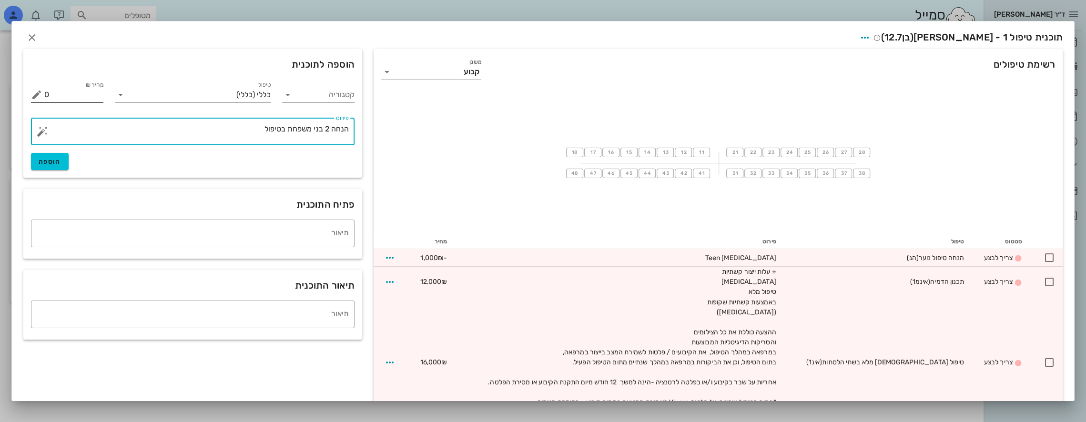
type textarea "הנחה 2 בני משפחת בטיפול"
click at [98, 96] on input "0" at bounding box center [73, 94] width 59 height 15
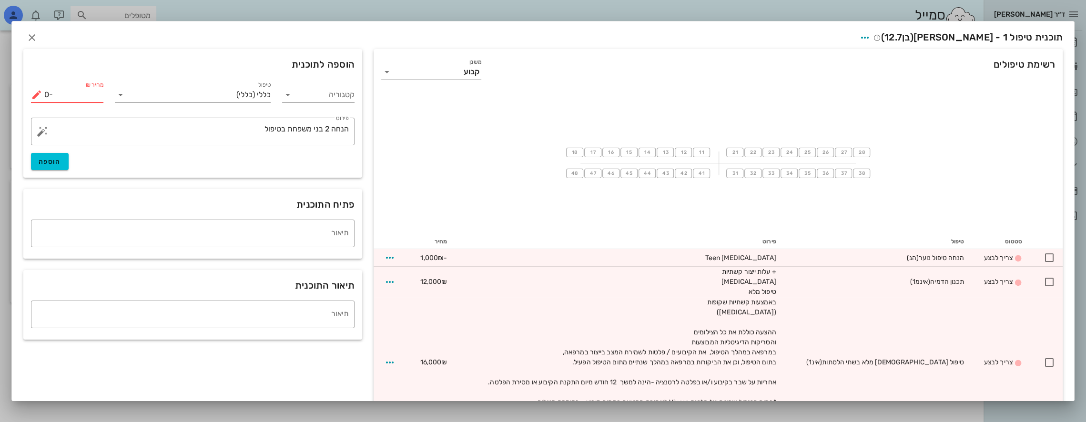
type input "0"
click at [54, 162] on span "הוספה" at bounding box center [50, 162] width 22 height 8
type input "0"
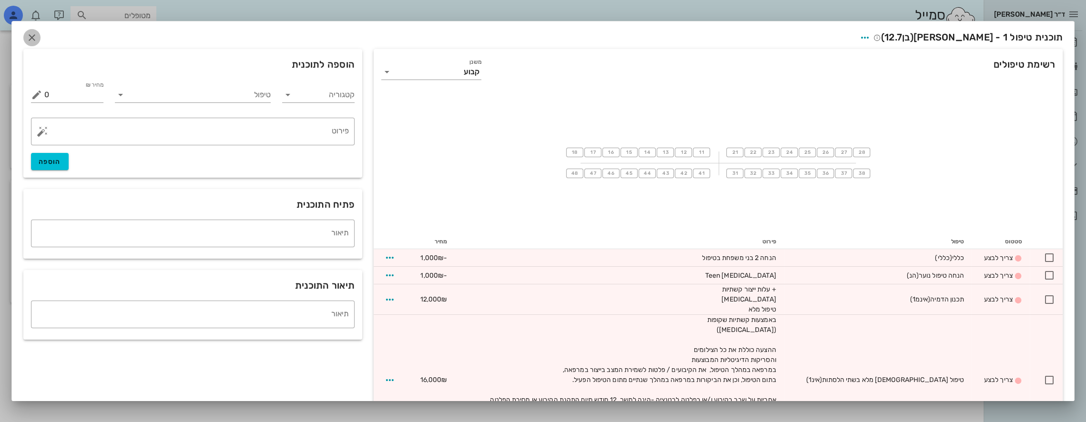
click at [38, 37] on icon "button" at bounding box center [31, 37] width 11 height 11
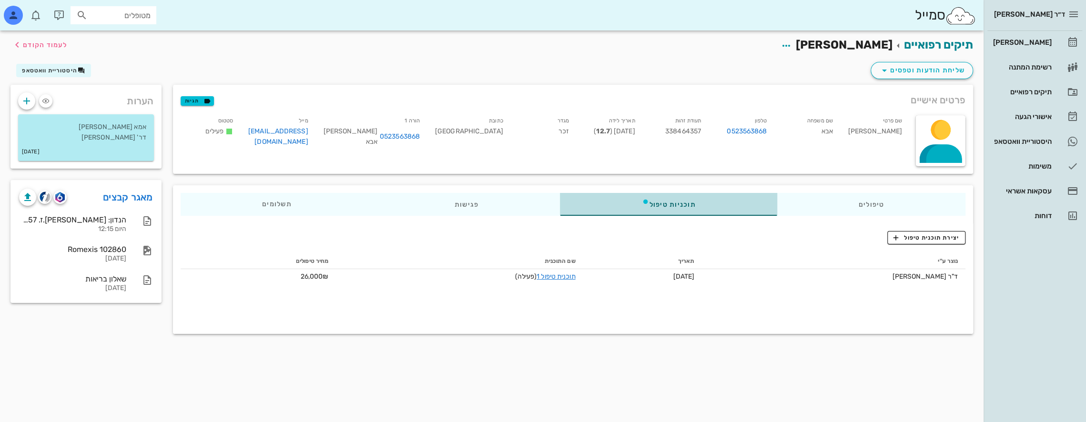
click at [721, 201] on div "תוכניות טיפול" at bounding box center [668, 204] width 217 height 23
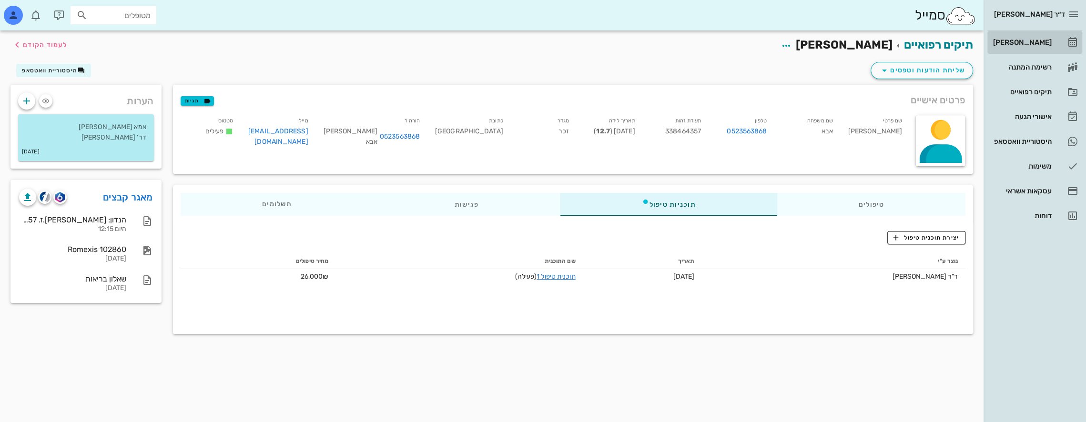
click at [1032, 39] on div "[PERSON_NAME]" at bounding box center [1021, 43] width 61 height 8
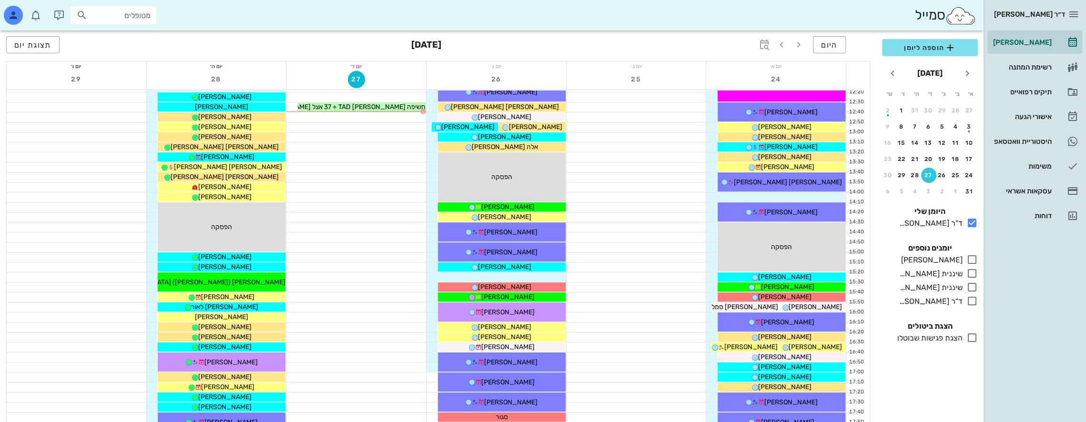
scroll to position [174, 0]
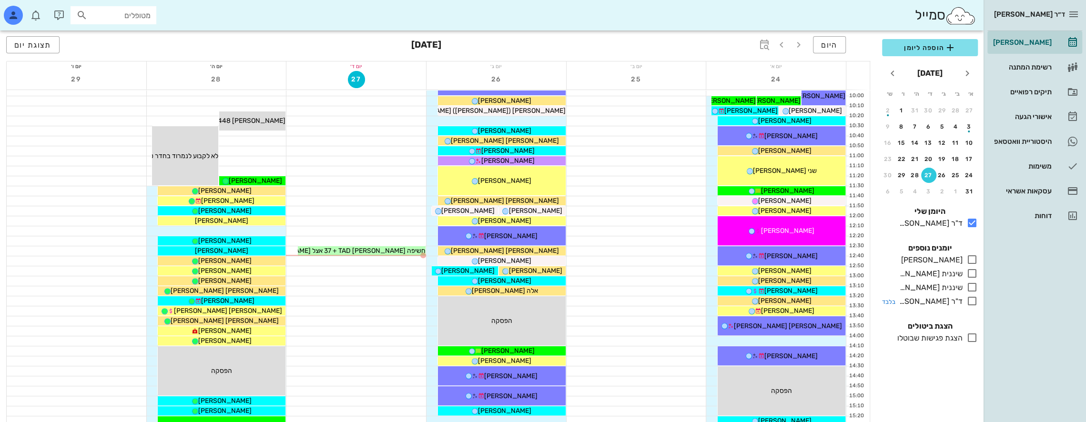
click at [969, 299] on icon at bounding box center [972, 300] width 11 height 11
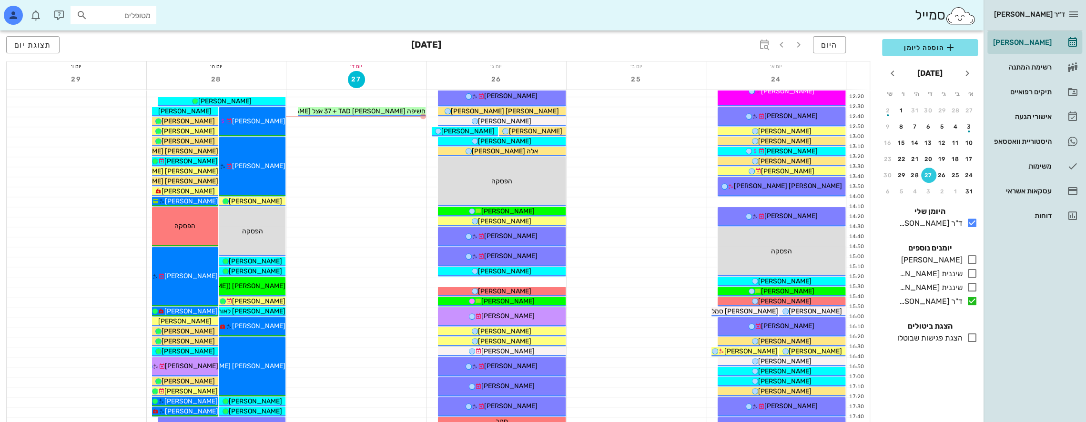
scroll to position [317, 0]
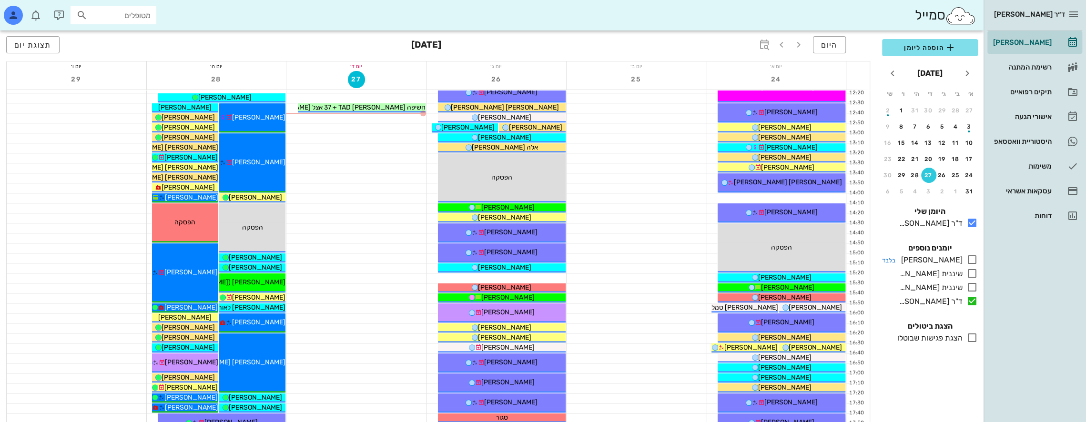
click at [973, 259] on icon at bounding box center [972, 259] width 11 height 11
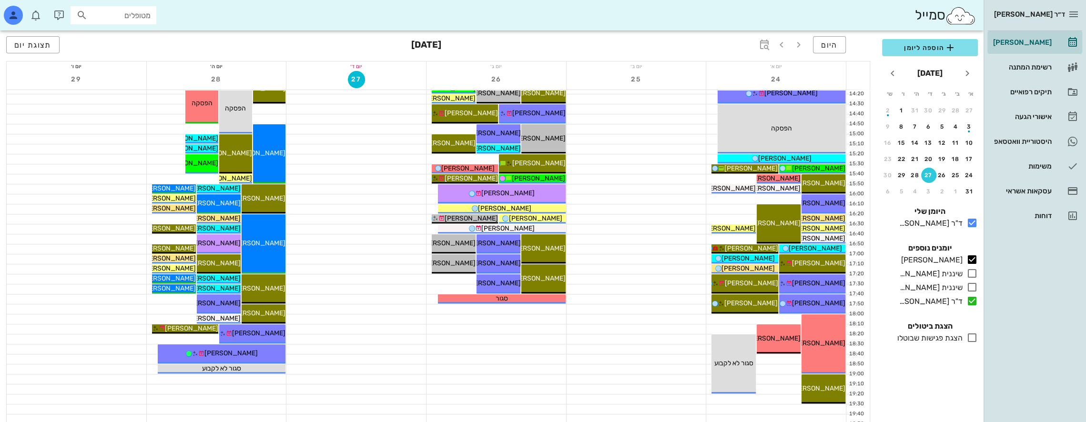
scroll to position [460, 0]
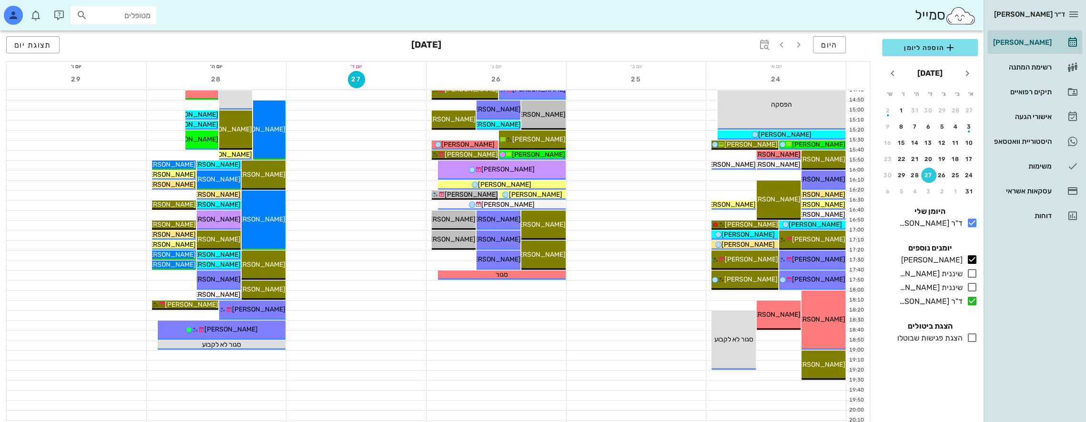
click at [125, 10] on input "מטופלים" at bounding box center [120, 15] width 61 height 12
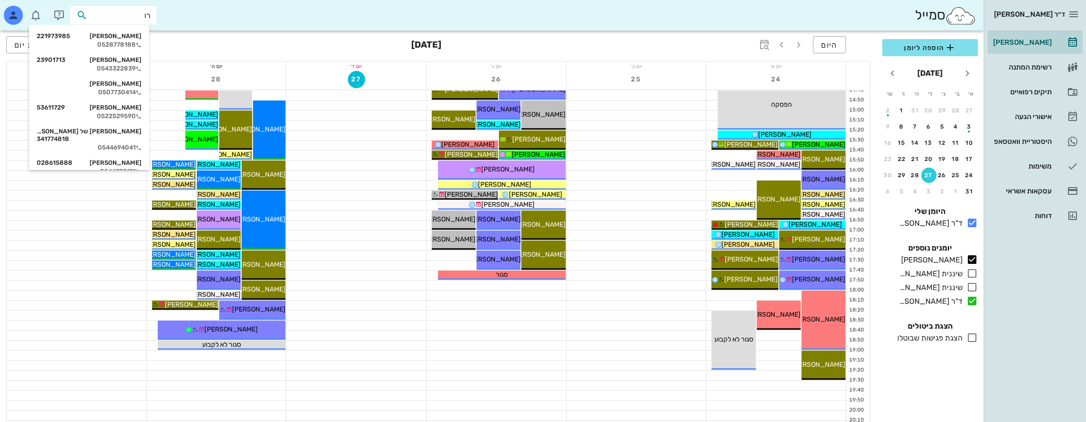
type input "[PERSON_NAME]"
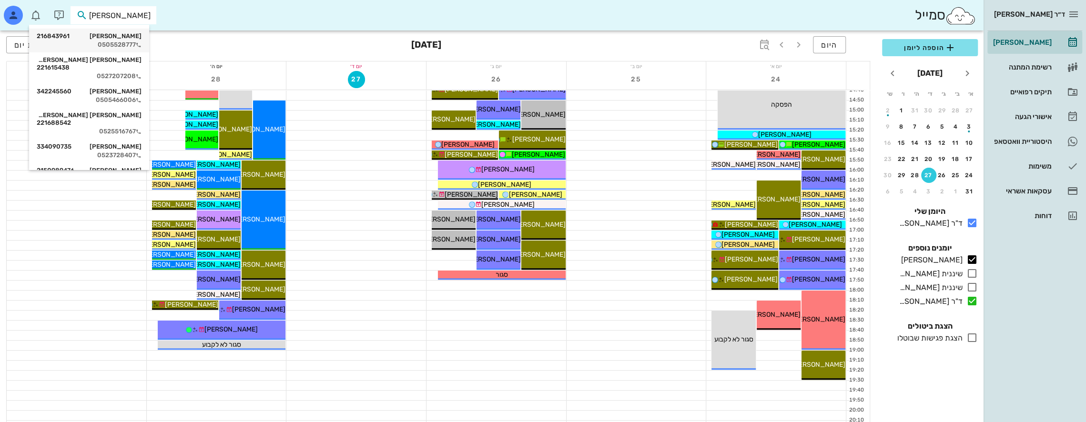
click at [124, 36] on div "[PERSON_NAME] 216843961" at bounding box center [89, 36] width 105 height 8
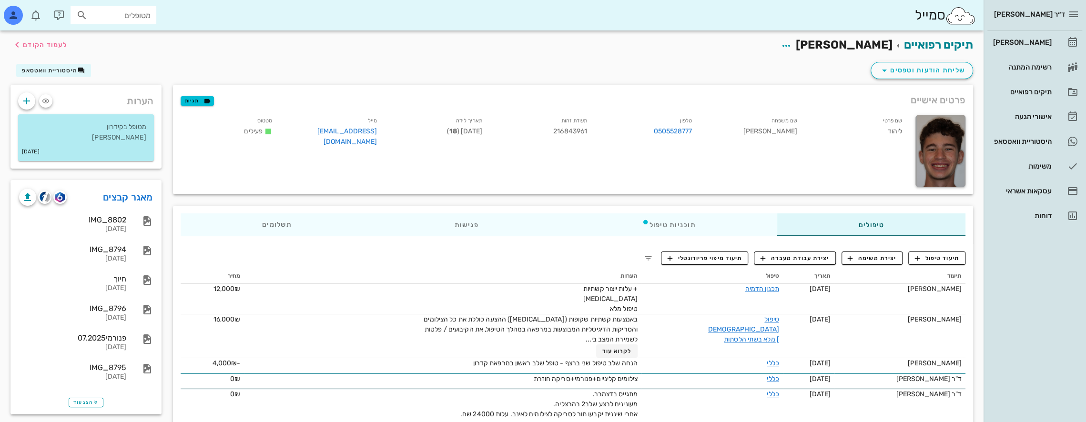
click at [146, 14] on input "מטופלים" at bounding box center [120, 15] width 61 height 12
type input "ח"
type input "[PERSON_NAME]"
click at [108, 71] on div "0549474584" at bounding box center [97, 69] width 105 height 8
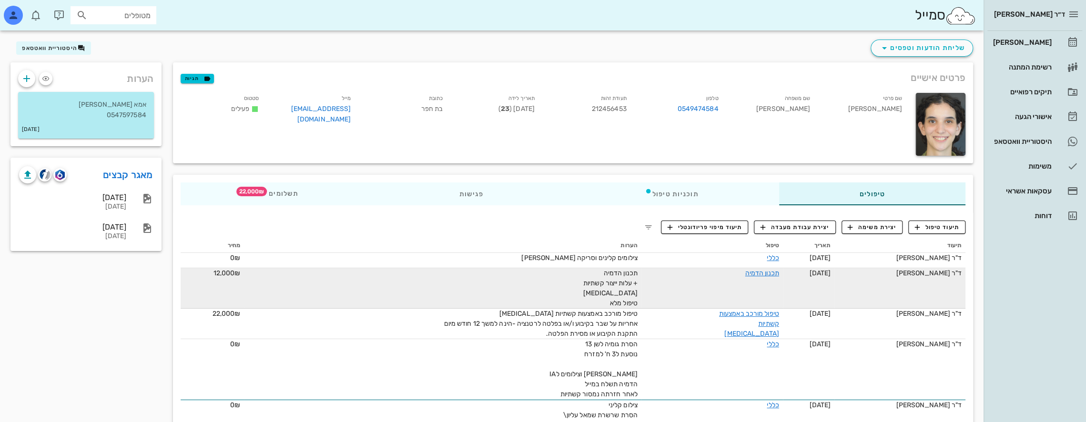
scroll to position [95, 0]
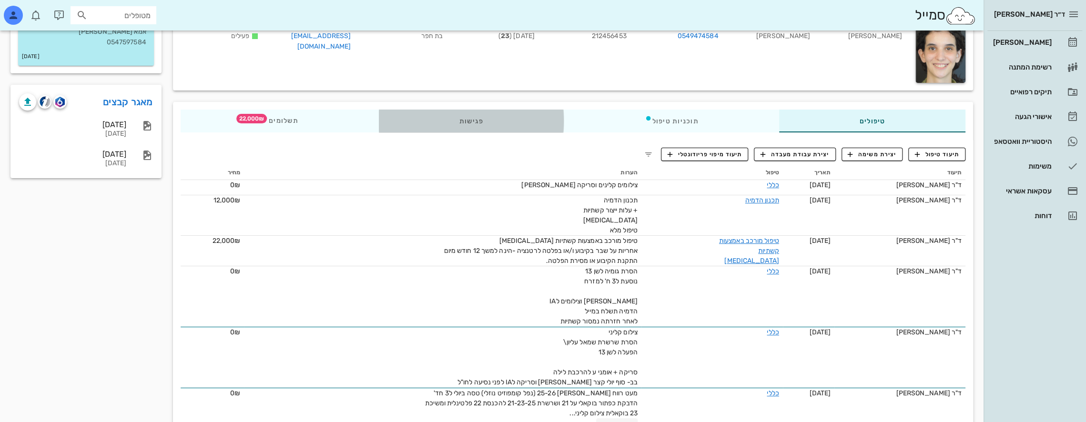
click at [485, 125] on div "פגישות" at bounding box center [470, 121] width 185 height 23
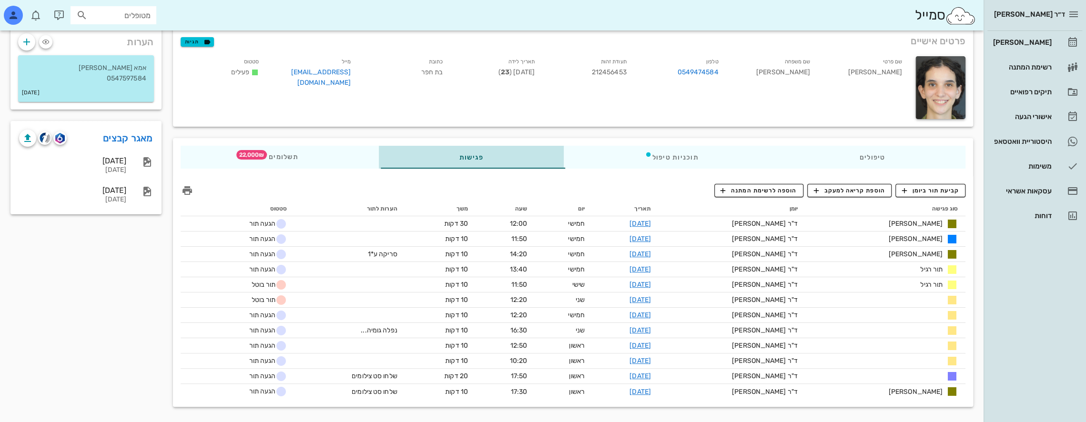
scroll to position [59, 0]
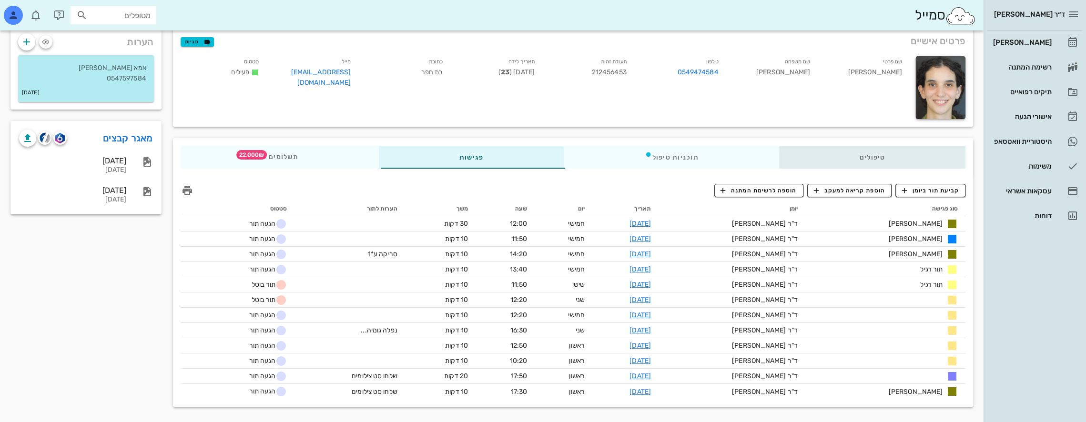
click at [868, 153] on div "טיפולים" at bounding box center [872, 157] width 187 height 23
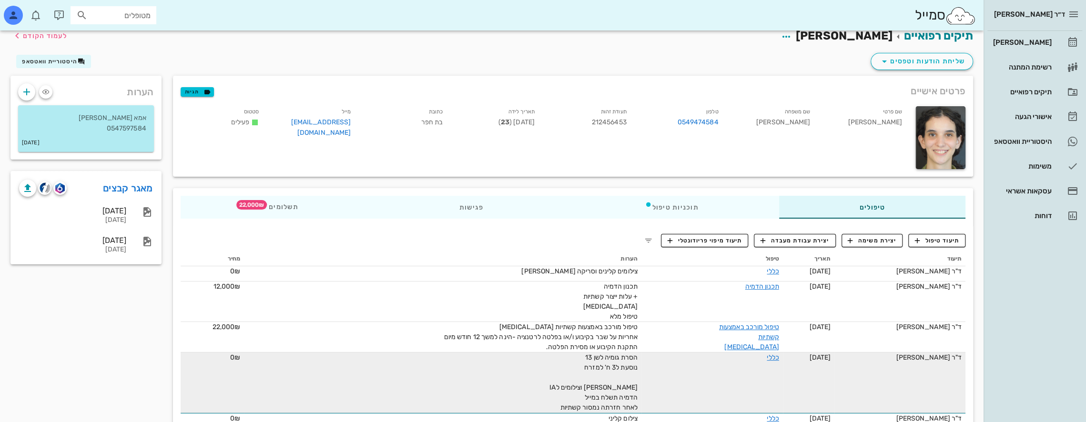
scroll to position [0, 0]
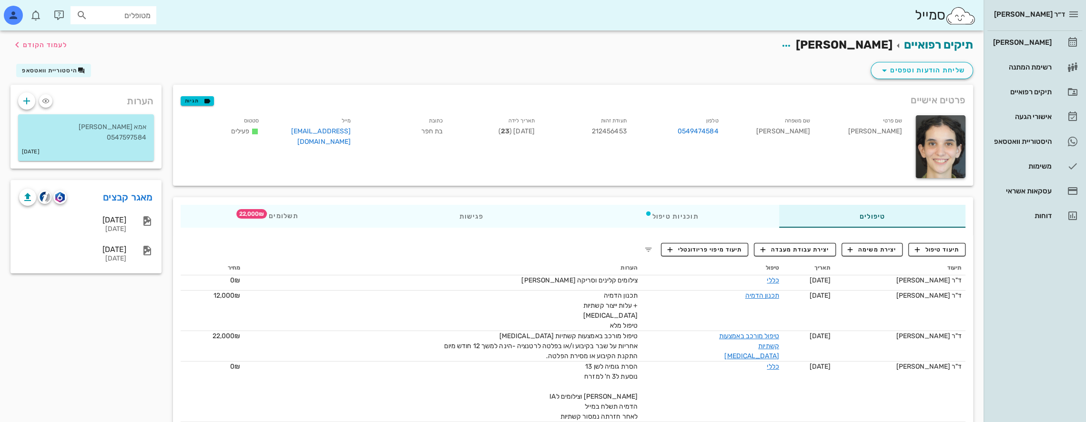
click at [132, 13] on input "מטופלים" at bounding box center [120, 15] width 61 height 12
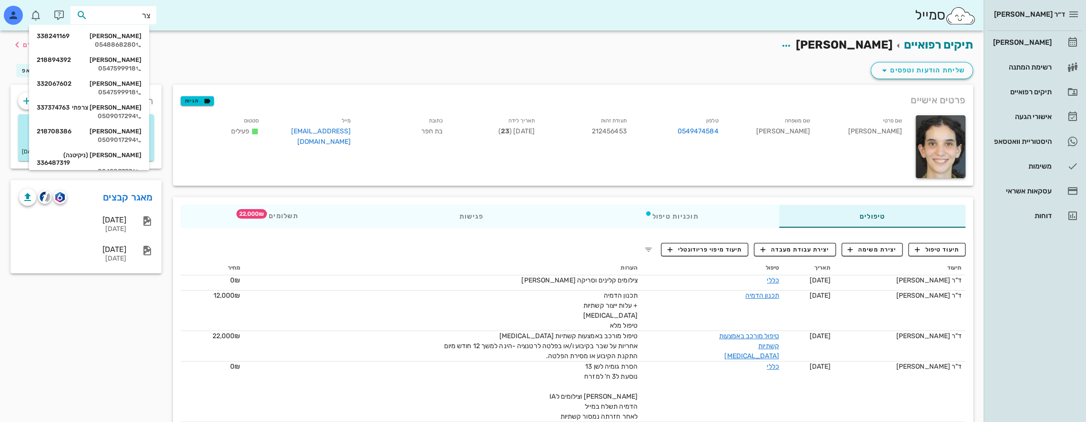
type input "צרף"
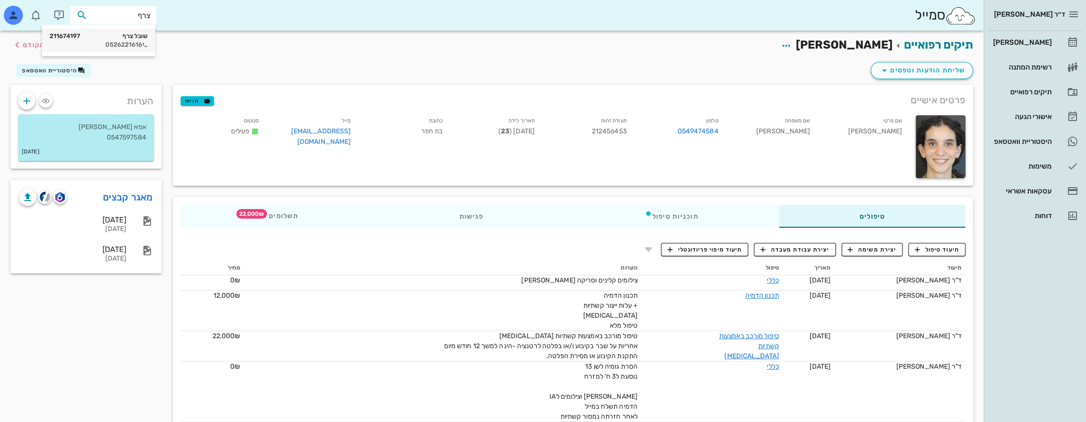
click at [137, 41] on div "0526221616" at bounding box center [99, 45] width 98 height 8
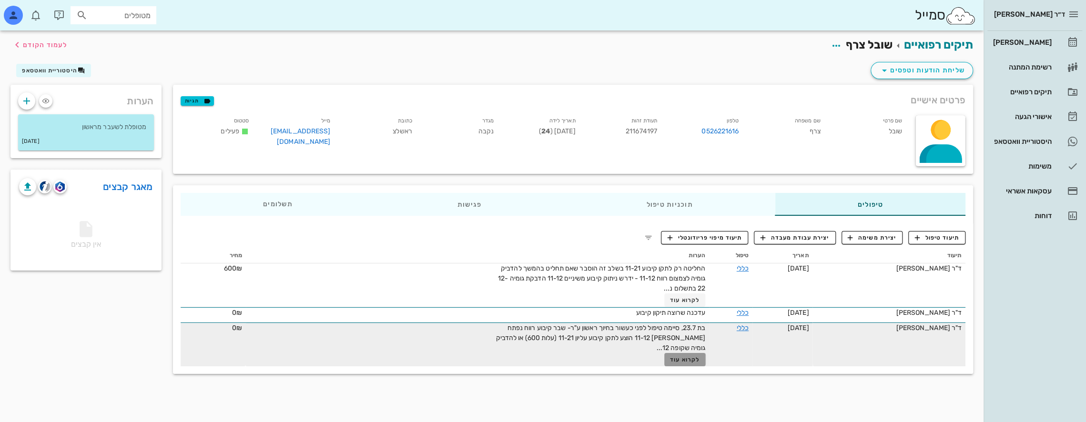
click at [679, 356] on span "לקרוא עוד" at bounding box center [685, 359] width 30 height 7
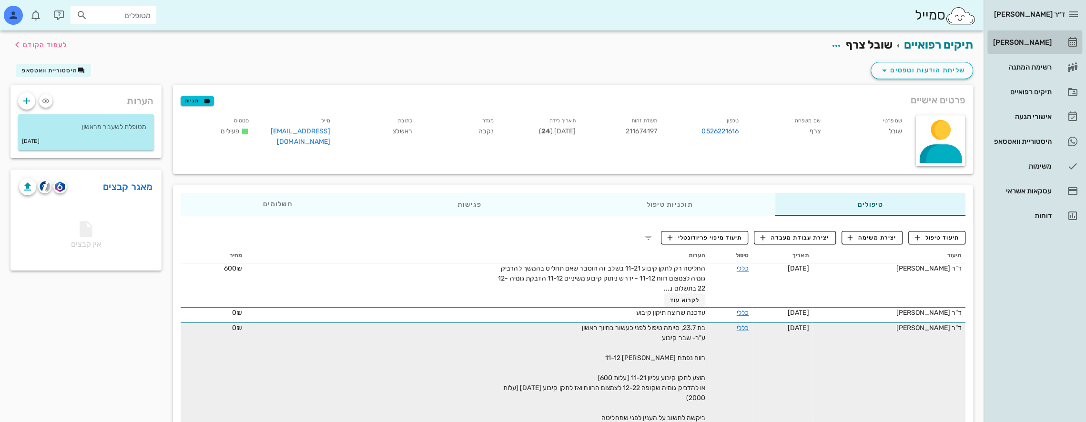
click at [1042, 39] on div "[PERSON_NAME]" at bounding box center [1021, 43] width 61 height 8
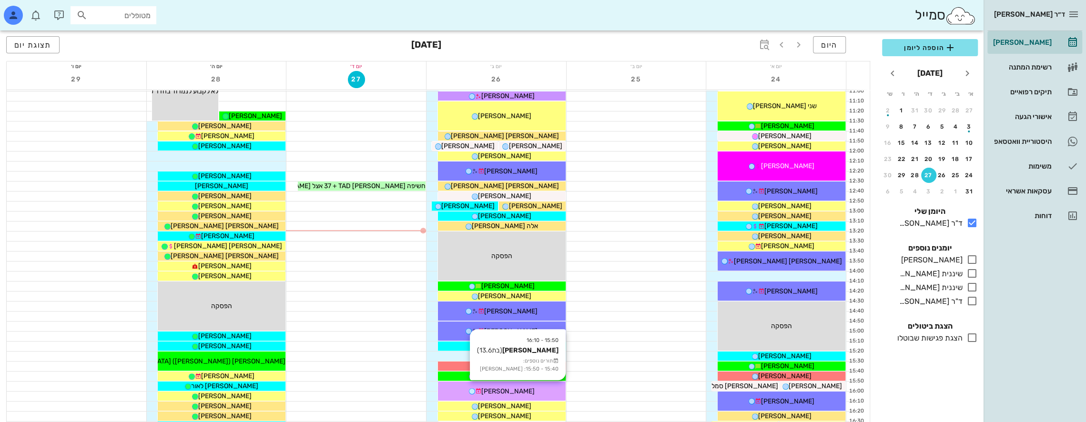
scroll to position [238, 0]
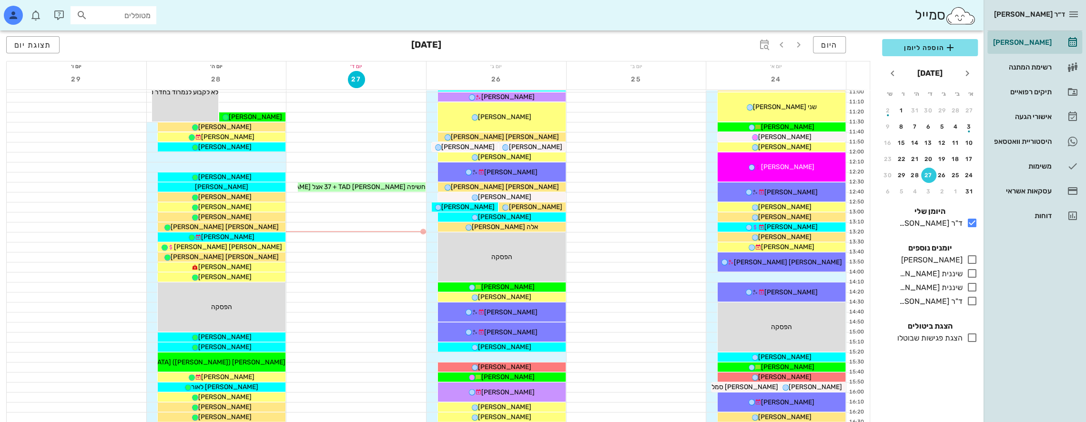
click at [50, 107] on div at bounding box center [77, 107] width 140 height 10
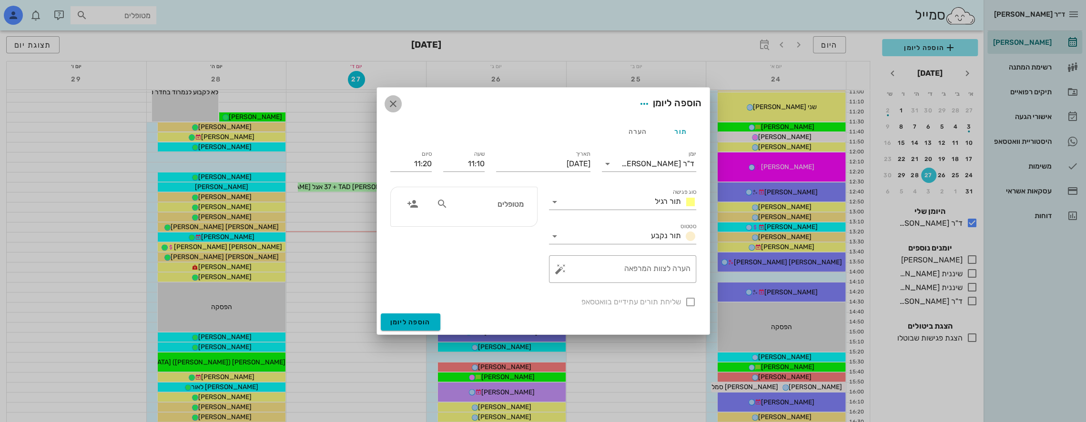
click at [392, 97] on button "button" at bounding box center [393, 103] width 17 height 17
